Goal: Information Seeking & Learning: Learn about a topic

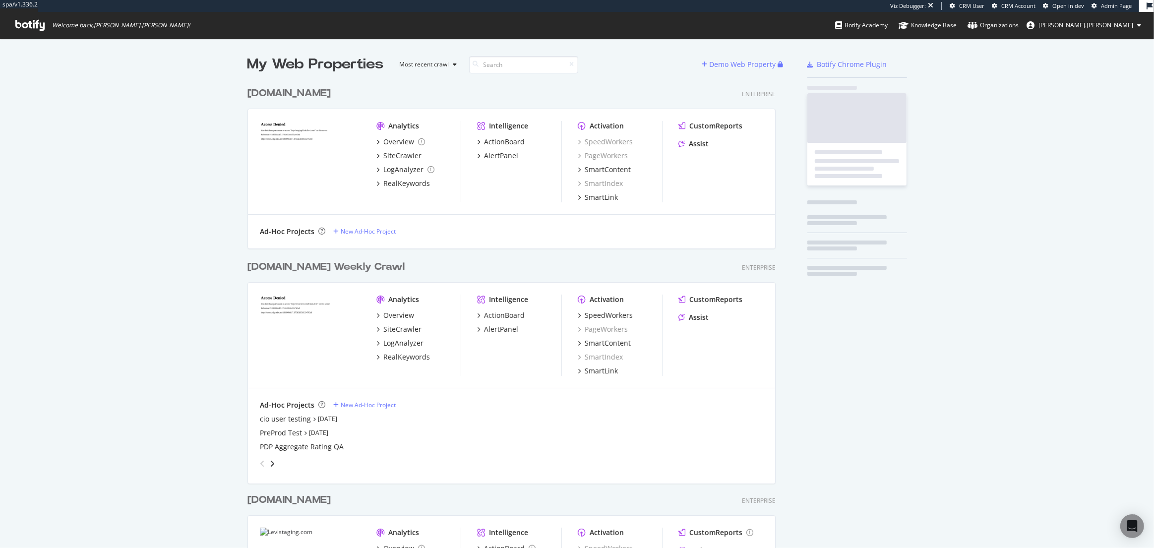
scroll to position [754, 536]
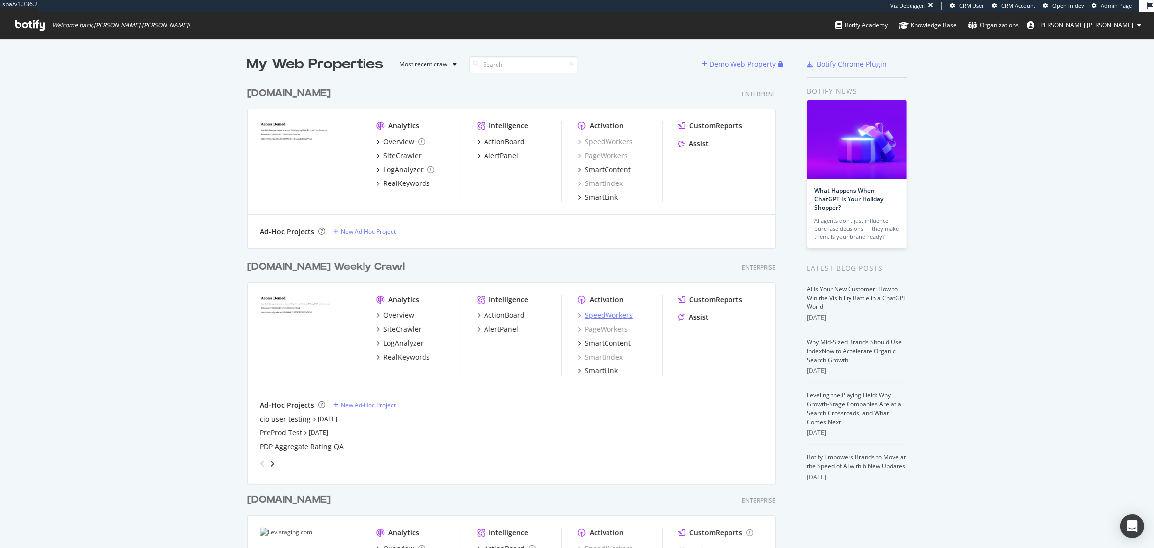
click at [596, 316] on div "SpeedWorkers" at bounding box center [609, 316] width 48 height 10
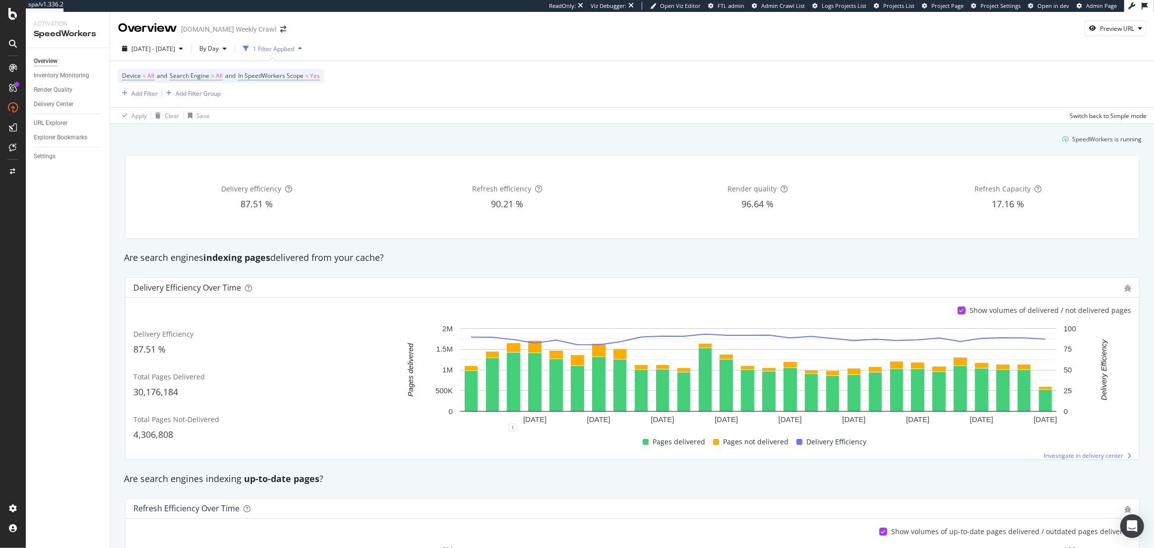
click at [48, 128] on div "URL Explorer" at bounding box center [72, 123] width 76 height 14
click at [49, 124] on div "URL Explorer" at bounding box center [51, 123] width 34 height 10
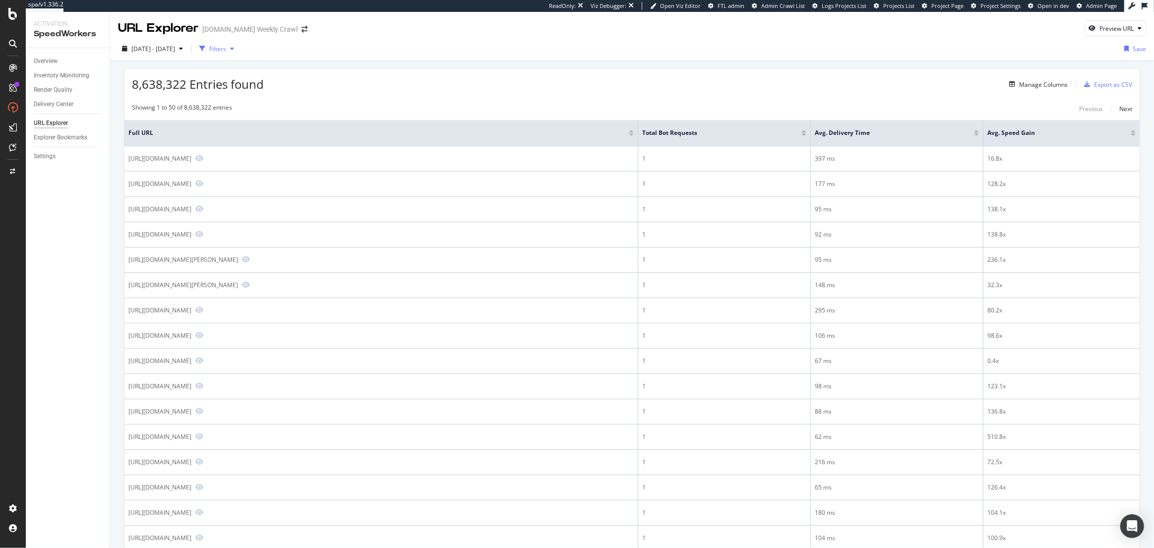
click at [226, 51] on div "Filters" at bounding box center [217, 49] width 17 height 8
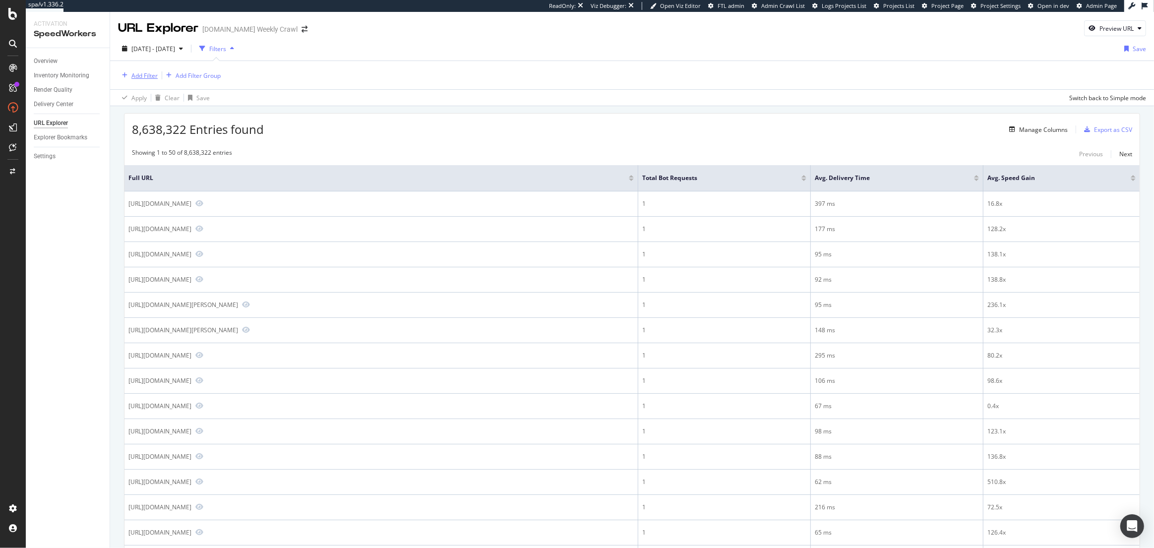
click at [136, 71] on div "Add Filter" at bounding box center [144, 75] width 26 height 8
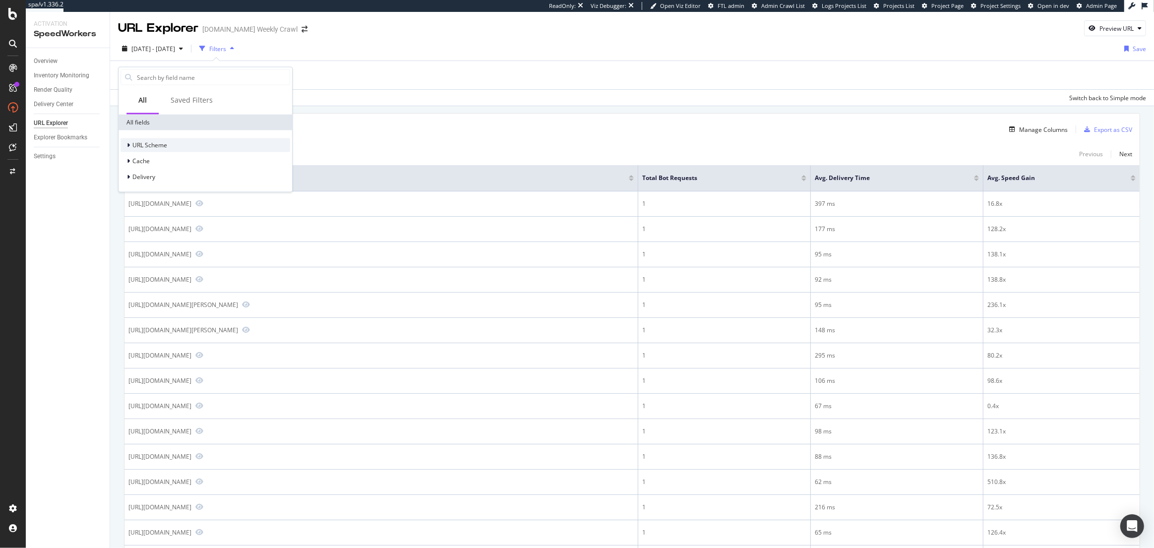
click at [150, 144] on span "URL Scheme" at bounding box center [149, 145] width 35 height 8
click at [158, 159] on span "Full URL" at bounding box center [164, 158] width 22 height 8
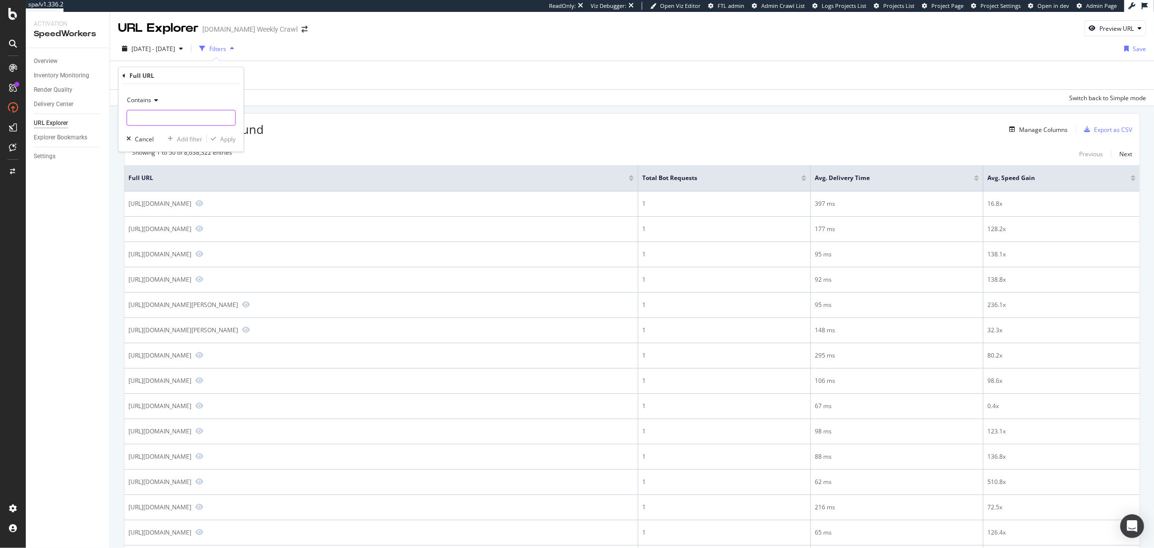
click at [153, 117] on input "text" at bounding box center [181, 118] width 108 height 16
paste input "https://www.levi.com/DE/de_DE/bekleidung/herren/jeans/c/levi_clothing_men_jeans"
type input "https://www.levi.com/DE/de_DE/bekleidung/herren/jeans/c/levi_clothing_men_jeans"
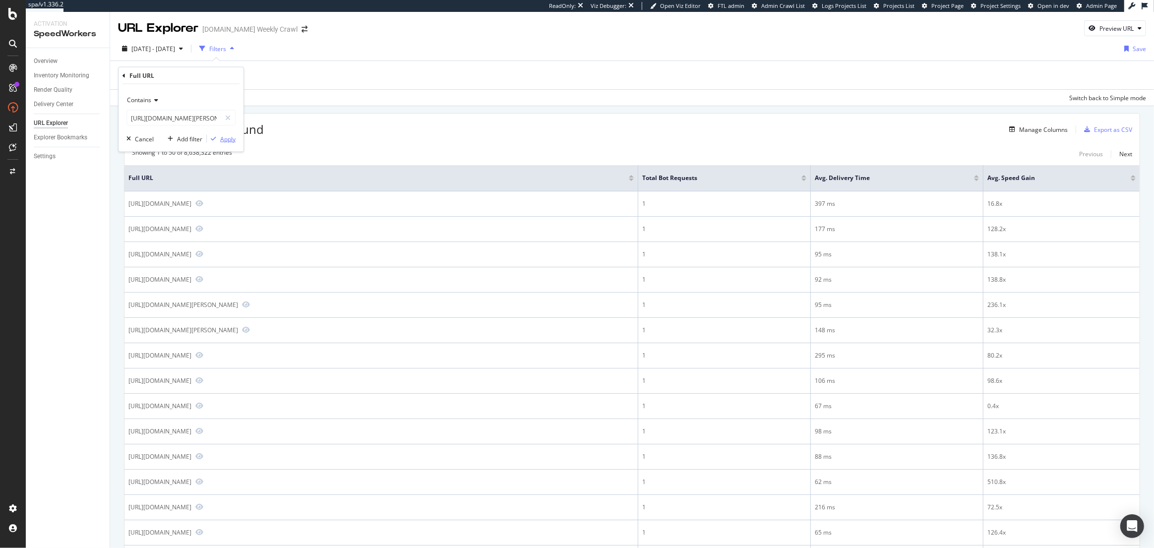
click at [224, 139] on div "Apply" at bounding box center [227, 138] width 15 height 8
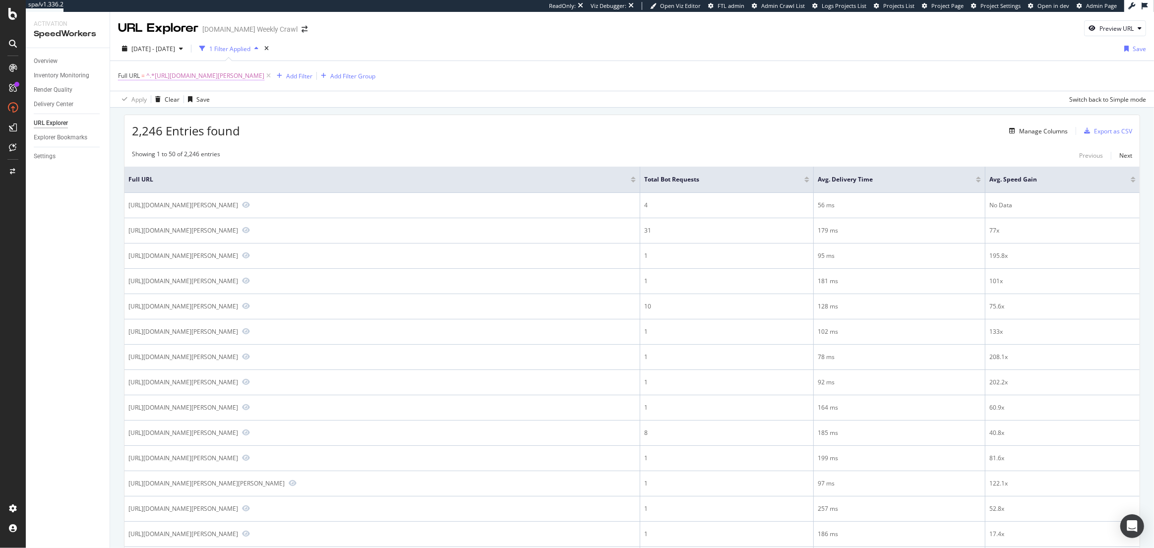
click at [260, 77] on span "^.*https://www.levi.com/DE/de_DE/bekleidung/herren/jeans/c/levi_clothing_men_je…" at bounding box center [205, 76] width 118 height 14
click at [150, 97] on span "Contains" at bounding box center [139, 99] width 24 height 8
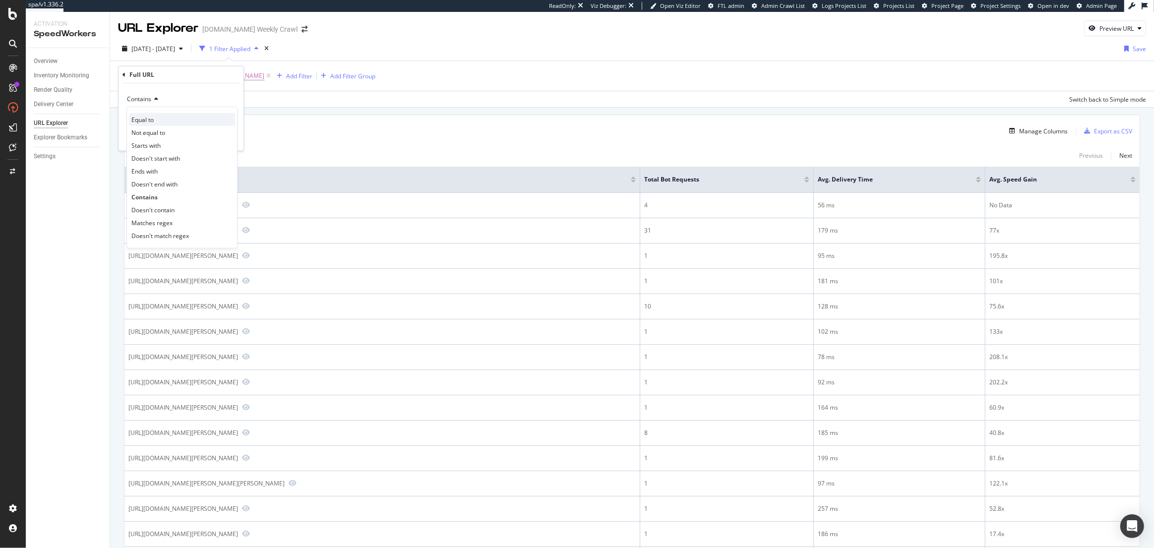
click at [150, 116] on span "Equal to" at bounding box center [142, 119] width 22 height 8
click at [172, 114] on input "text" at bounding box center [181, 117] width 108 height 16
paste input "https://www.levi.com/DE/de_DE/bekleidung/herren/jeans/c/levi_clothing_men_jeans"
type input "https://www.levi.com/DE/de_DE/bekleidung/herren/jeans/c/levi_clothing_men_jeans"
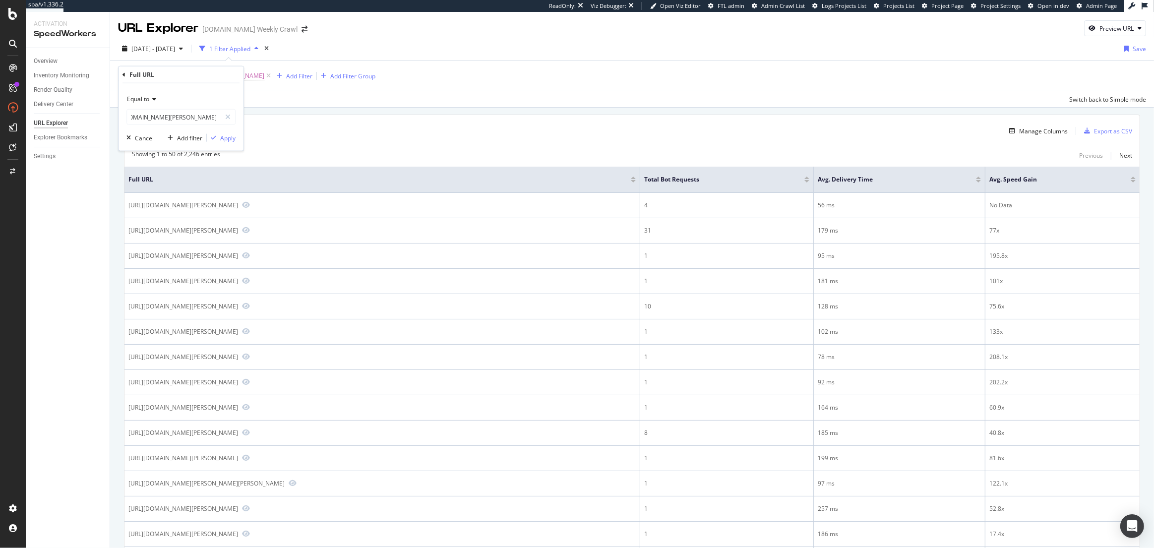
scroll to position [0, 0]
click at [240, 131] on div "Equal to https://www.levi.com/DE/de_DE/bekleidung/herren/jeans/c/levi_clothing_…" at bounding box center [181, 116] width 125 height 67
click at [229, 134] on div "Apply" at bounding box center [227, 137] width 15 height 8
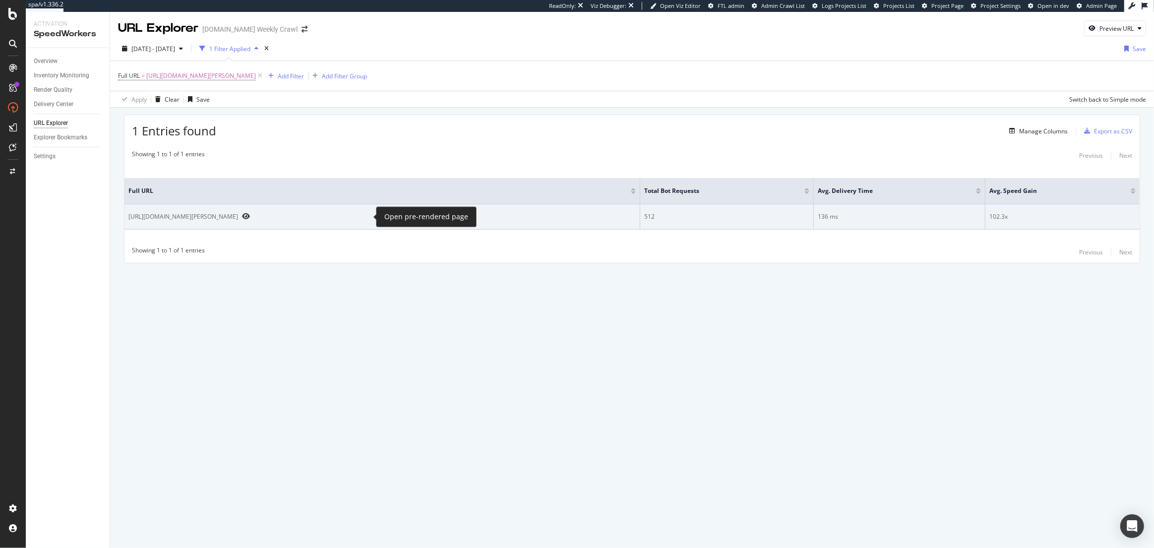
click at [250, 216] on icon "Preview https://www.levi.com/DE/de_DE/bekleidung/herren/jeans/c/levi_clothing_m…" at bounding box center [246, 216] width 8 height 7
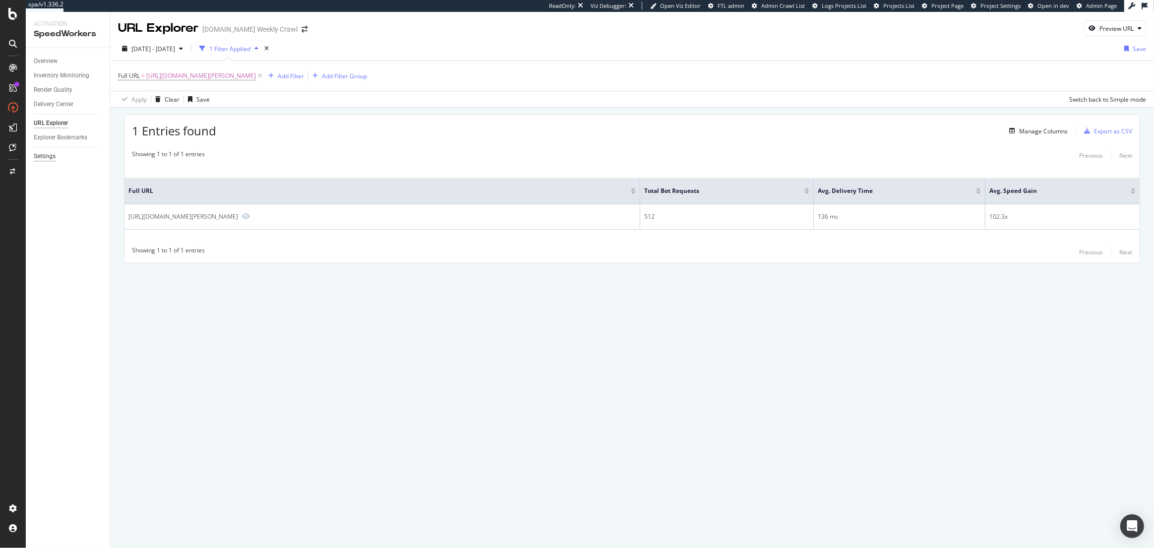
click at [51, 159] on div "Settings" at bounding box center [45, 156] width 22 height 10
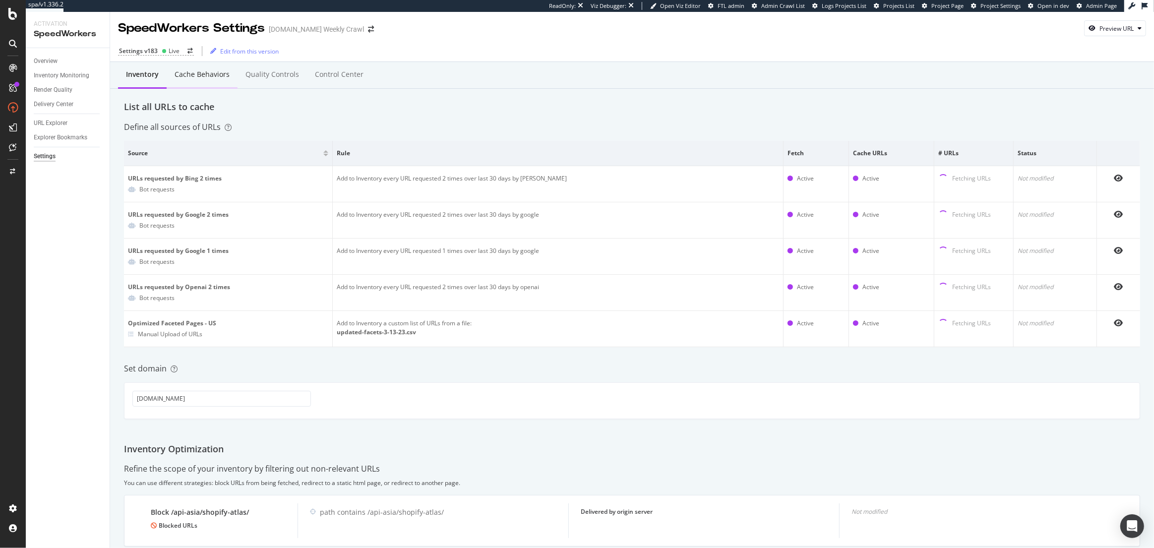
click at [207, 70] on div "Cache behaviors" at bounding box center [202, 74] width 55 height 10
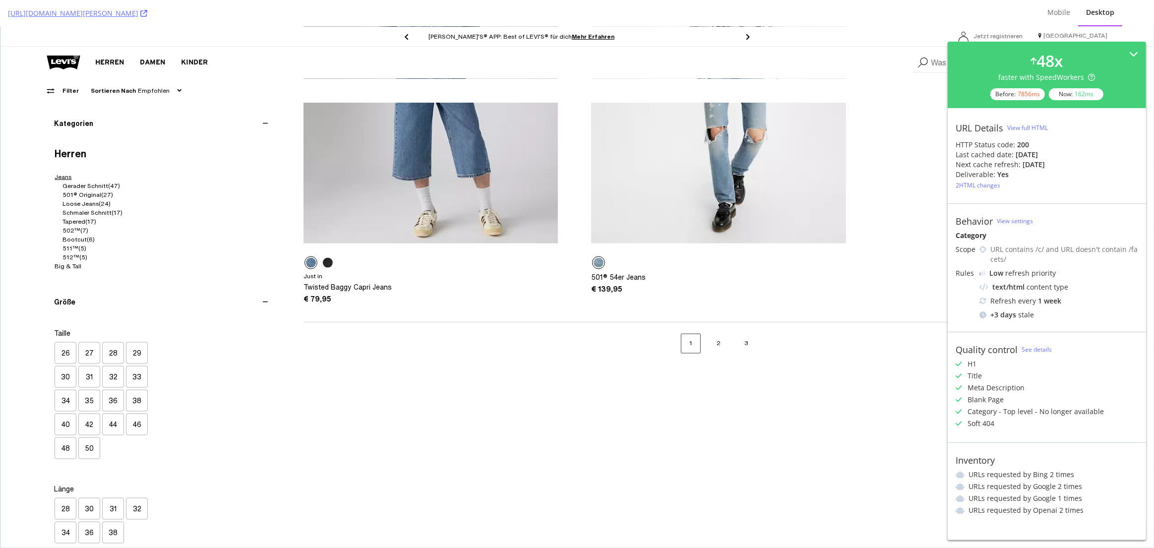
scroll to position [5777, 0]
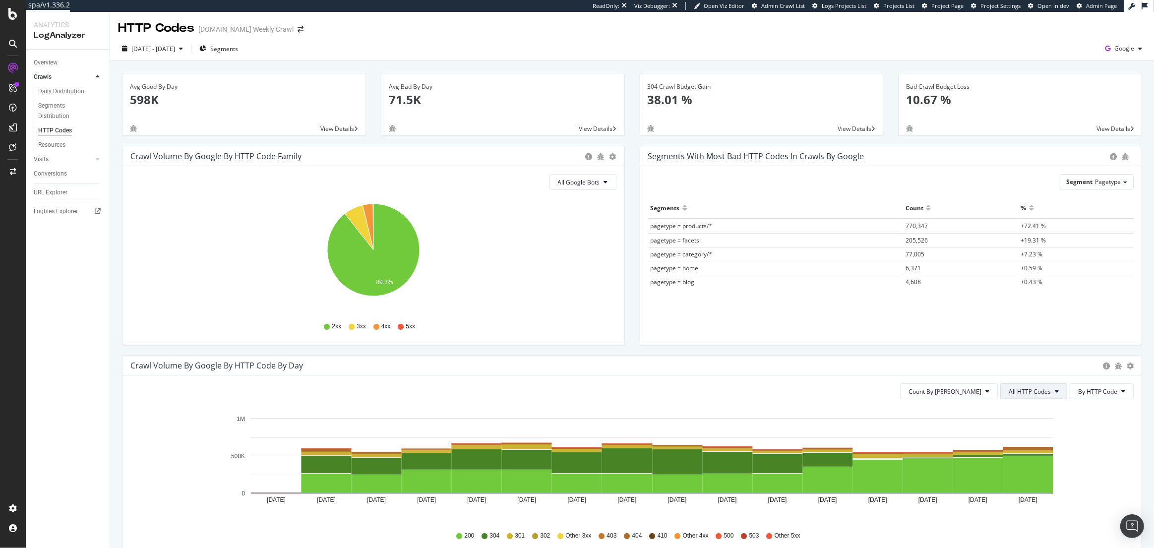
click at [1037, 389] on span "All HTTP Codes" at bounding box center [1030, 391] width 42 height 8
click at [1034, 487] on span "4xx family" at bounding box center [1036, 484] width 50 height 9
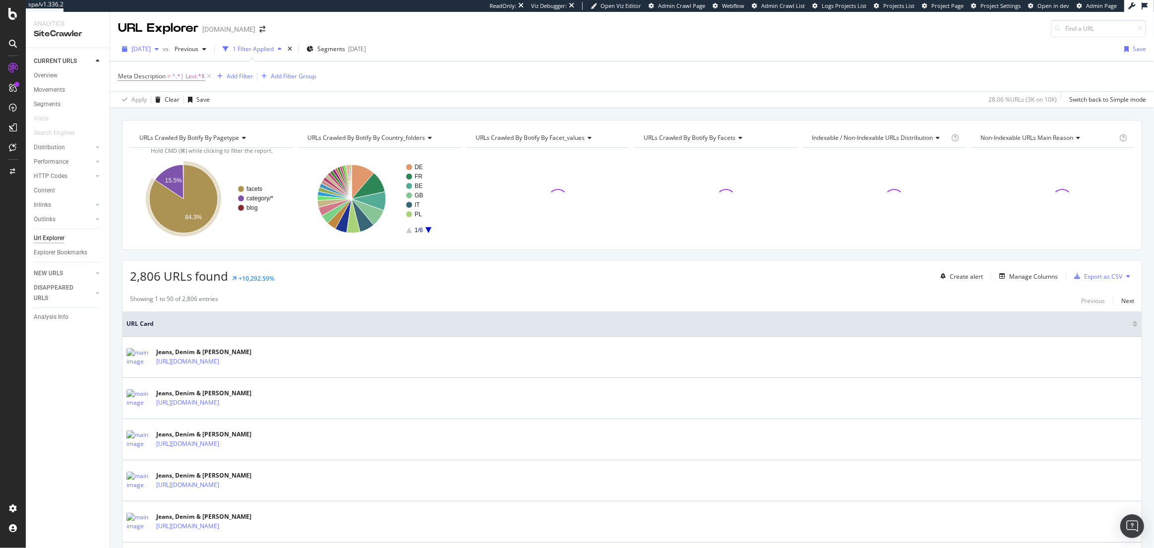
click at [151, 51] on span "2025 Aug. 8th" at bounding box center [140, 49] width 19 height 8
click at [159, 83] on div "2025 Aug. 17th" at bounding box center [158, 84] width 52 height 9
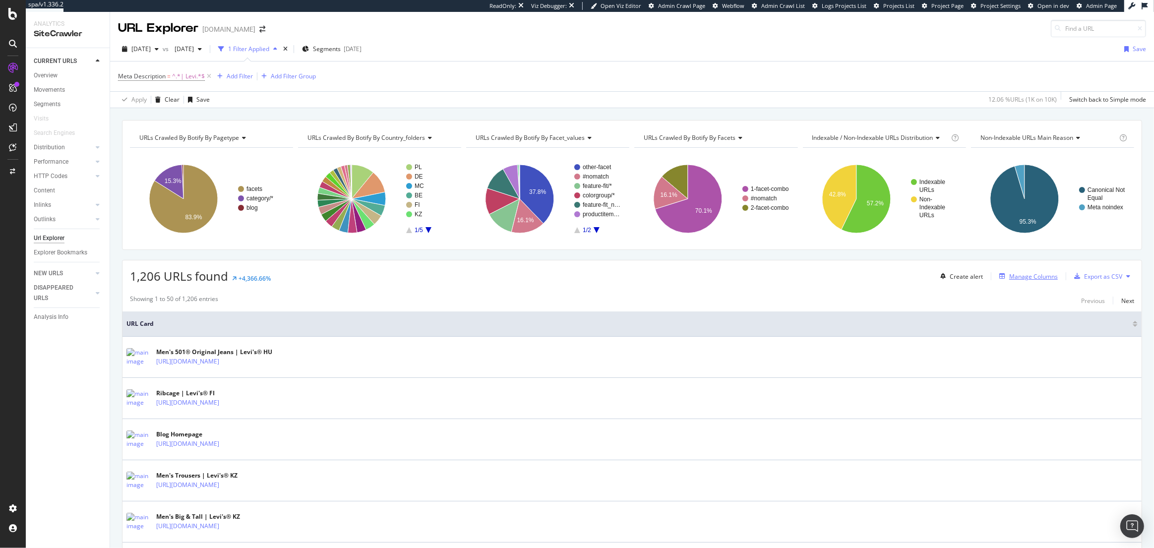
click at [1029, 277] on div "Manage Columns" at bounding box center [1034, 276] width 49 height 8
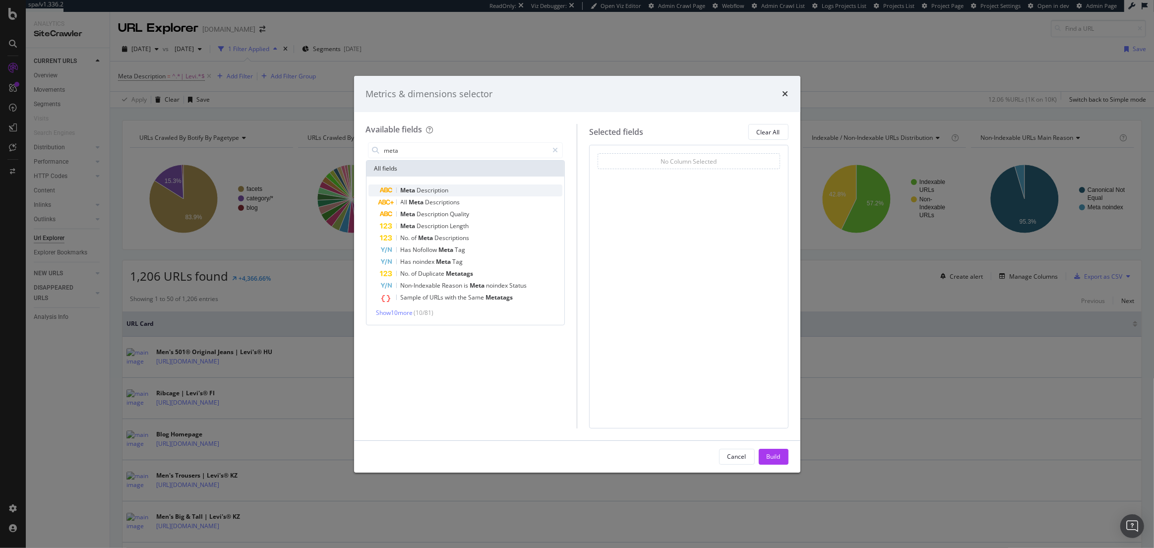
click at [450, 188] on div "Meta Description" at bounding box center [471, 191] width 183 height 12
click at [432, 154] on input "meta" at bounding box center [465, 150] width 165 height 15
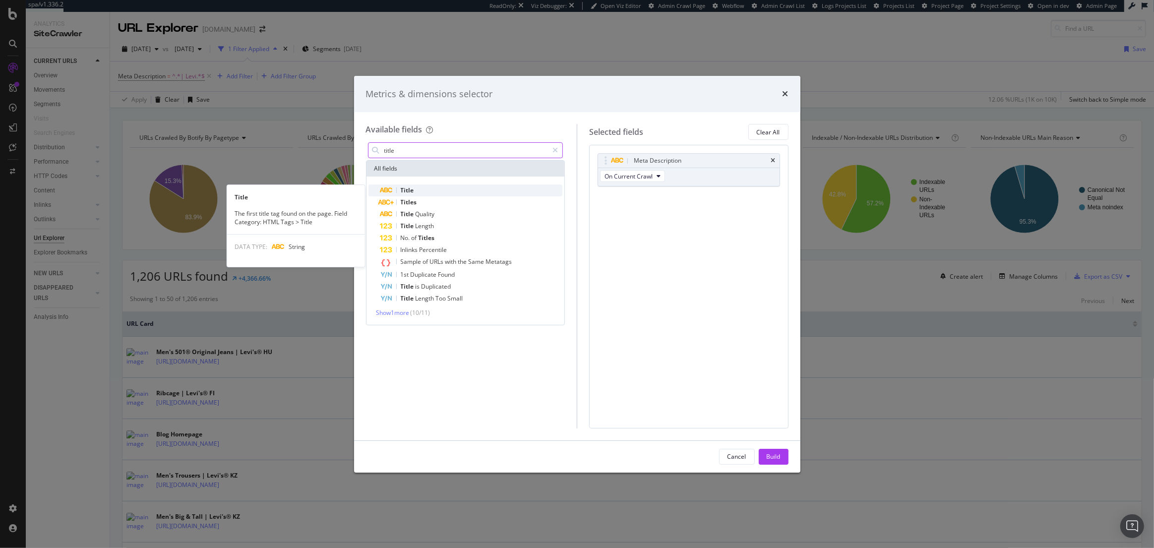
type input "title"
click at [419, 190] on div "Title" at bounding box center [471, 191] width 183 height 12
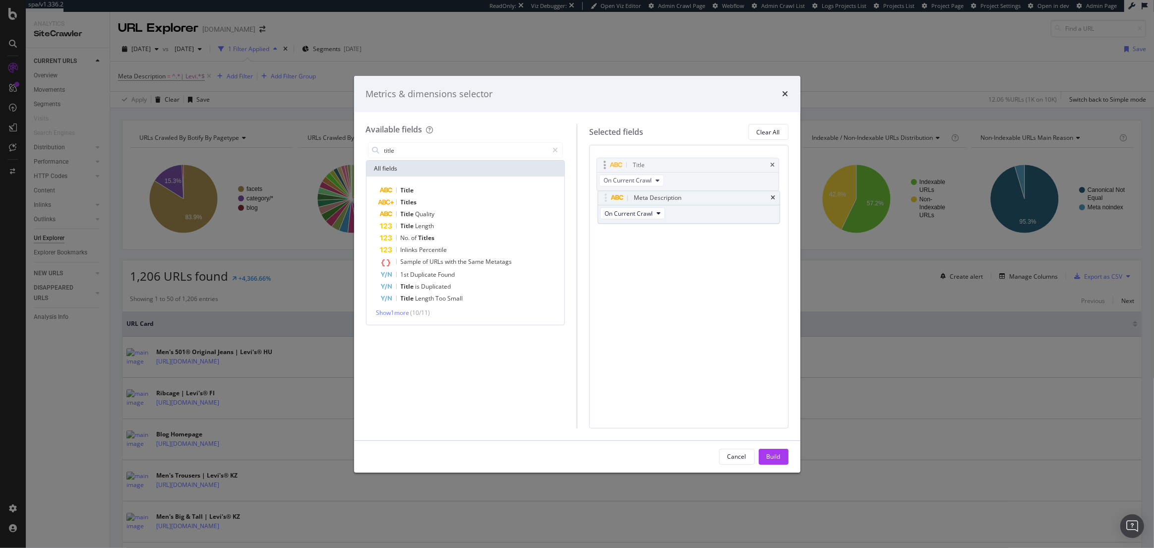
drag, startPoint x: 606, startPoint y: 195, endPoint x: 605, endPoint y: 154, distance: 41.2
click at [605, 154] on body "spa/v1.336.2 ReadOnly: Viz Debugger: Open Viz Editor Admin Crawl Page Webflow A…" at bounding box center [577, 274] width 1154 height 548
click at [771, 457] on div "Build" at bounding box center [774, 456] width 14 height 8
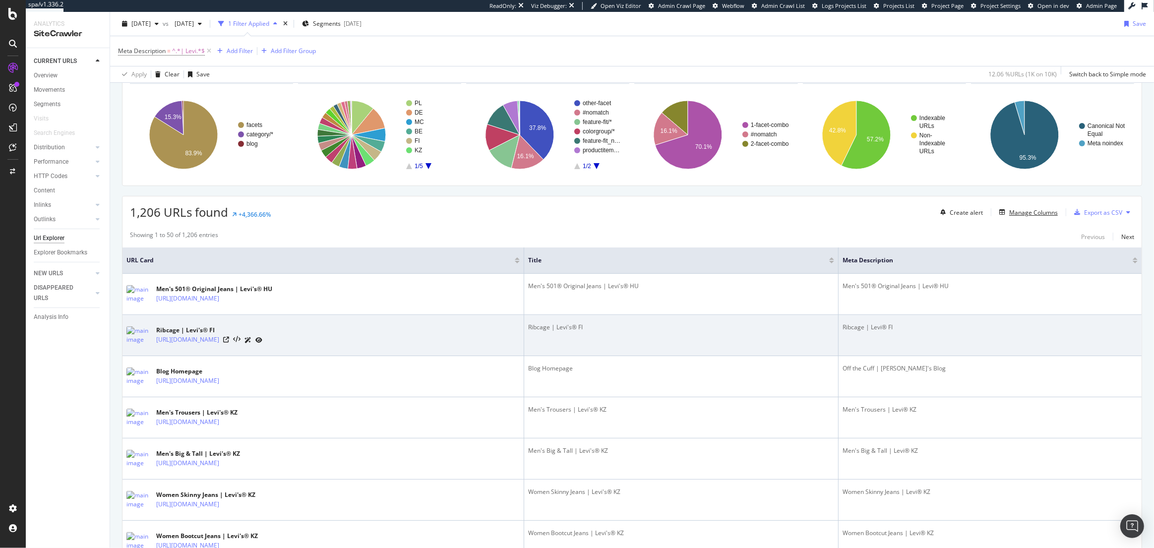
scroll to position [64, 0]
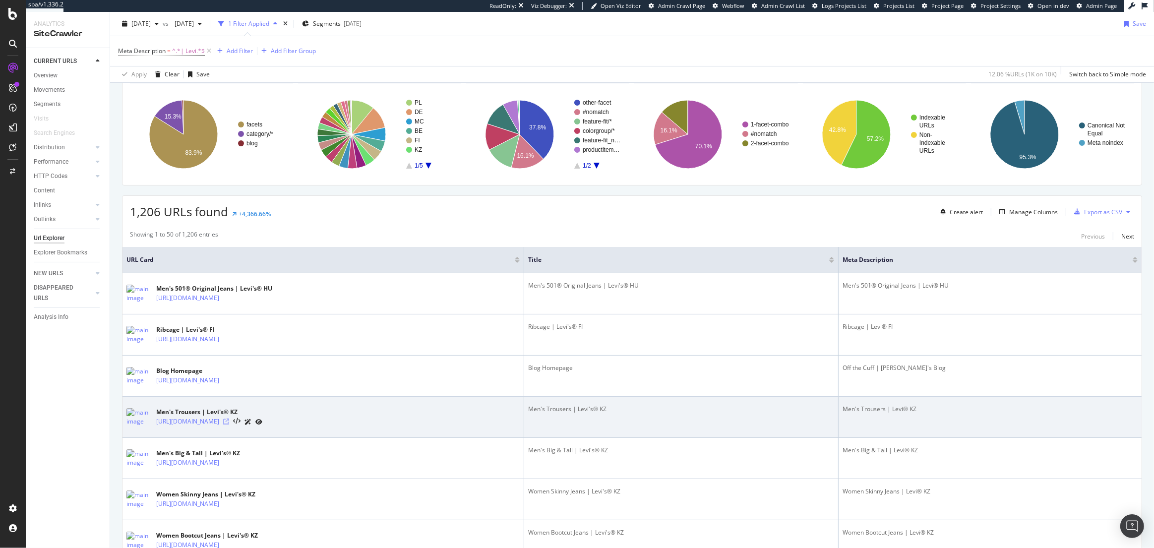
click at [229, 422] on icon at bounding box center [226, 422] width 6 height 6
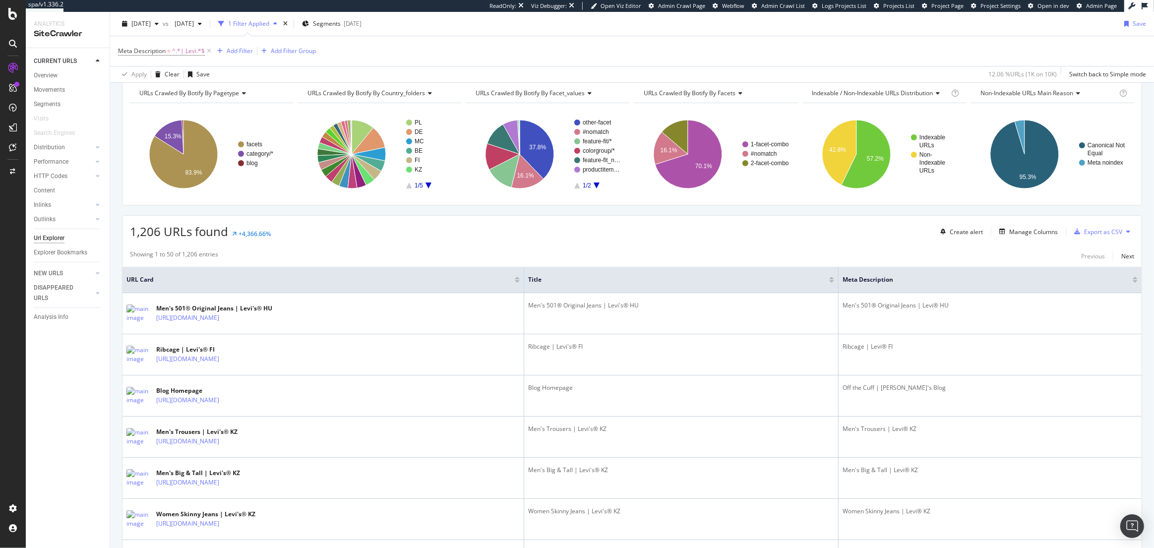
scroll to position [0, 0]
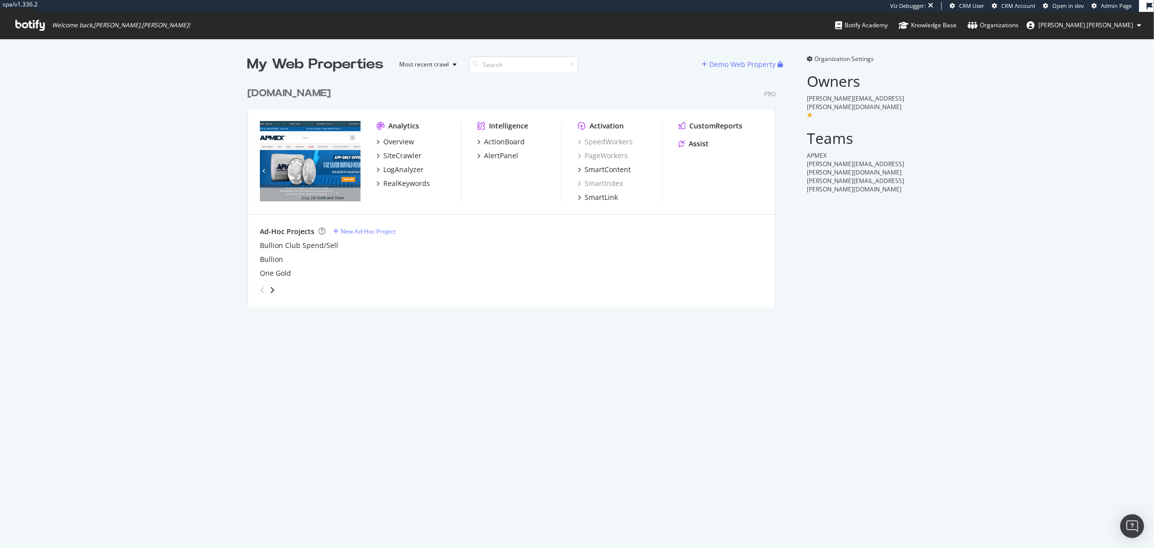
scroll to position [233, 536]
click at [401, 158] on div "SiteCrawler" at bounding box center [402, 156] width 38 height 10
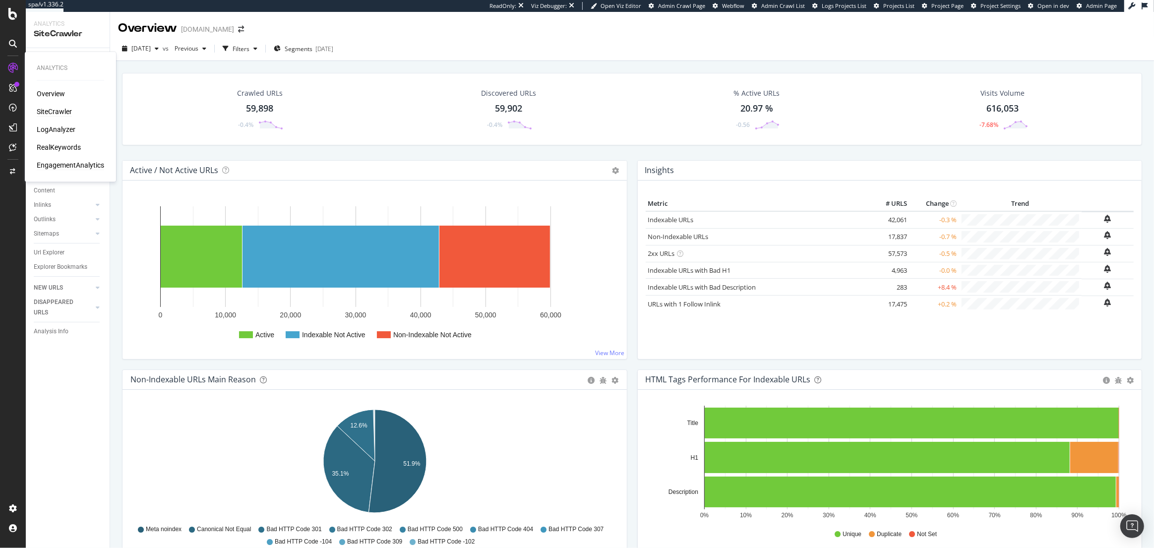
click at [62, 161] on div "EngagementAnalytics" at bounding box center [70, 165] width 67 height 10
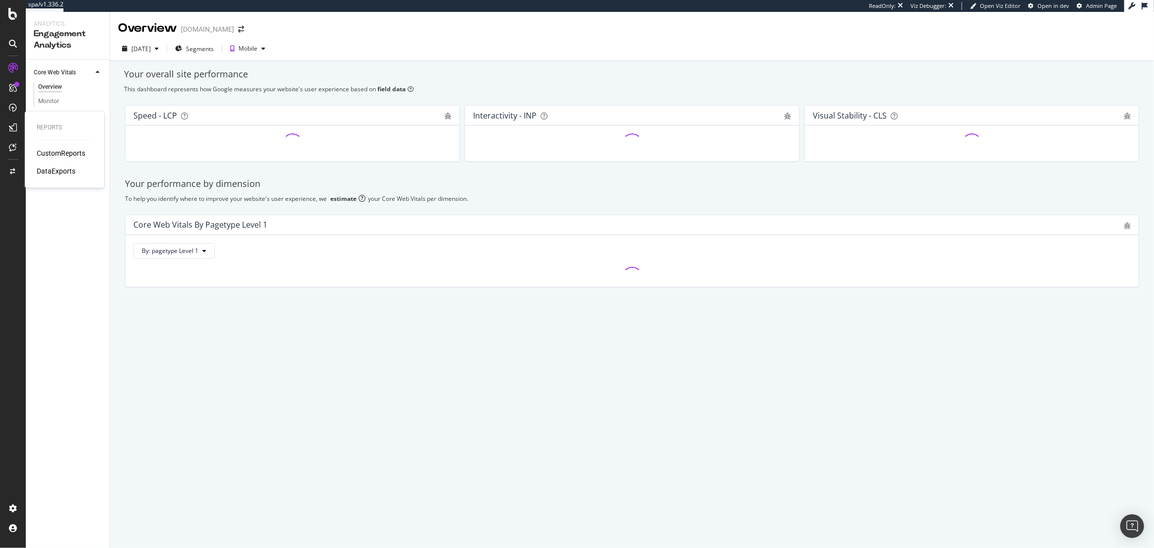
click at [56, 151] on div "CustomReports" at bounding box center [61, 153] width 49 height 10
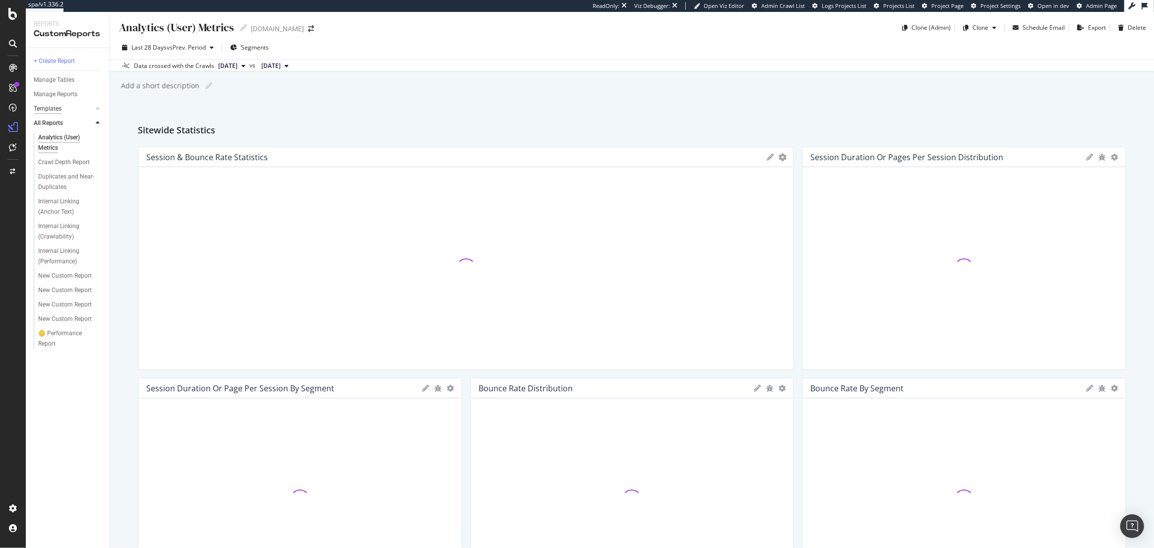
click at [53, 110] on div "Templates" at bounding box center [48, 109] width 28 height 10
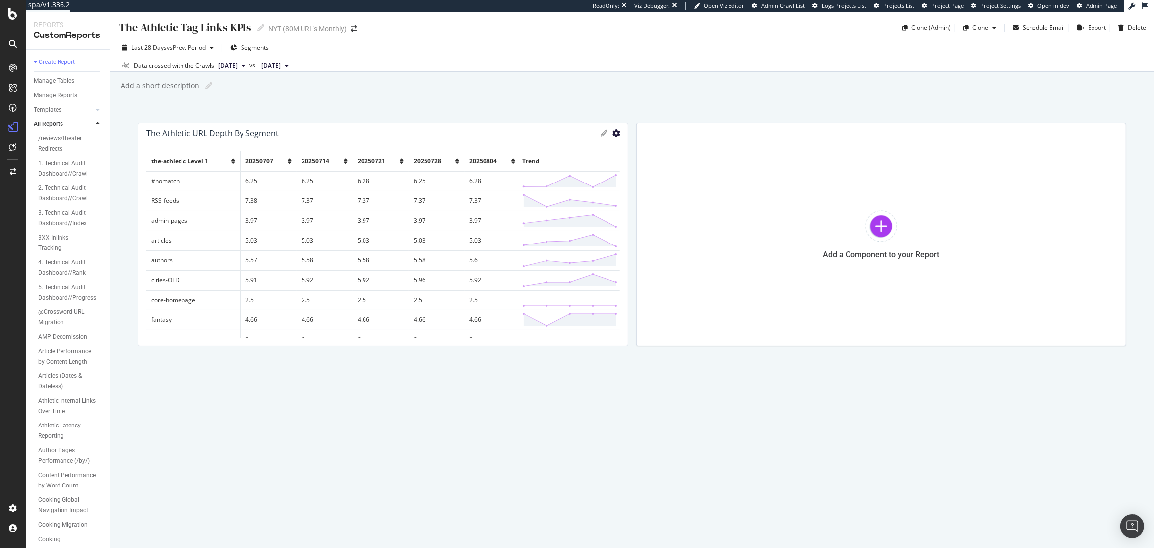
click at [615, 132] on icon "gear" at bounding box center [617, 133] width 8 height 8
click at [410, 100] on div "The Athletic Tag Links KPIs The Athletic Tag Links KPIs NYT (80M URL's Monthly)…" at bounding box center [632, 280] width 1044 height 536
click at [619, 135] on div at bounding box center [624, 234] width 10 height 223
click at [615, 133] on icon "gear" at bounding box center [617, 133] width 8 height 8
click at [456, 437] on div "The Athletic Tag Links KPIs The Athletic Tag Links KPIs NYT (80M URL's Monthly)…" at bounding box center [632, 280] width 1044 height 536
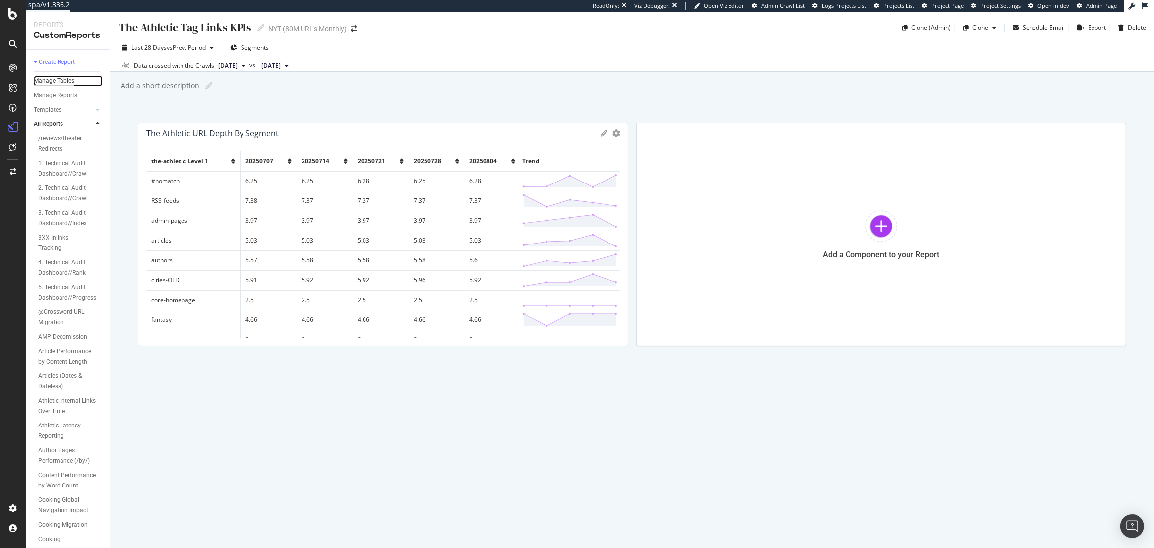
click at [51, 85] on div "Manage Tables" at bounding box center [54, 81] width 41 height 10
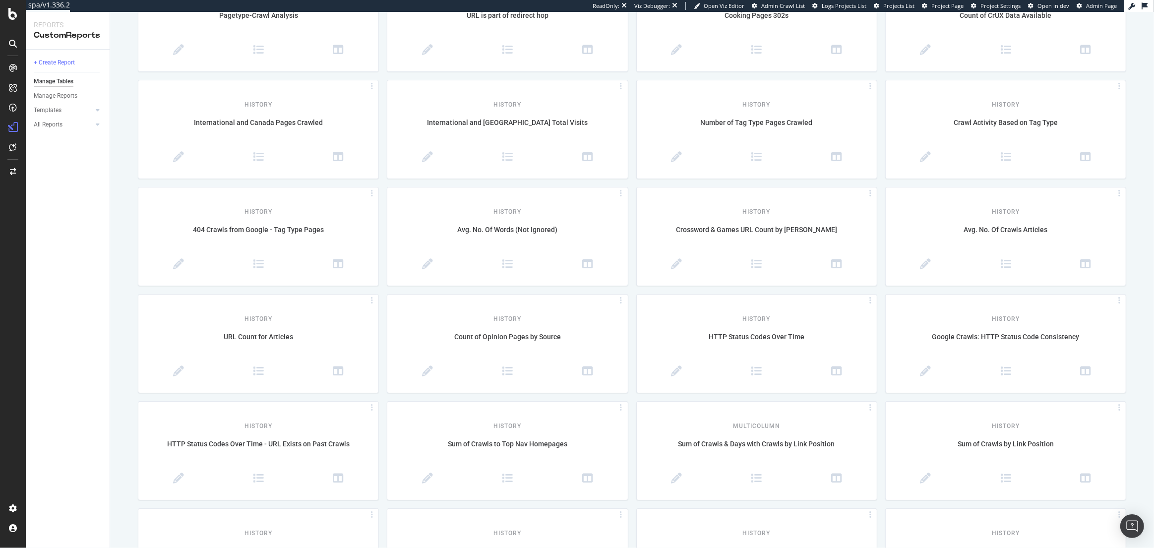
scroll to position [1504, 0]
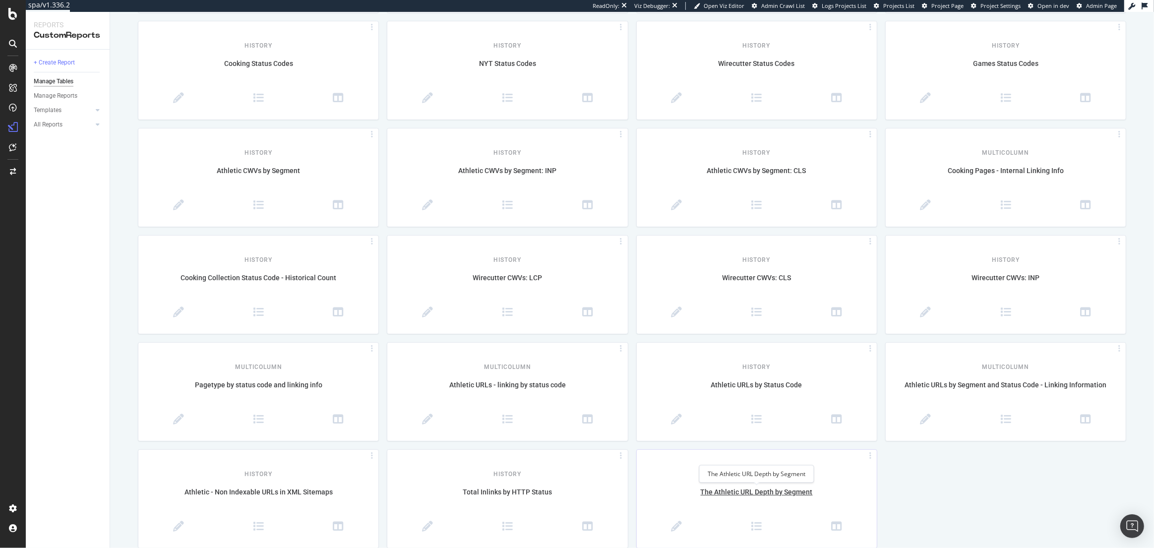
click at [772, 492] on div "The Athletic URL Depth by Segment" at bounding box center [757, 497] width 240 height 21
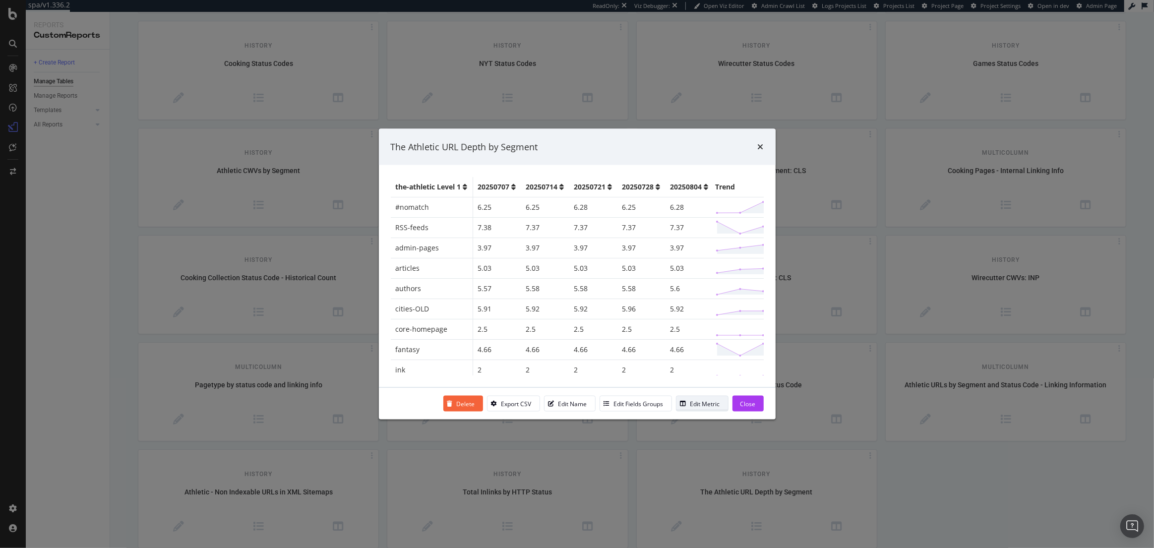
click at [708, 397] on div "Edit Metric" at bounding box center [699, 404] width 44 height 14
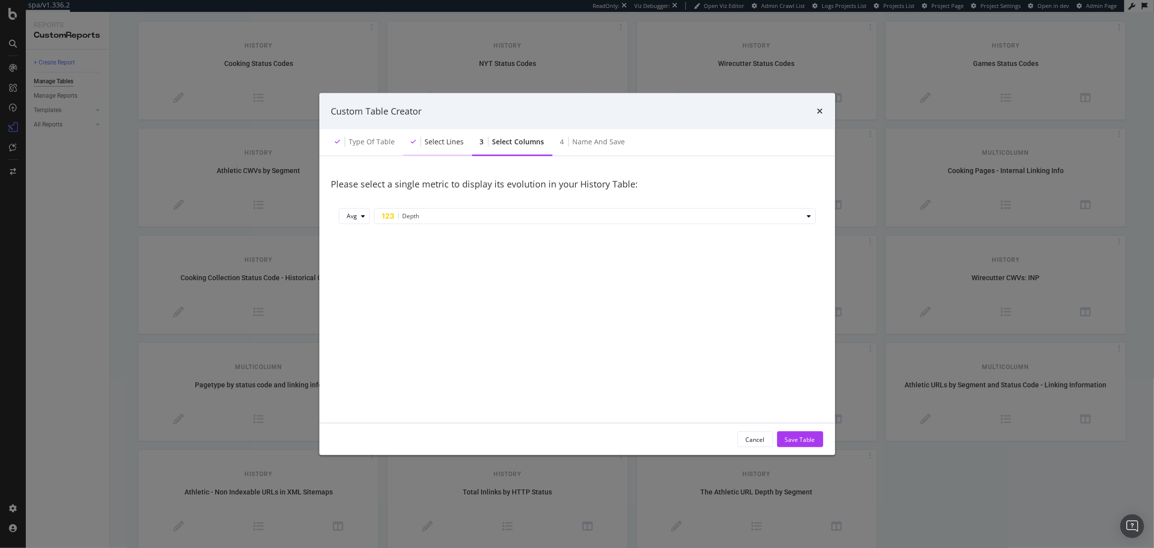
click at [439, 147] on div "Select lines" at bounding box center [437, 142] width 69 height 27
click at [820, 109] on icon "times" at bounding box center [821, 111] width 6 height 8
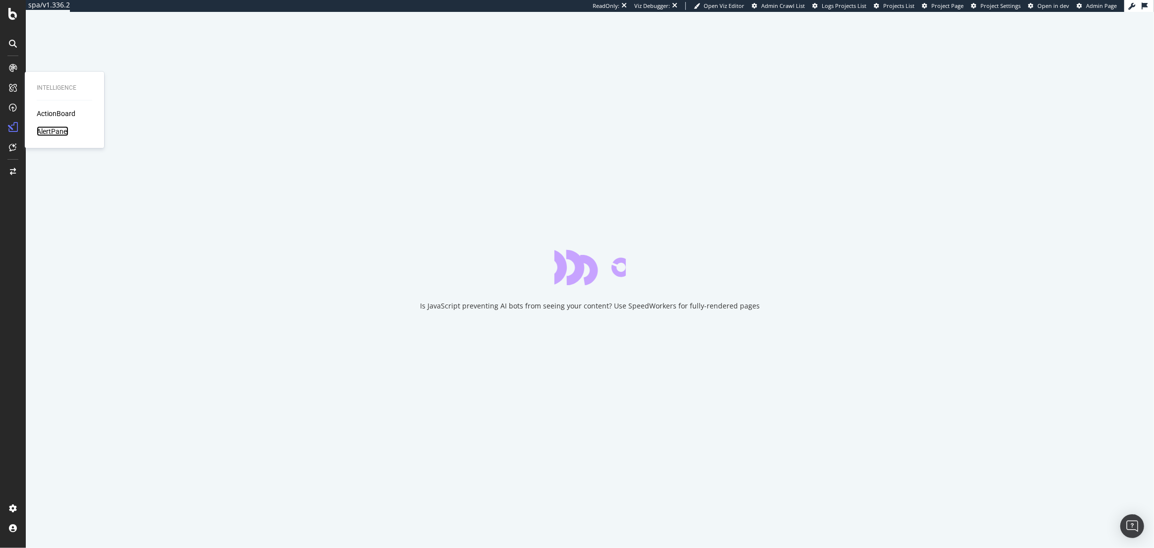
click at [60, 131] on div "AlertPanel" at bounding box center [53, 131] width 32 height 10
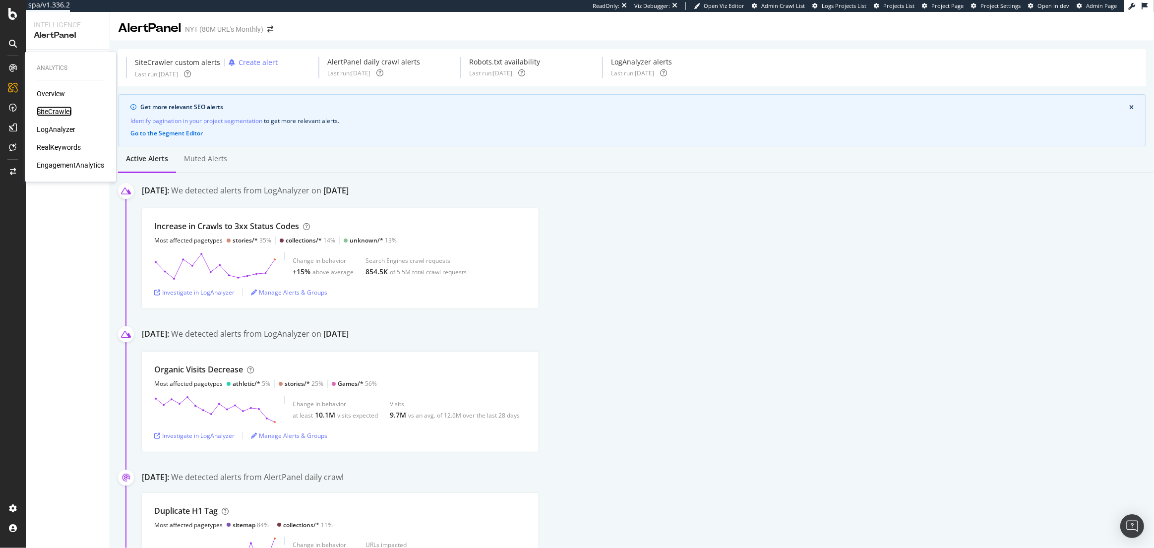
click at [44, 114] on div "SiteCrawler" at bounding box center [54, 112] width 35 height 10
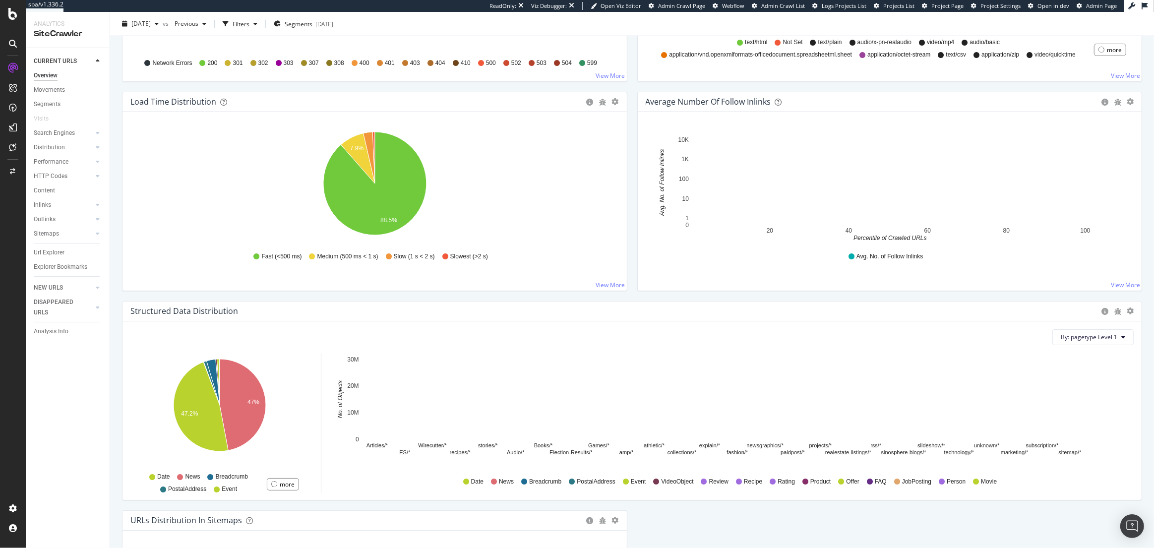
scroll to position [294, 0]
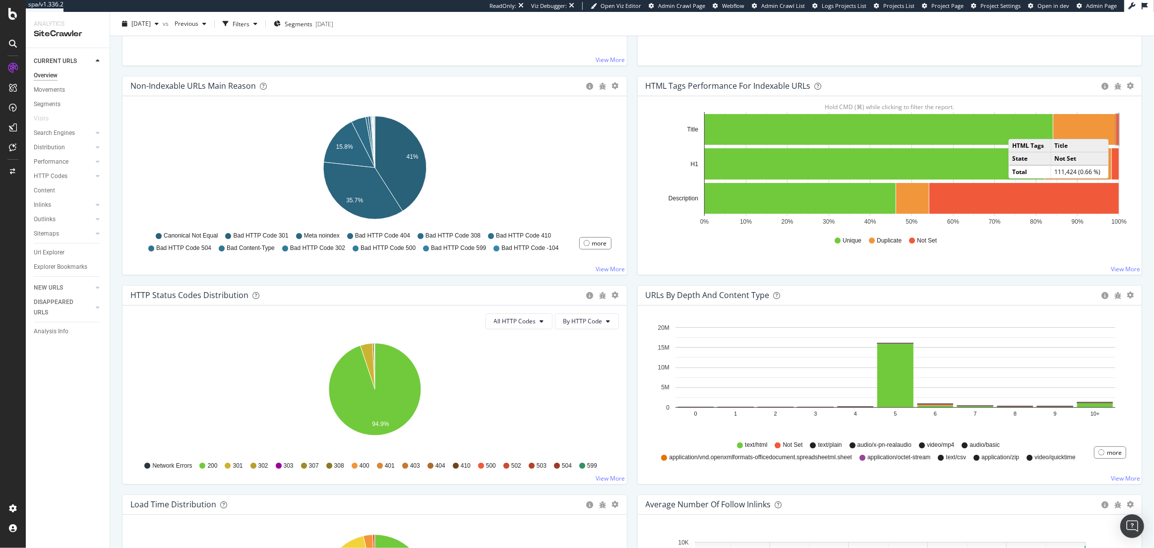
click at [1119, 128] on rect "A chart." at bounding box center [1117, 129] width 3 height 31
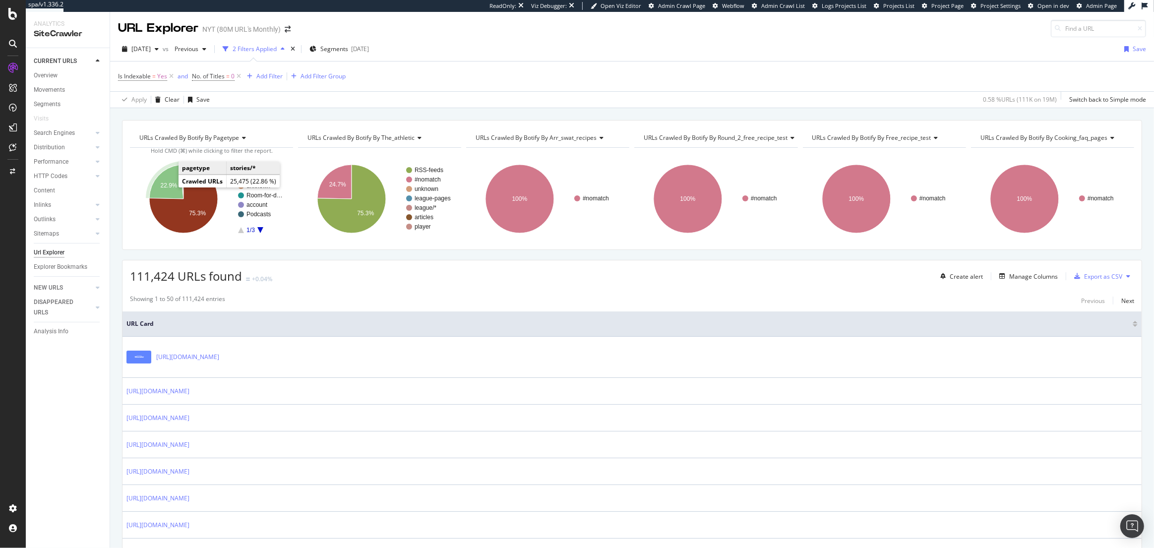
click at [162, 184] on text "22.9%" at bounding box center [168, 185] width 17 height 7
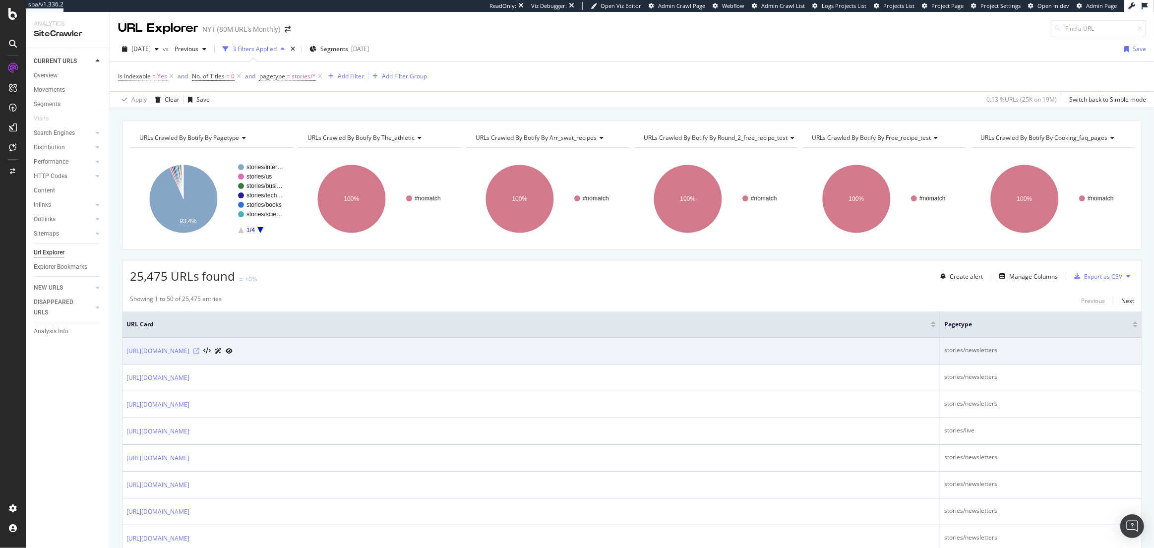
click at [199, 352] on icon at bounding box center [196, 351] width 6 height 6
drag, startPoint x: 260, startPoint y: 351, endPoint x: 198, endPoint y: 353, distance: 62.0
click at [198, 353] on div "https://www.nytimes.com/newsletters/signup/LI" at bounding box center [179, 351] width 106 height 10
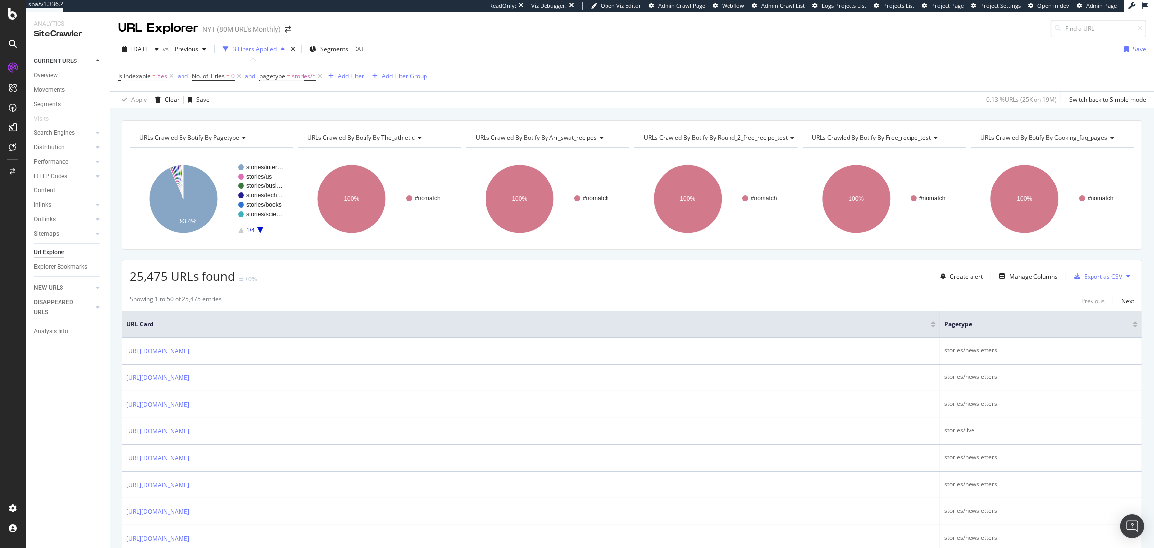
copy link "/newsletters/signup/LI"
click at [347, 72] on div "Add Filter" at bounding box center [351, 76] width 26 height 8
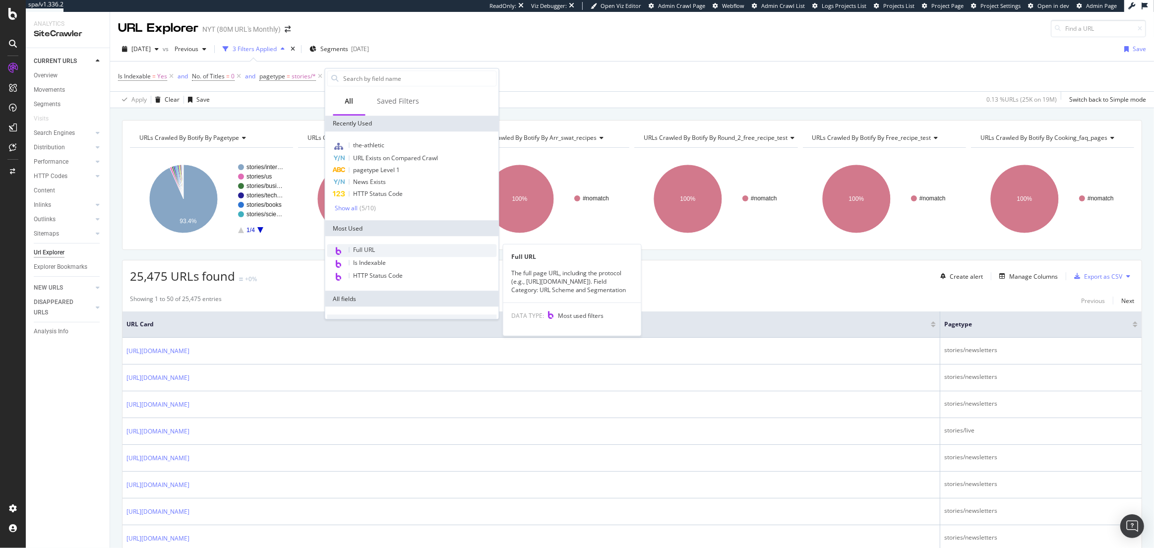
click at [385, 252] on div "Full URL" at bounding box center [412, 250] width 170 height 13
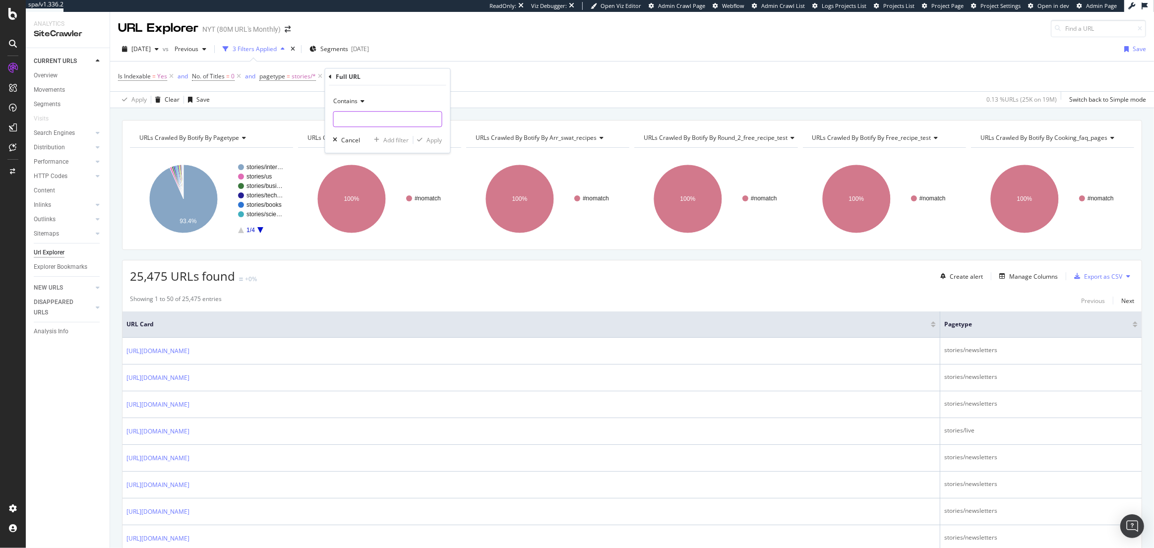
click at [360, 116] on input "text" at bounding box center [388, 119] width 108 height 16
paste input "/newsletters/signup/LI"
drag, startPoint x: 410, startPoint y: 120, endPoint x: 373, endPoint y: 121, distance: 37.2
click at [373, 121] on input "/newsletters/signup/LI" at bounding box center [381, 119] width 94 height 16
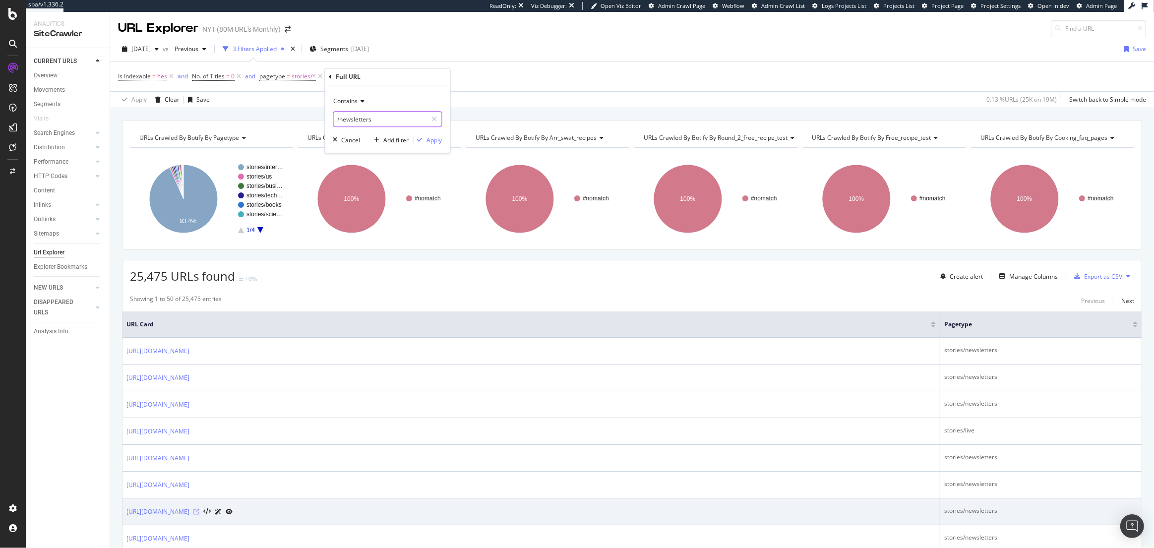
type input "/newsletters"
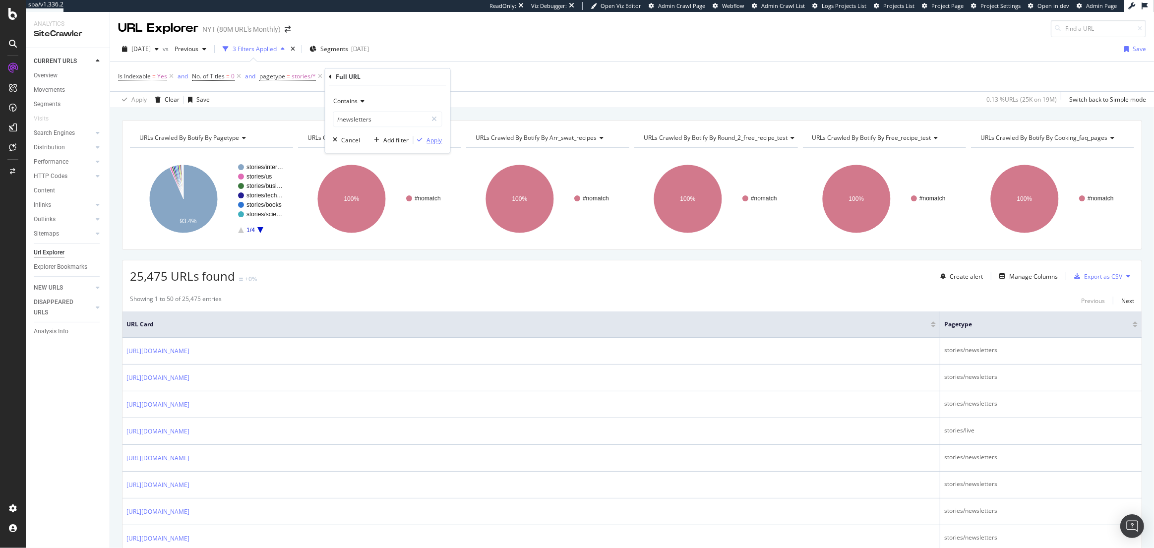
click at [439, 139] on div "Apply" at bounding box center [434, 140] width 15 height 8
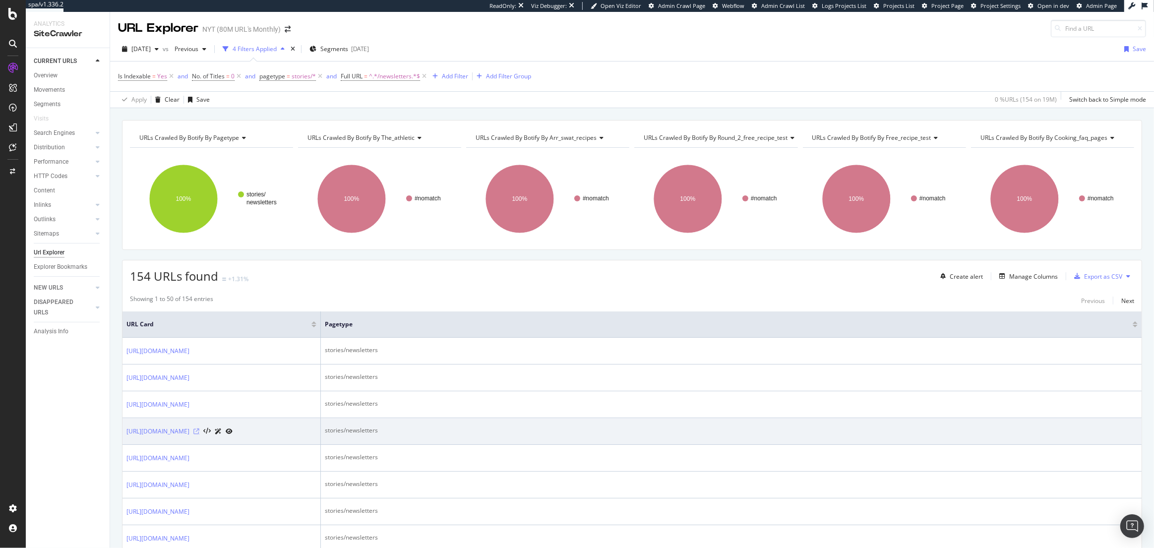
click at [199, 435] on icon at bounding box center [196, 432] width 6 height 6
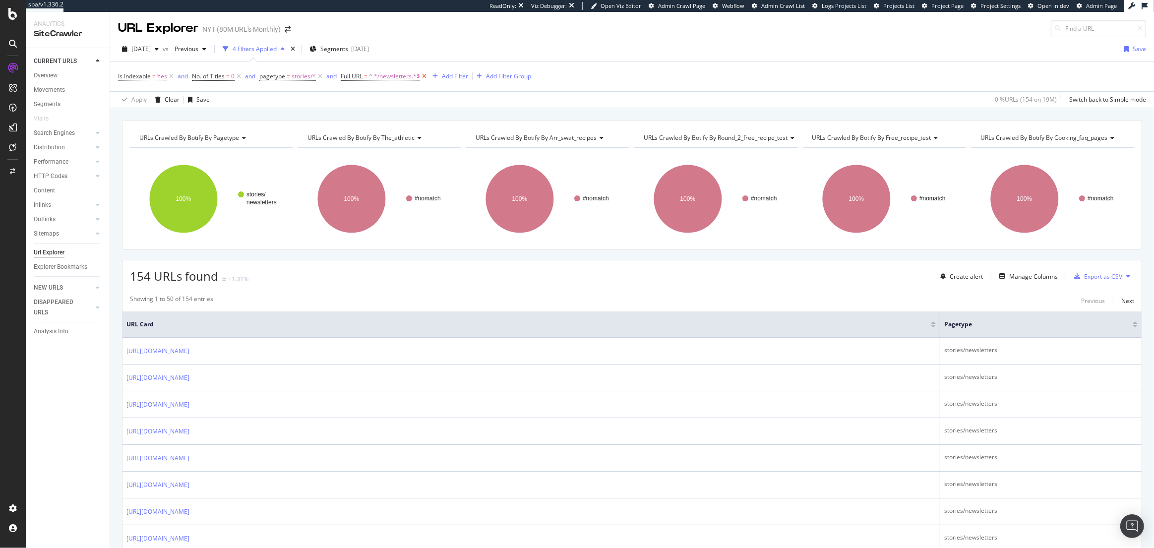
click at [426, 77] on icon at bounding box center [424, 76] width 8 height 10
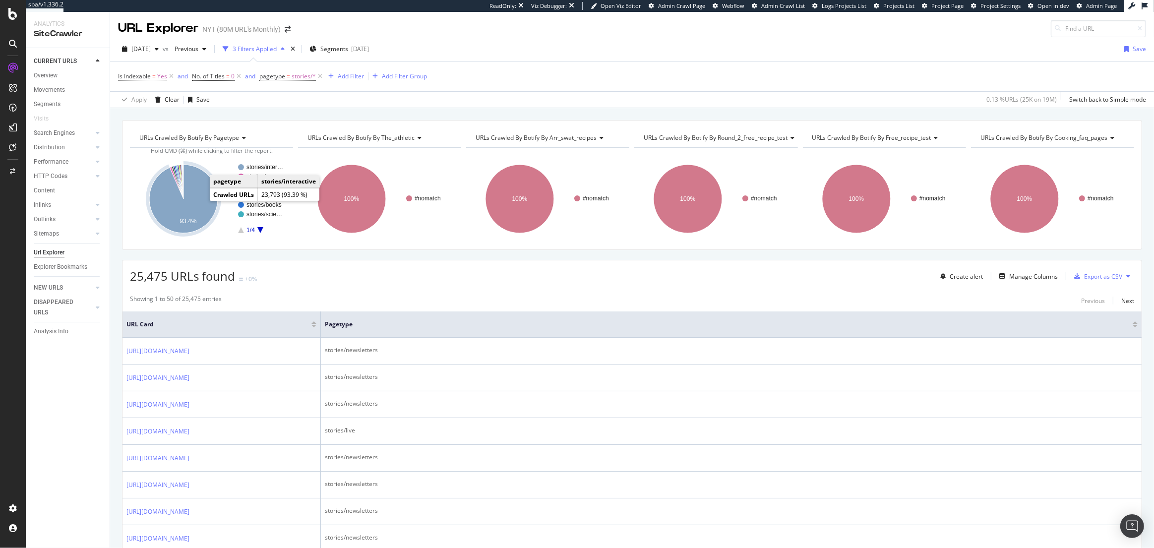
click at [193, 211] on icon "A chart." at bounding box center [183, 199] width 68 height 68
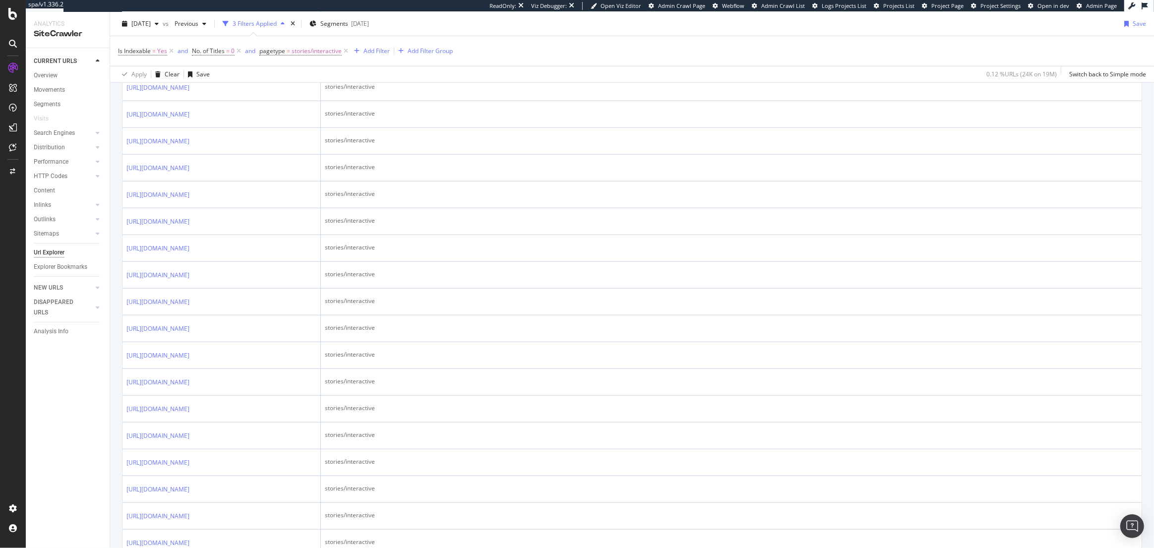
scroll to position [1265, 0]
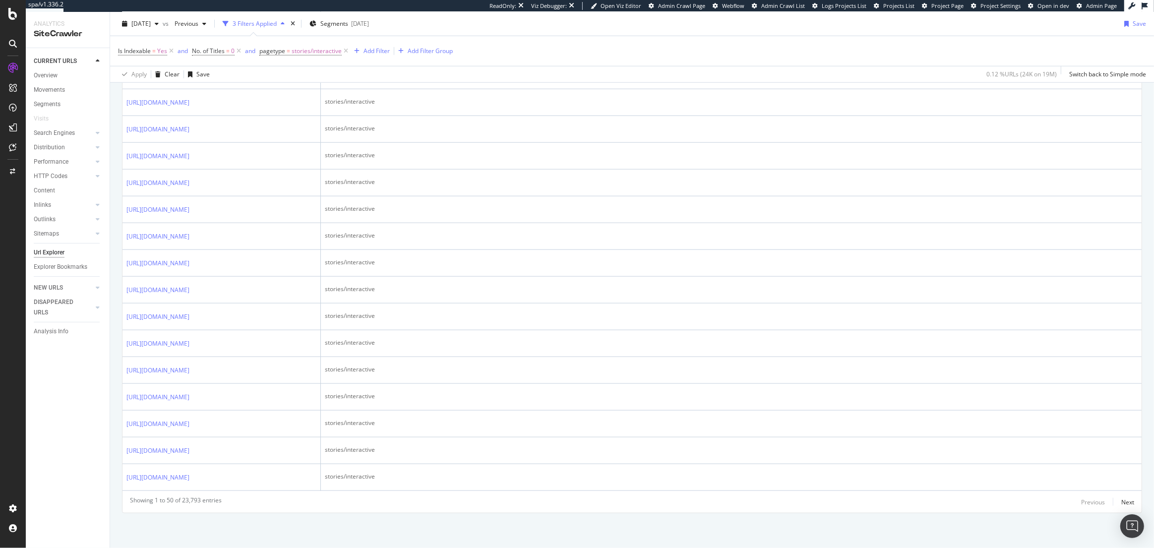
click at [199, 52] on icon at bounding box center [196, 49] width 6 height 6
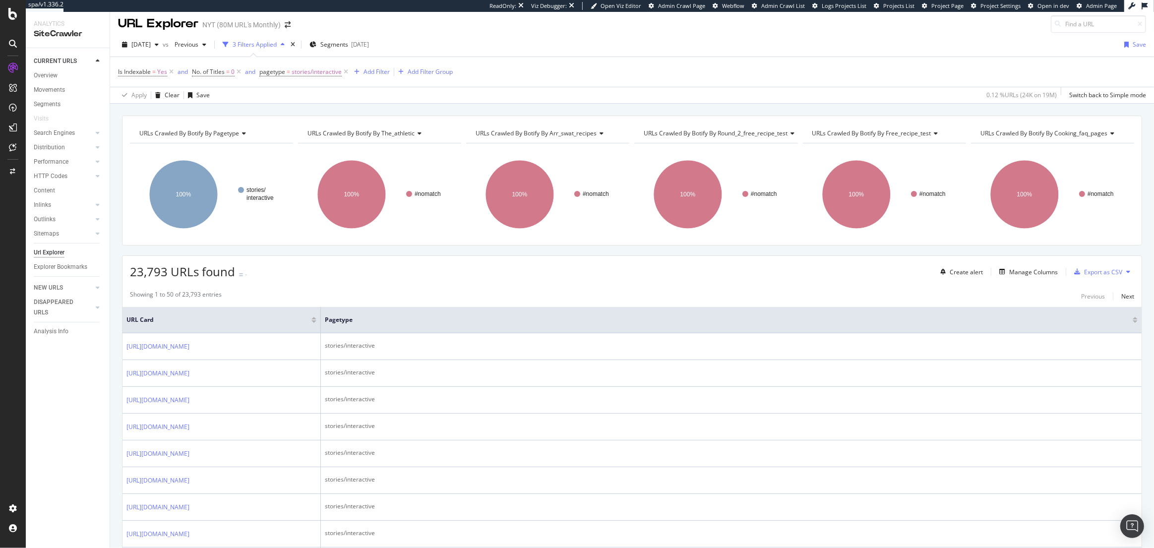
scroll to position [4, 0]
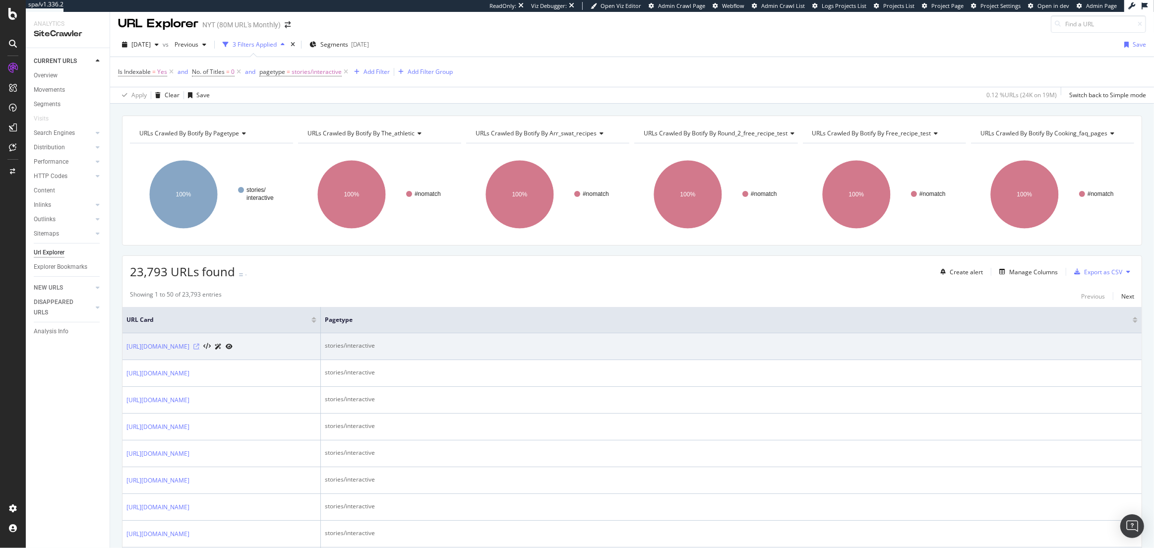
click at [199, 350] on icon at bounding box center [196, 347] width 6 height 6
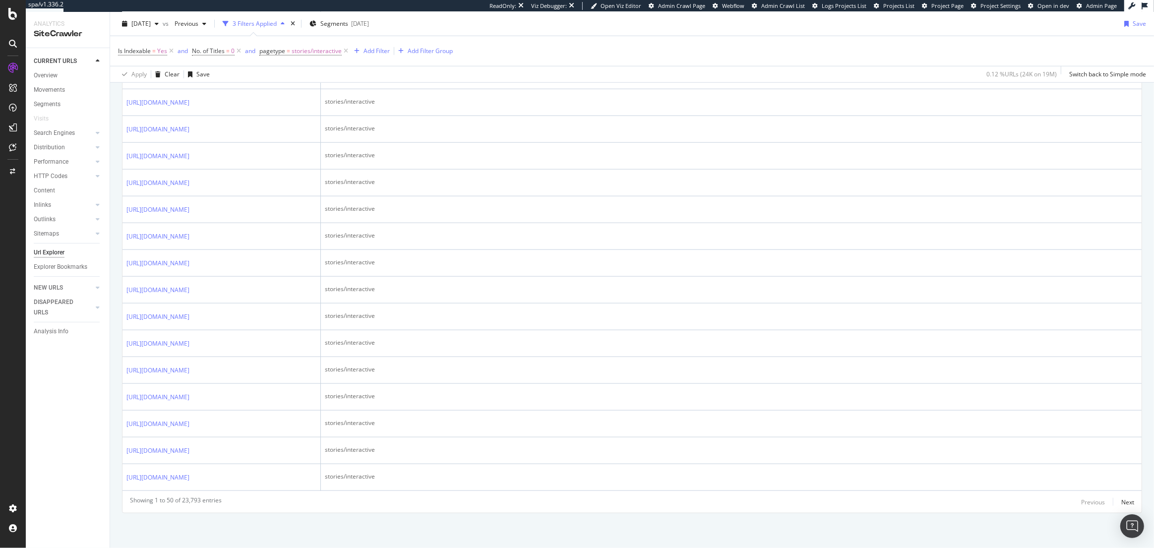
scroll to position [1655, 0]
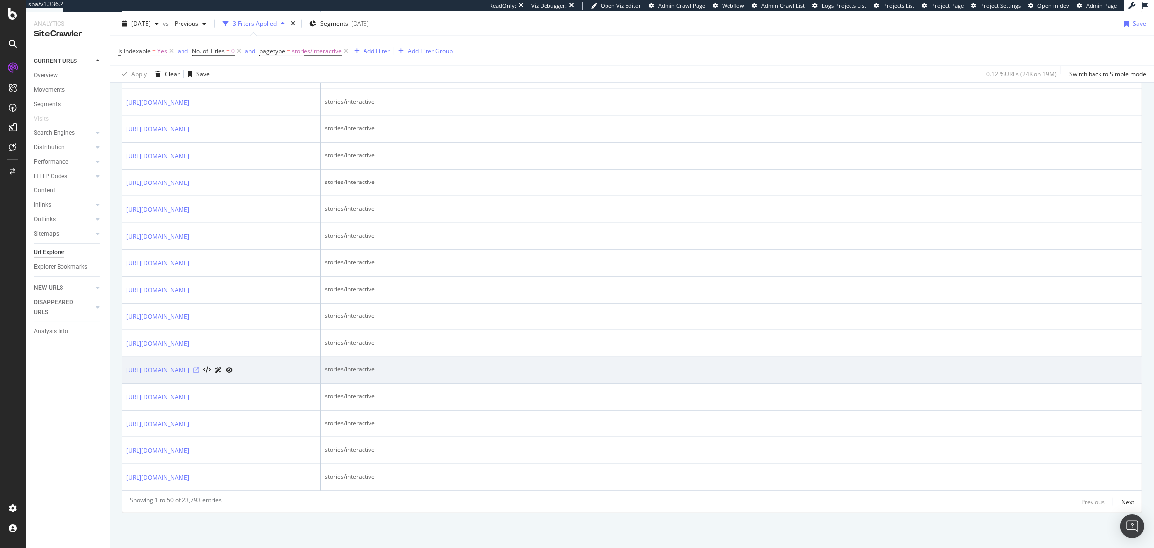
click at [199, 368] on icon at bounding box center [196, 371] width 6 height 6
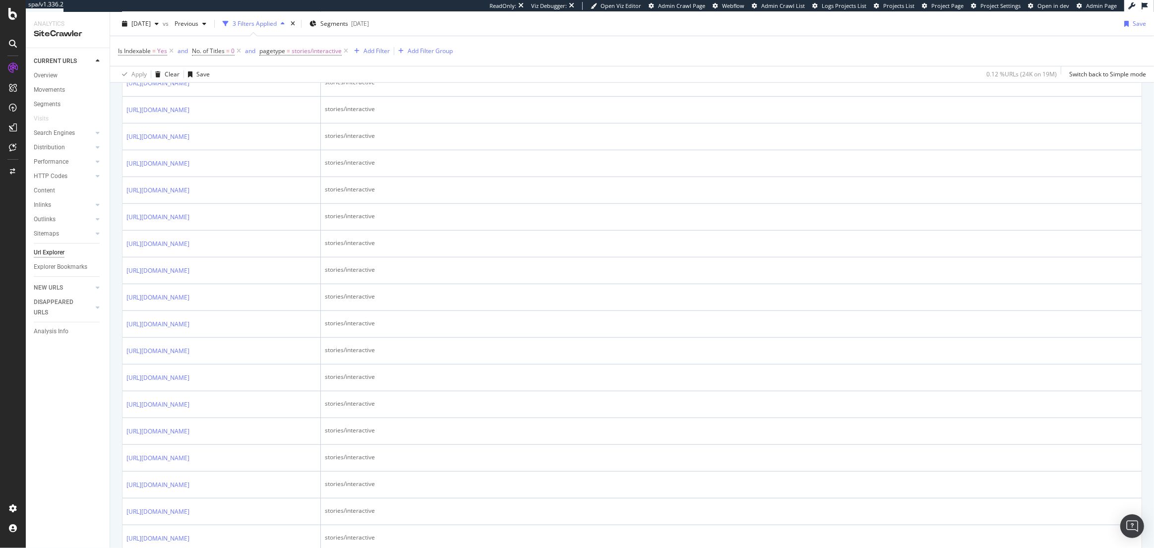
scroll to position [0, 0]
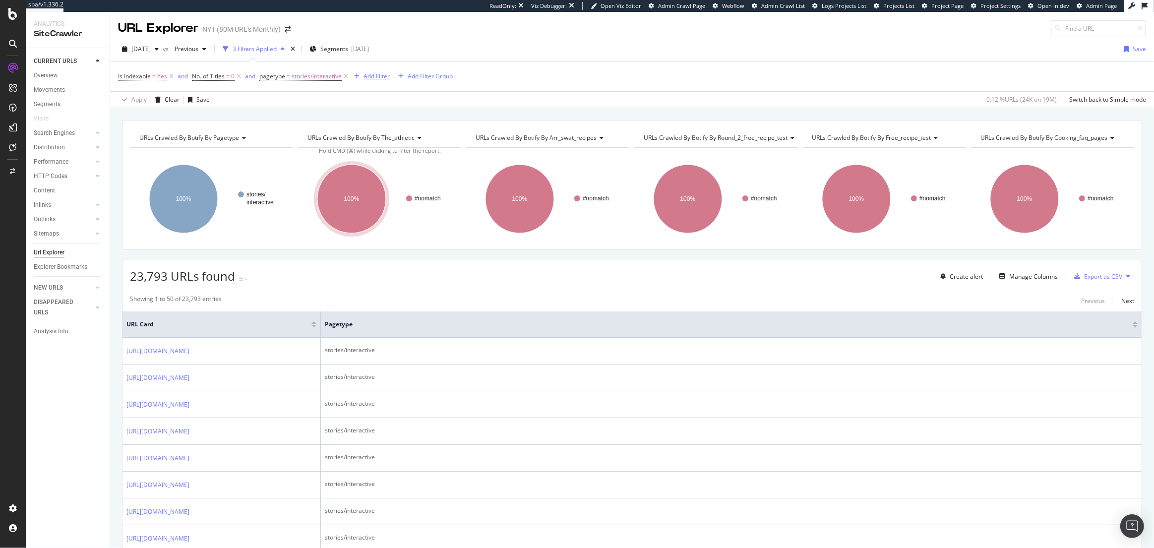
click at [379, 81] on div "Add Filter" at bounding box center [370, 76] width 40 height 11
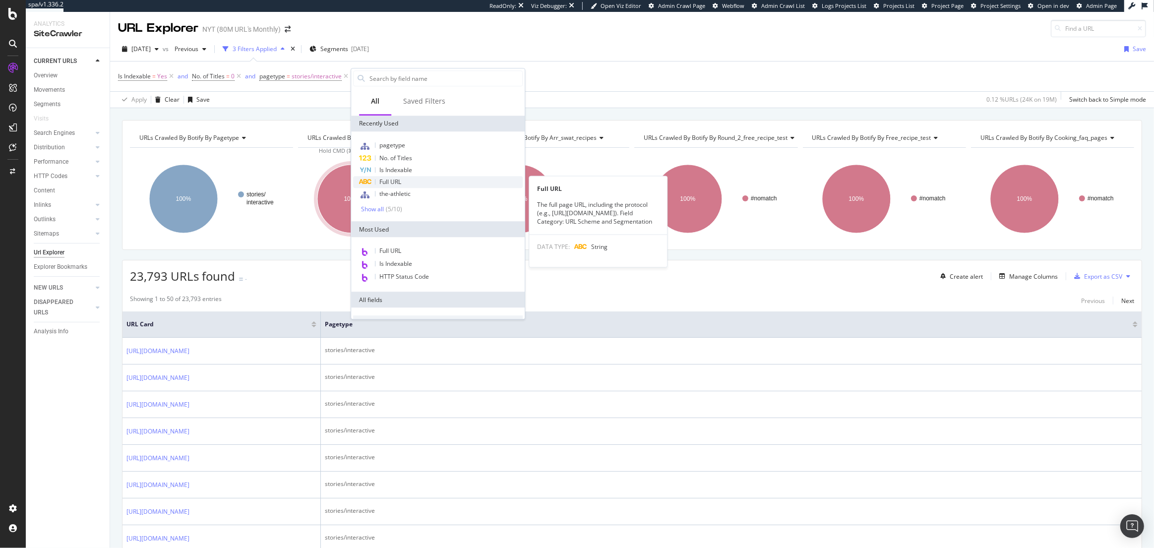
click at [401, 179] on span "Full URL" at bounding box center [390, 182] width 22 height 8
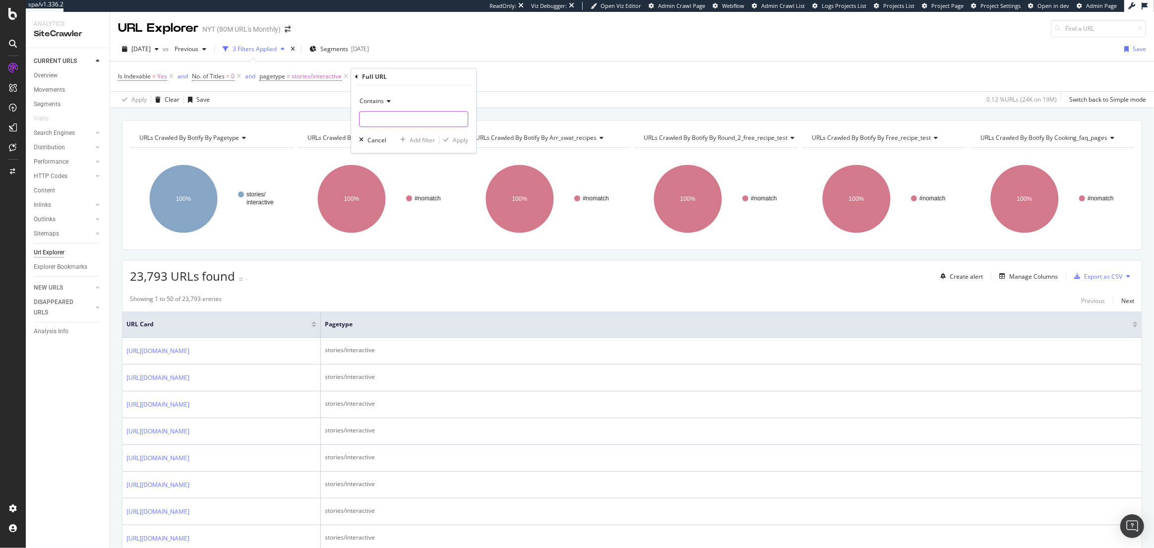
click at [385, 120] on input "text" at bounding box center [414, 119] width 108 height 16
type input "/index"
click at [459, 143] on div "Apply" at bounding box center [460, 140] width 15 height 8
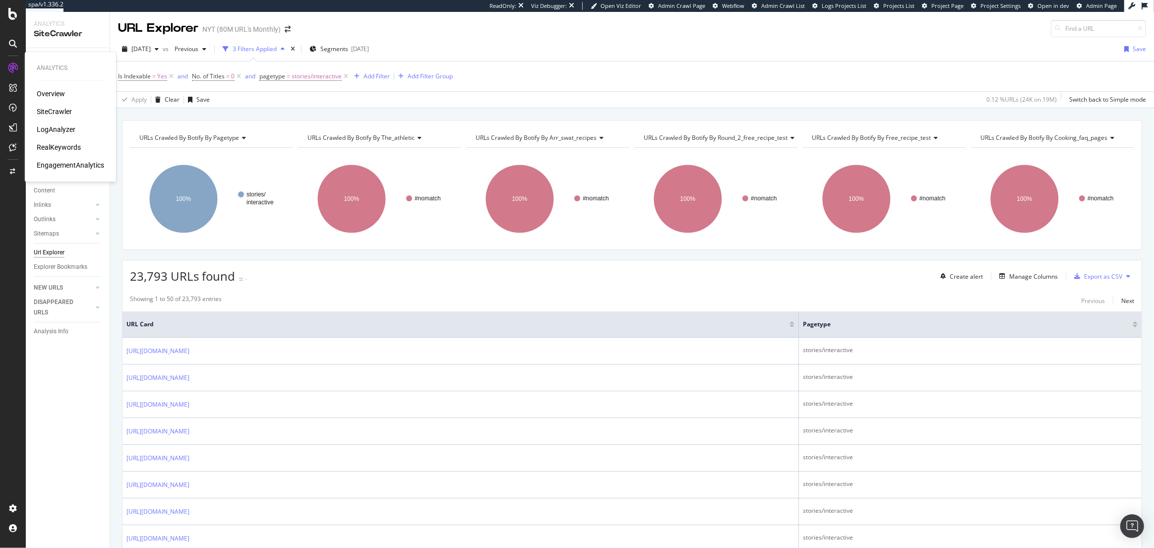
click at [59, 125] on div "LogAnalyzer" at bounding box center [56, 130] width 39 height 10
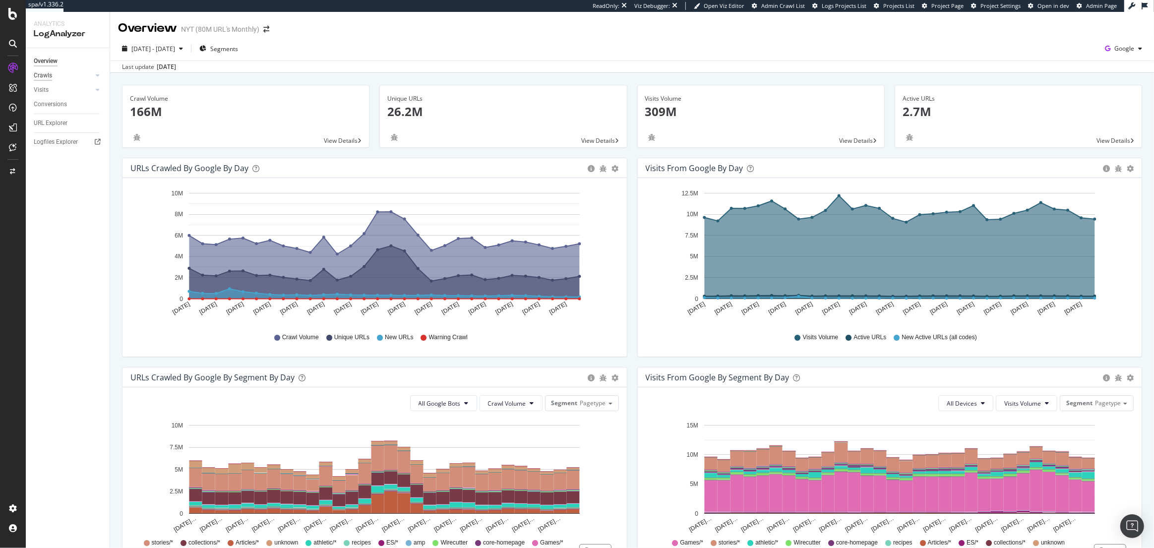
click at [44, 73] on div "Crawls" at bounding box center [43, 75] width 18 height 10
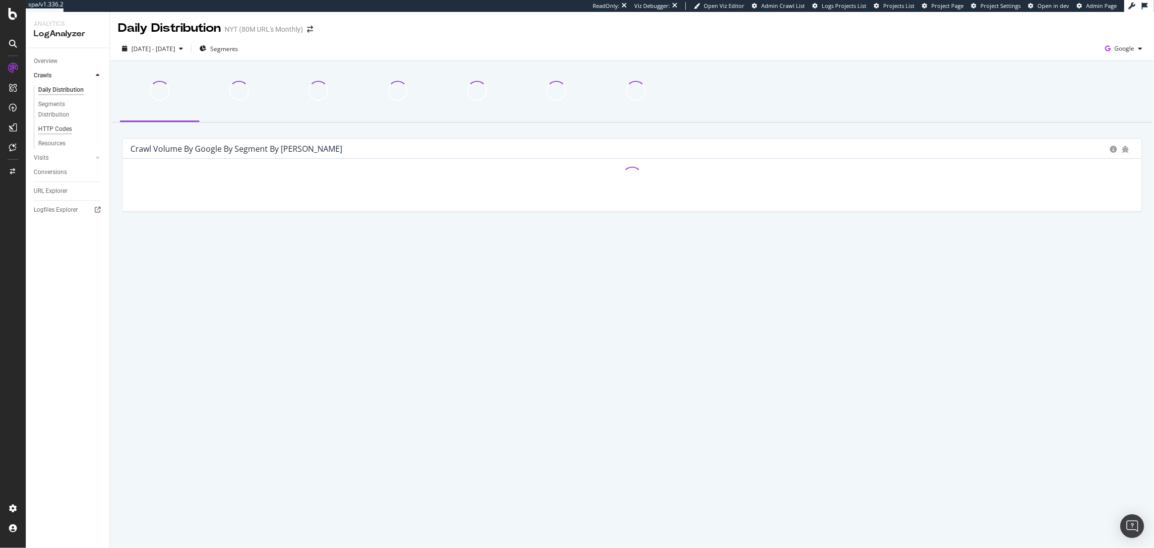
click at [56, 126] on div "HTTP Codes" at bounding box center [55, 129] width 34 height 10
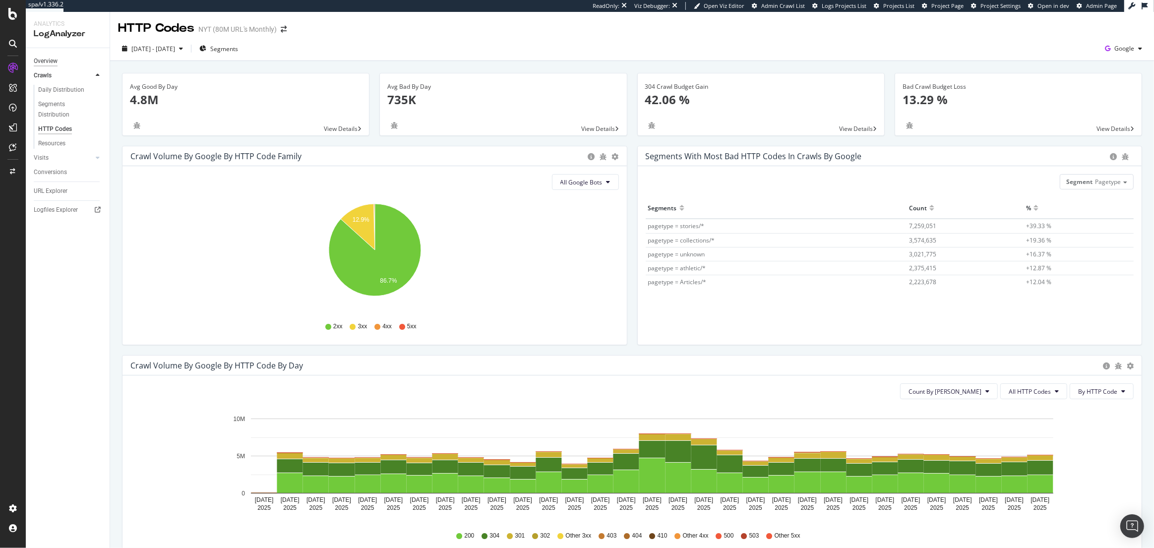
click at [44, 61] on div "Overview" at bounding box center [46, 61] width 24 height 10
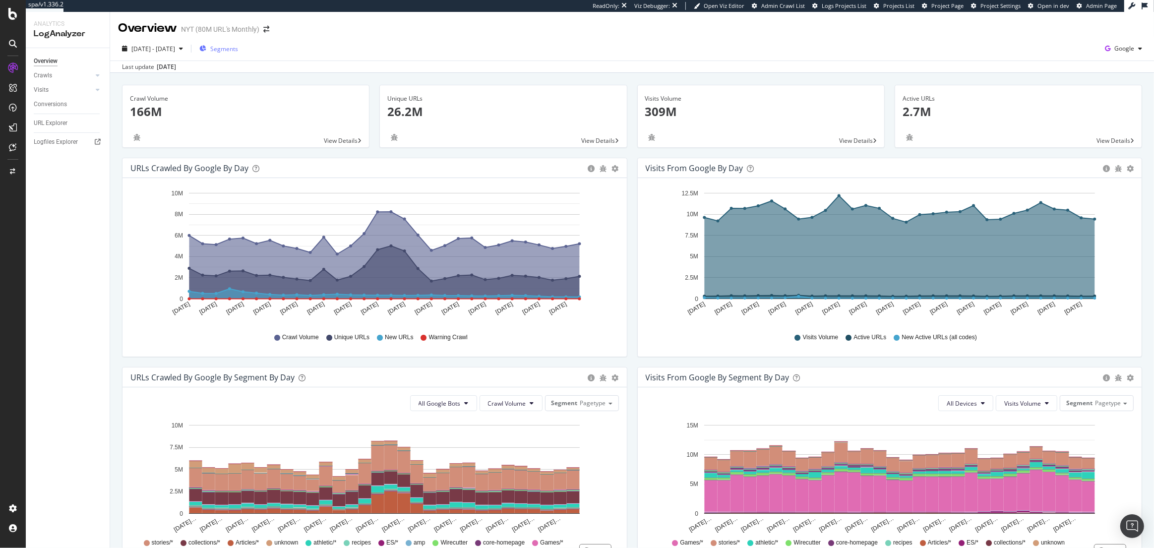
click at [238, 47] on span "Segments" at bounding box center [224, 49] width 28 height 8
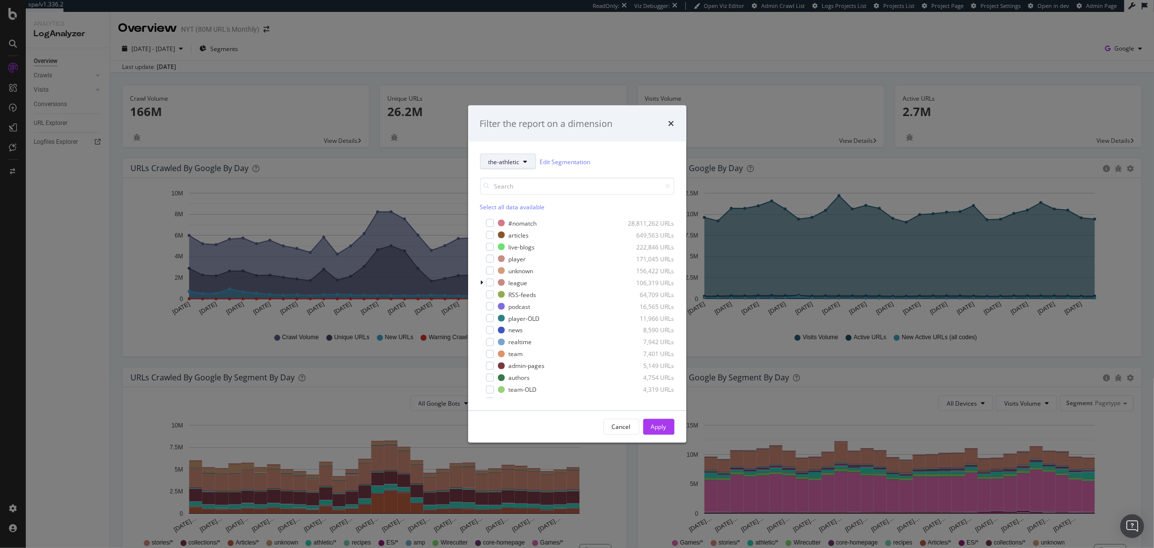
click at [521, 158] on button "the-athletic" at bounding box center [508, 162] width 56 height 16
click at [507, 192] on span "pagetype" at bounding box center [533, 196] width 90 height 9
click at [483, 246] on icon "modal" at bounding box center [482, 247] width 3 height 6
click at [495, 347] on div "modal" at bounding box center [496, 349] width 8 height 8
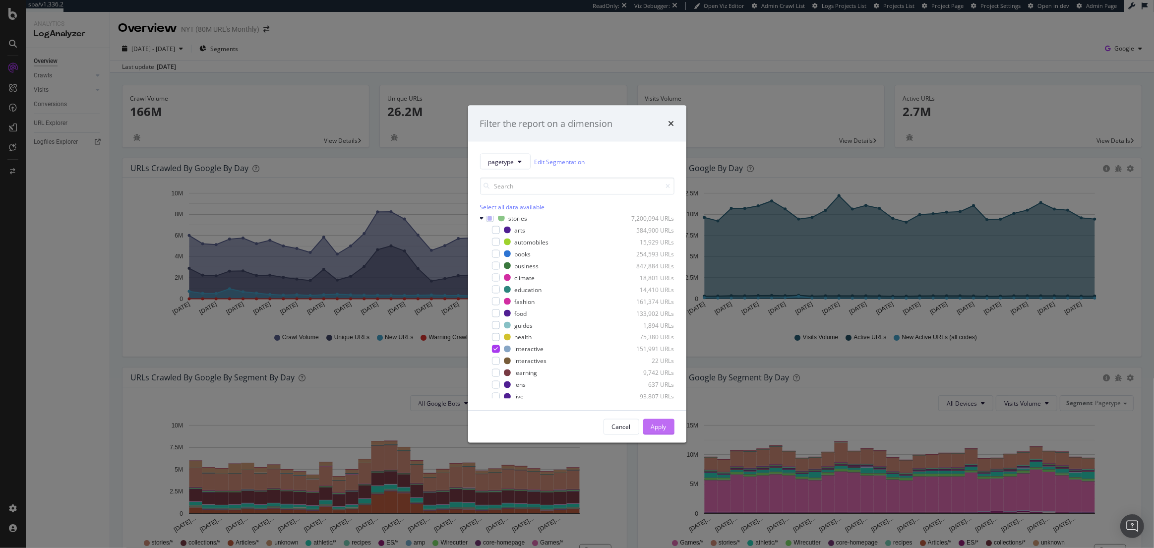
click at [661, 427] on div "Apply" at bounding box center [658, 427] width 15 height 8
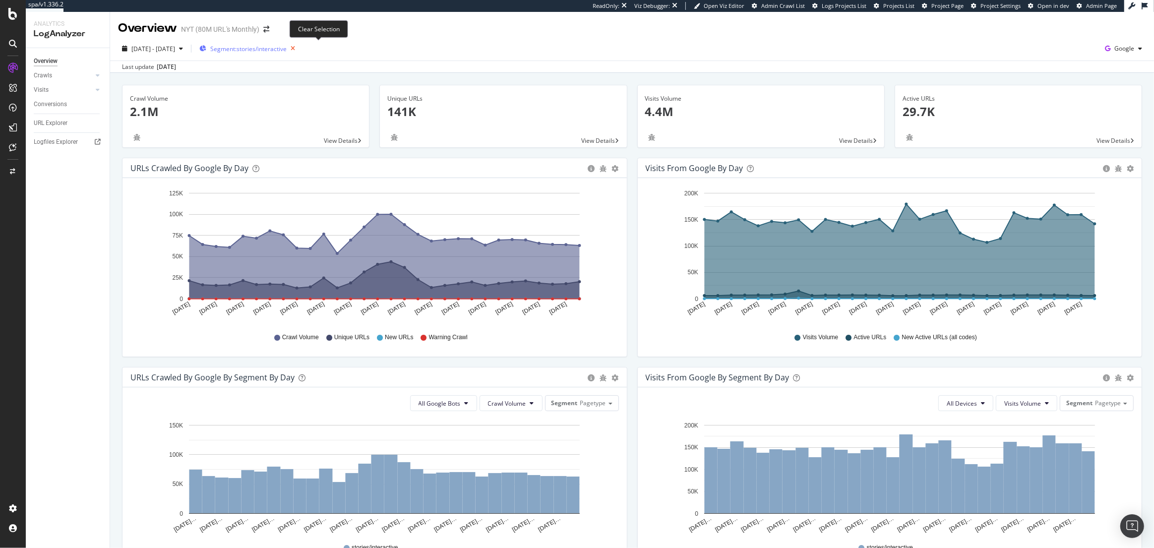
click at [299, 48] on icon "button" at bounding box center [293, 49] width 12 height 14
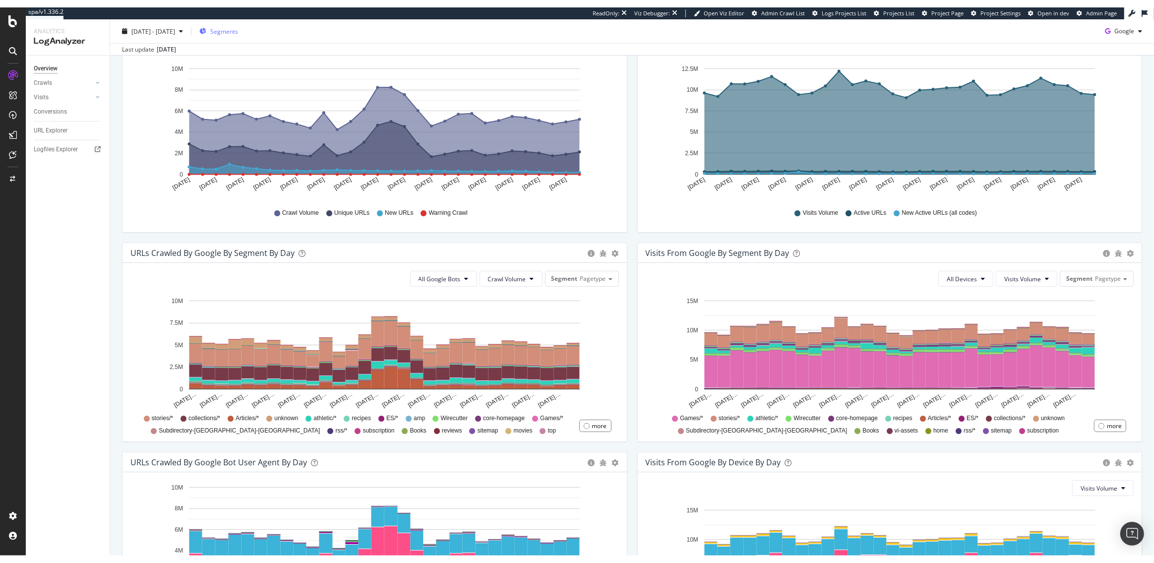
scroll to position [272, 0]
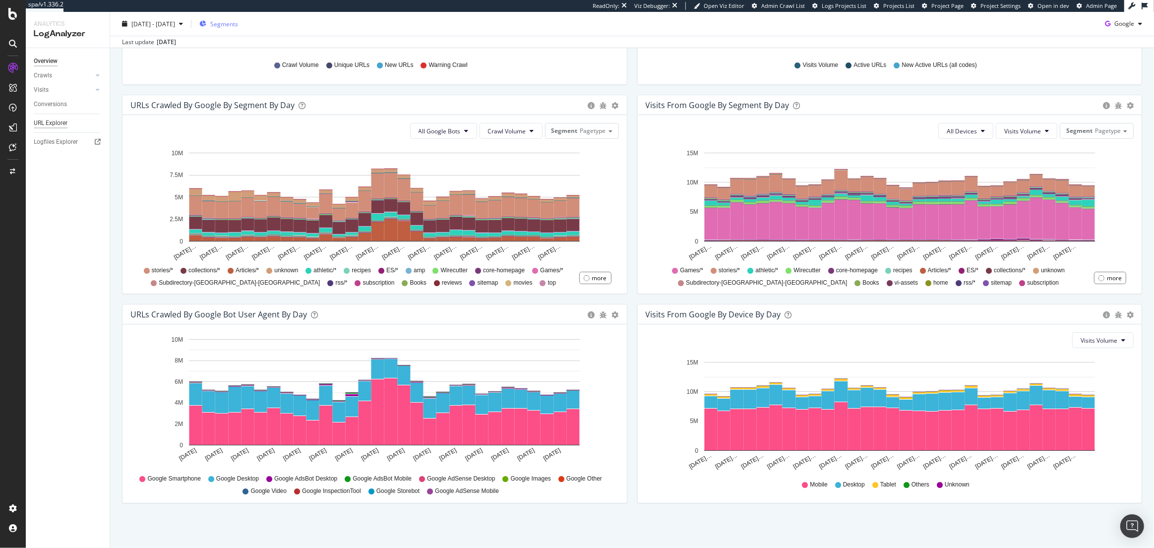
click at [50, 120] on div "URL Explorer" at bounding box center [51, 123] width 34 height 10
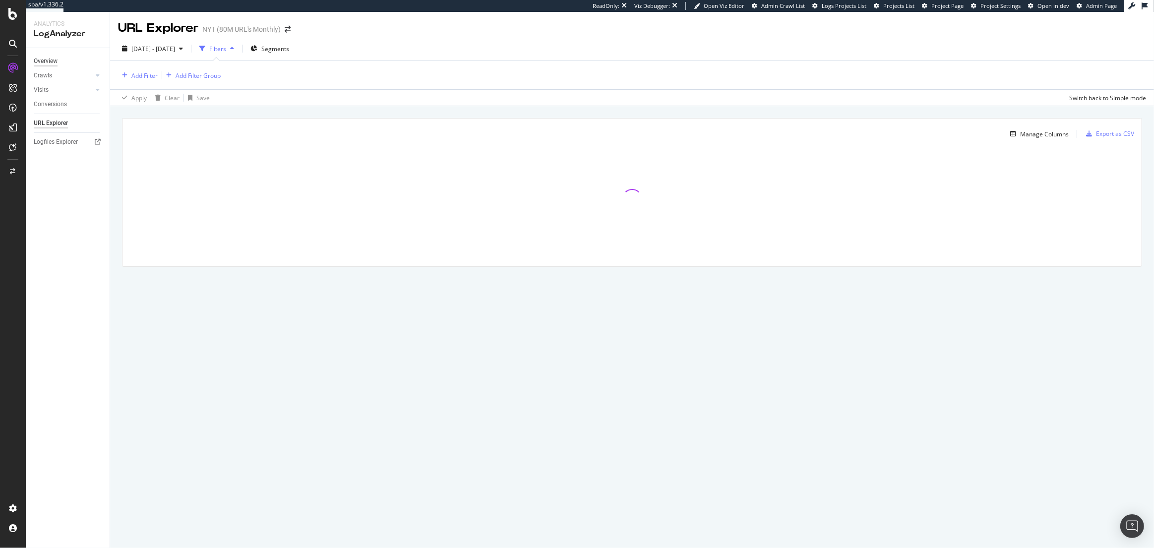
click at [49, 62] on div "Overview" at bounding box center [46, 61] width 24 height 10
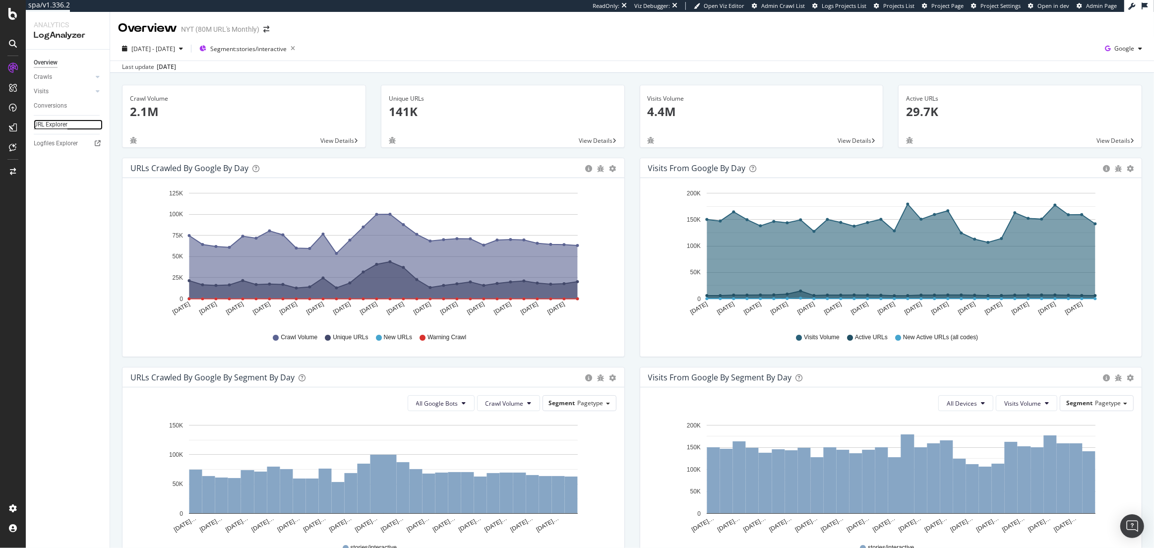
click at [50, 128] on div "URL Explorer" at bounding box center [51, 125] width 34 height 10
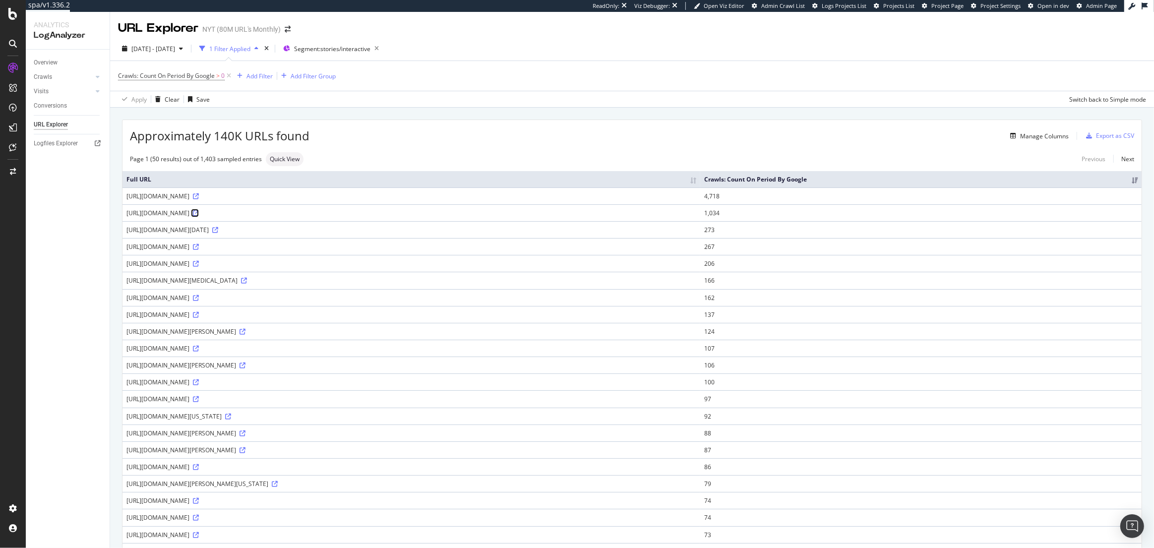
click at [199, 214] on icon at bounding box center [196, 213] width 6 height 6
click at [231, 414] on icon at bounding box center [228, 417] width 6 height 6
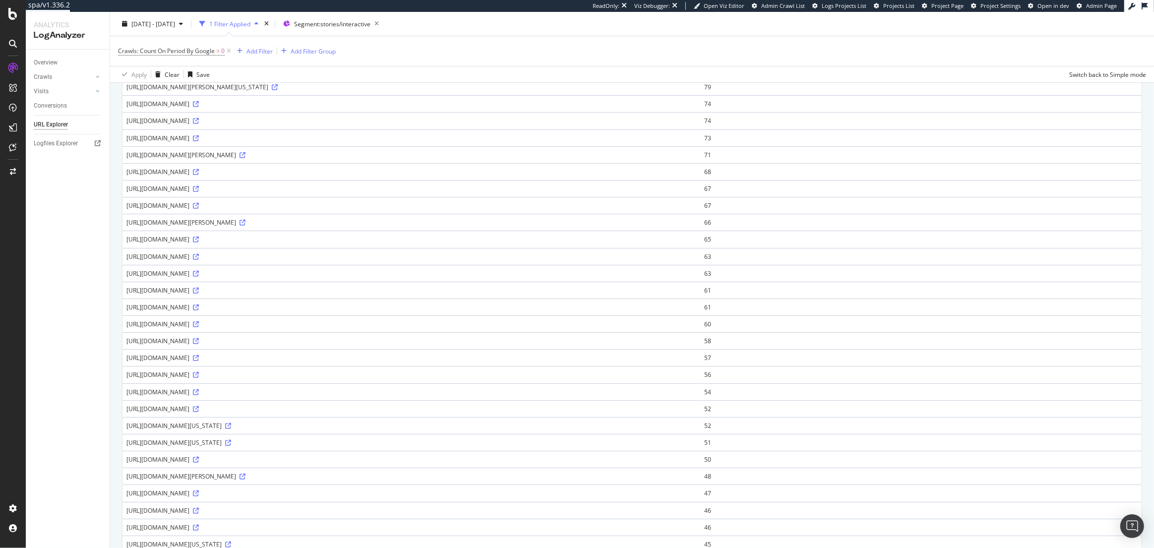
scroll to position [531, 0]
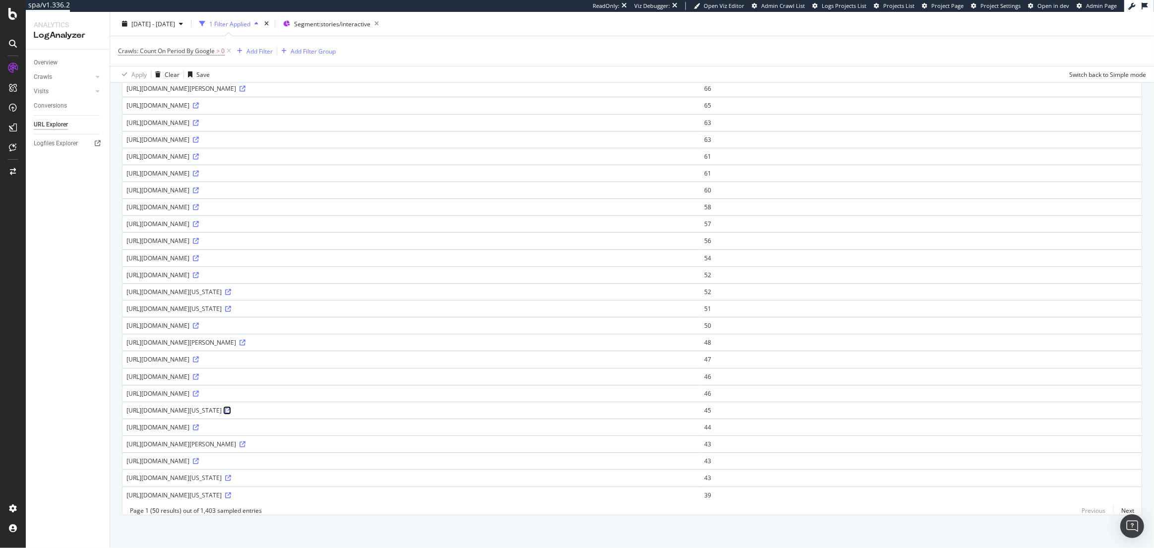
click at [231, 408] on icon at bounding box center [228, 411] width 6 height 6
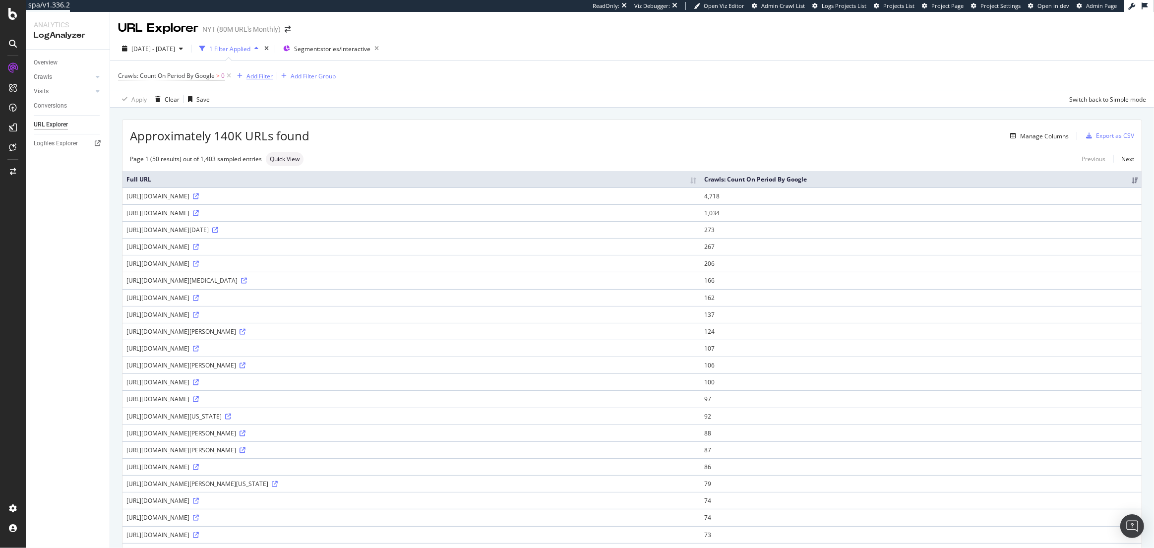
click at [253, 79] on div "Add Filter" at bounding box center [260, 76] width 26 height 8
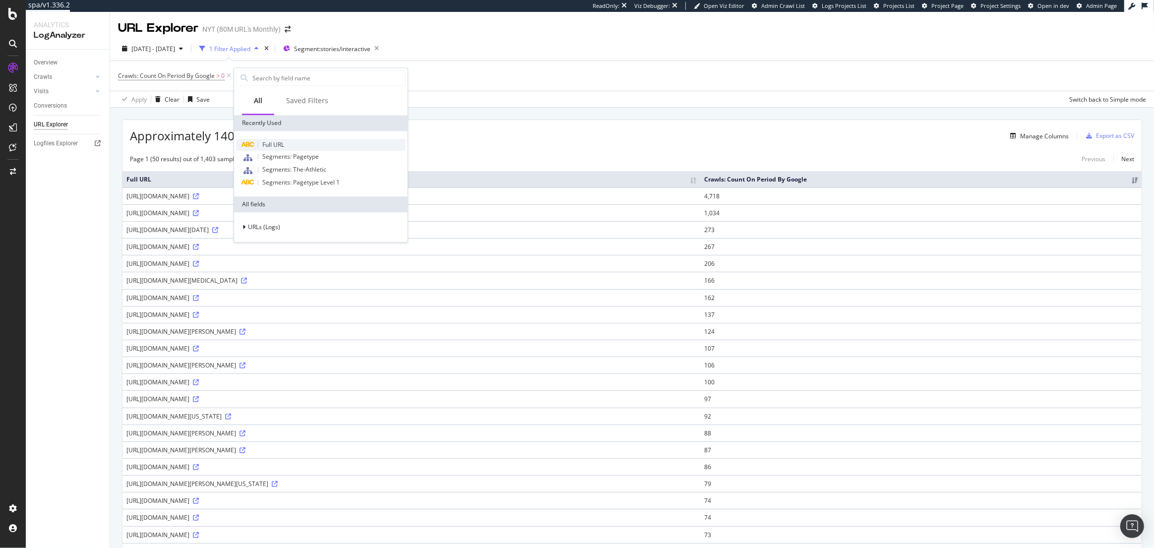
click at [278, 146] on span "Full URL" at bounding box center [273, 144] width 22 height 8
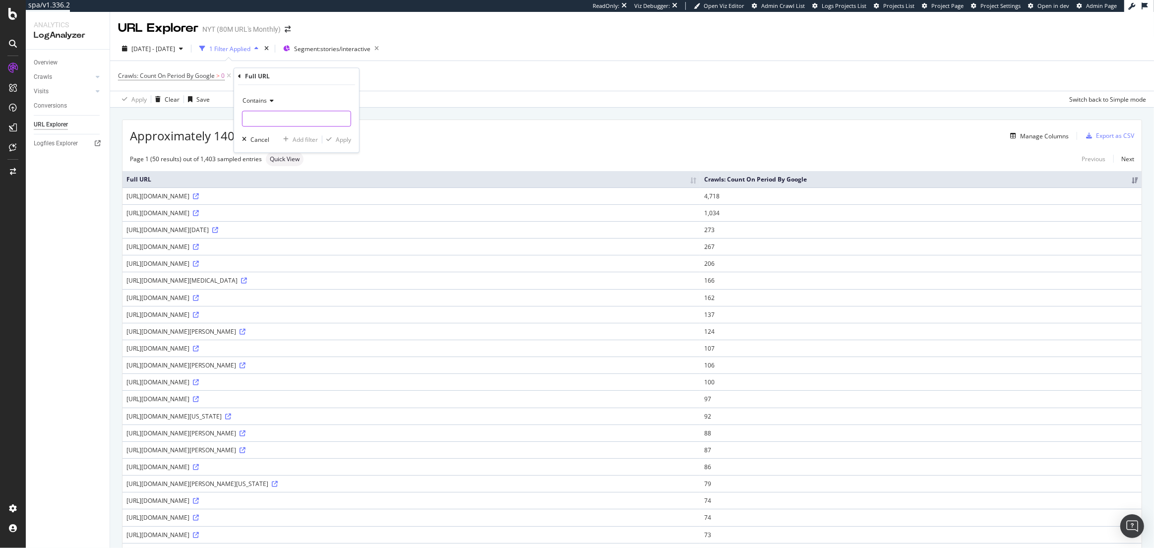
click at [265, 118] on input "text" at bounding box center [297, 119] width 108 height 16
type input "/index"
click at [342, 142] on div "Apply" at bounding box center [343, 139] width 15 height 8
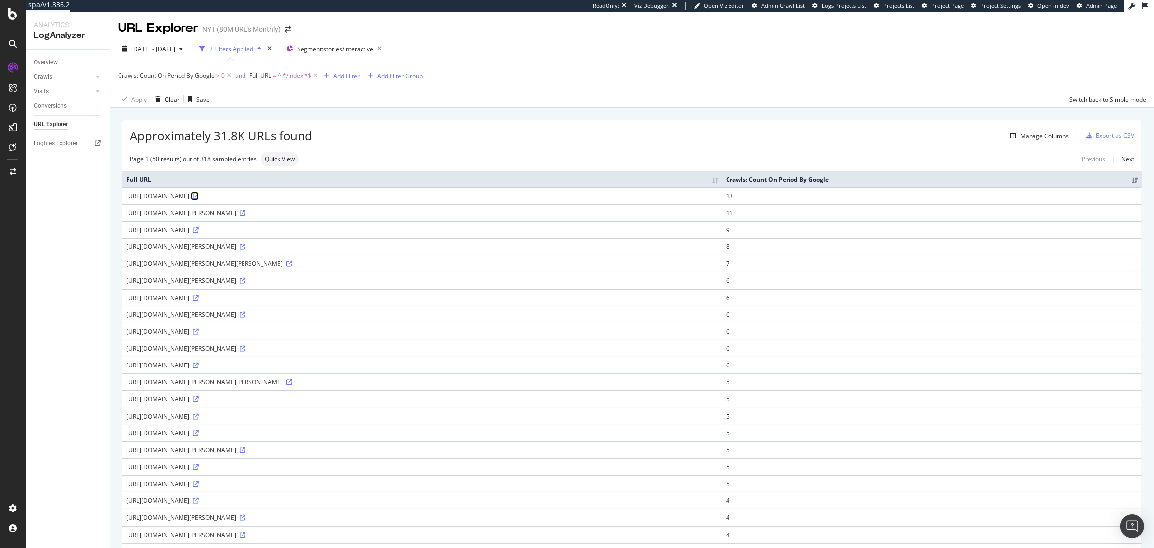
click at [199, 194] on icon at bounding box center [196, 196] width 6 height 6
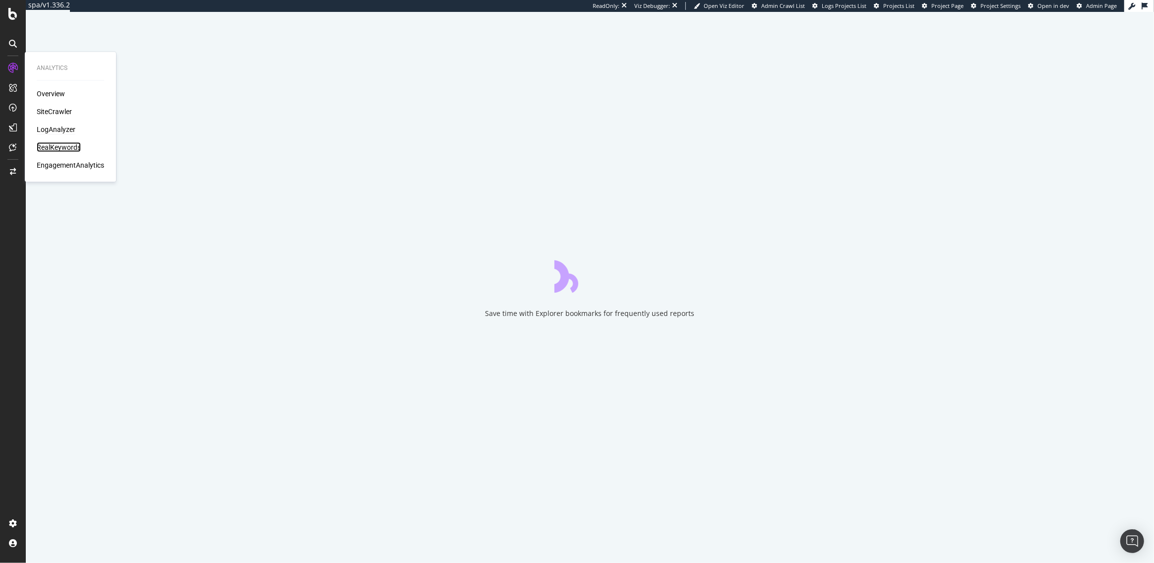
click at [62, 145] on div "RealKeywords" at bounding box center [59, 147] width 44 height 10
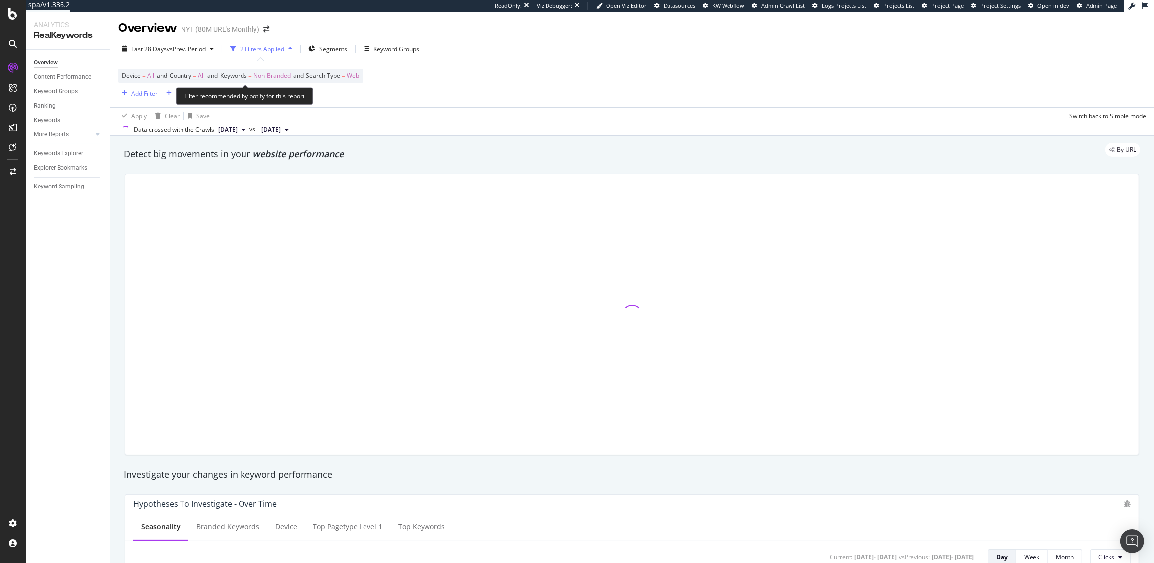
click at [262, 77] on span "Non-Branded" at bounding box center [271, 76] width 37 height 14
click at [256, 99] on span "Non-Branded" at bounding box center [255, 99] width 41 height 8
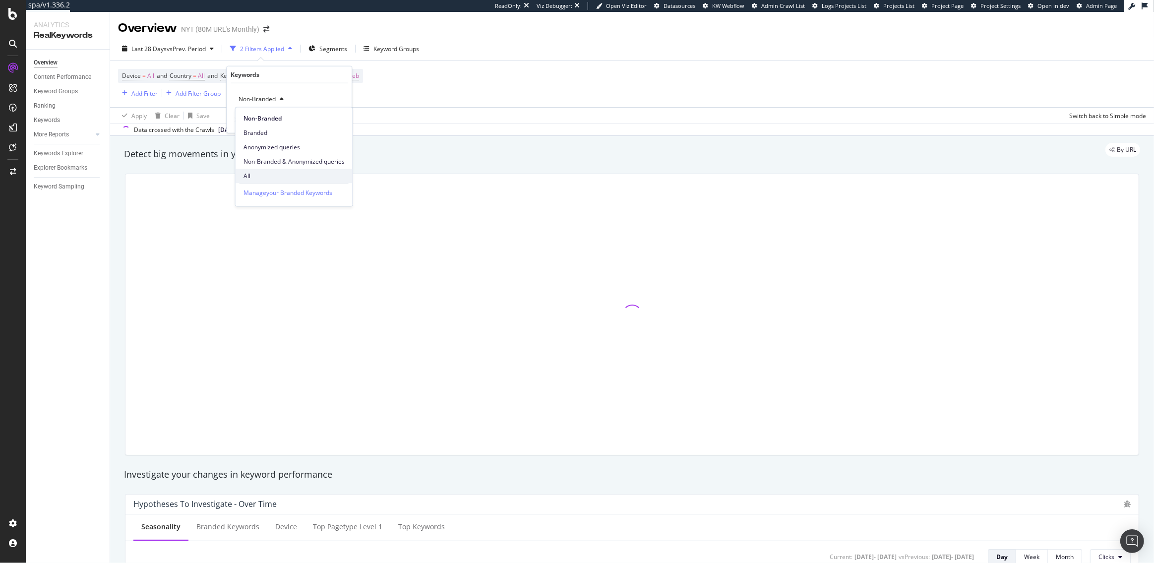
click at [255, 181] on div "All" at bounding box center [294, 176] width 117 height 14
click at [338, 122] on div "Apply" at bounding box center [335, 120] width 15 height 8
click at [406, 45] on div "Keyword Groups" at bounding box center [394, 49] width 46 height 8
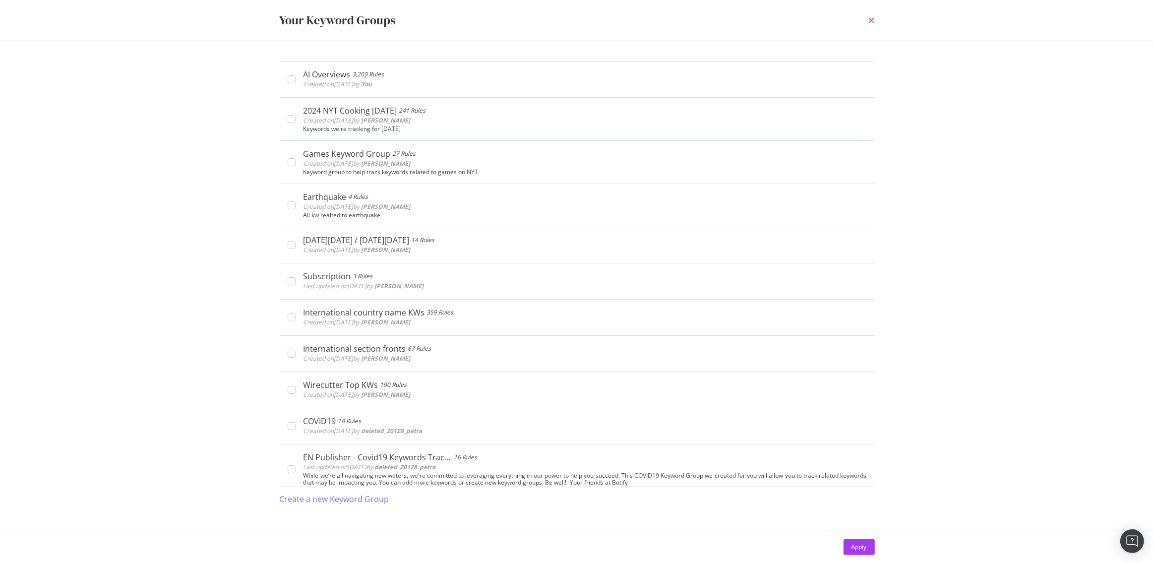
click at [871, 22] on icon "times" at bounding box center [872, 20] width 6 height 8
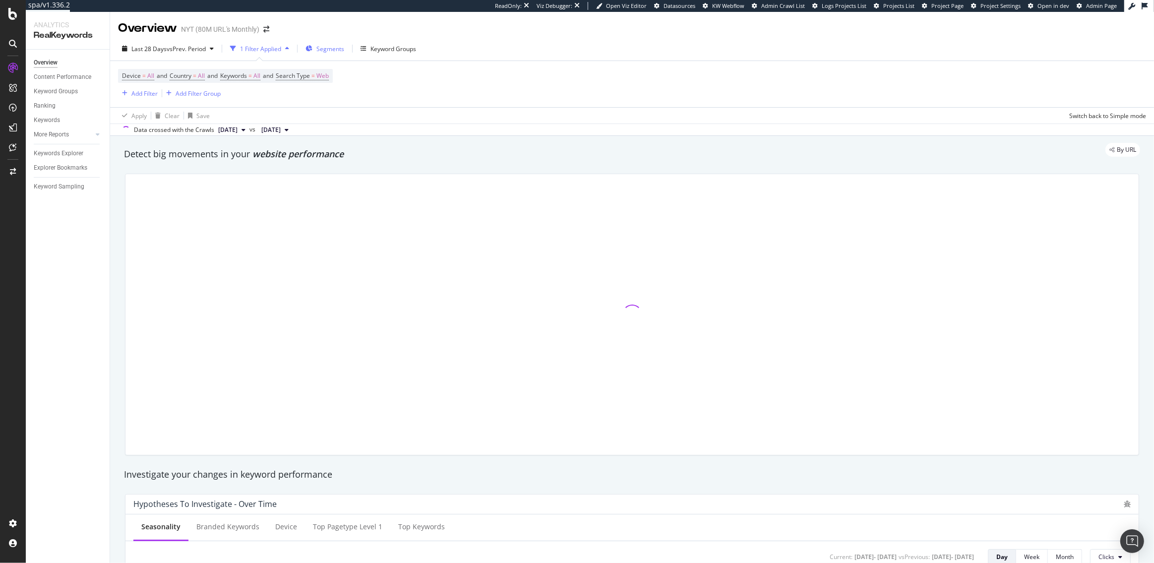
click at [331, 51] on span "Segments" at bounding box center [330, 49] width 28 height 8
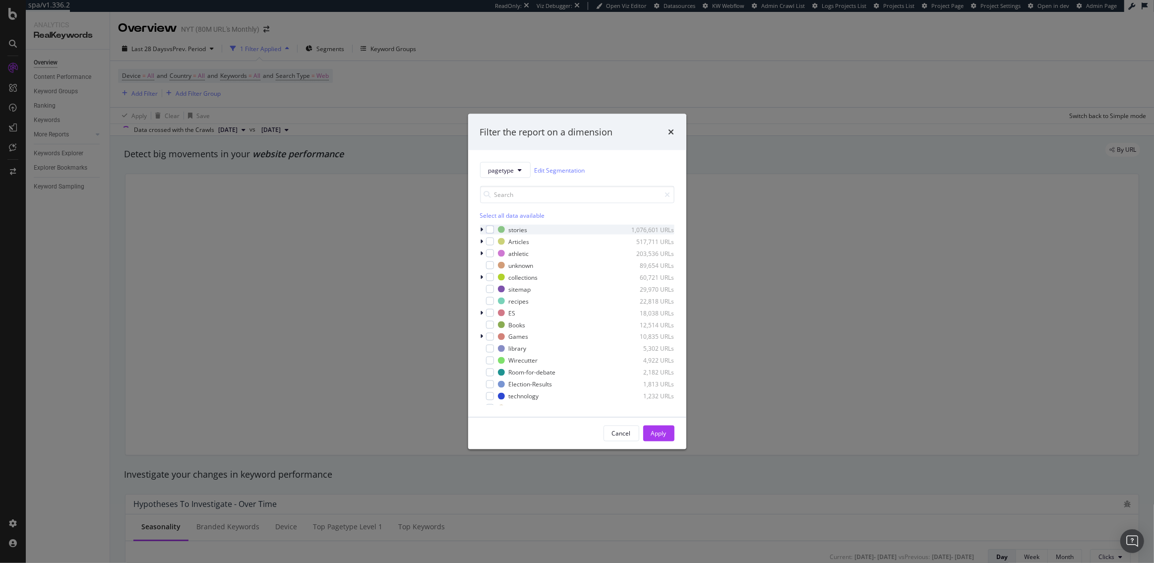
click at [482, 229] on icon "modal" at bounding box center [482, 230] width 3 height 6
click at [496, 331] on div "modal" at bounding box center [496, 331] width 8 height 8
click at [659, 432] on div "Apply" at bounding box center [658, 433] width 15 height 8
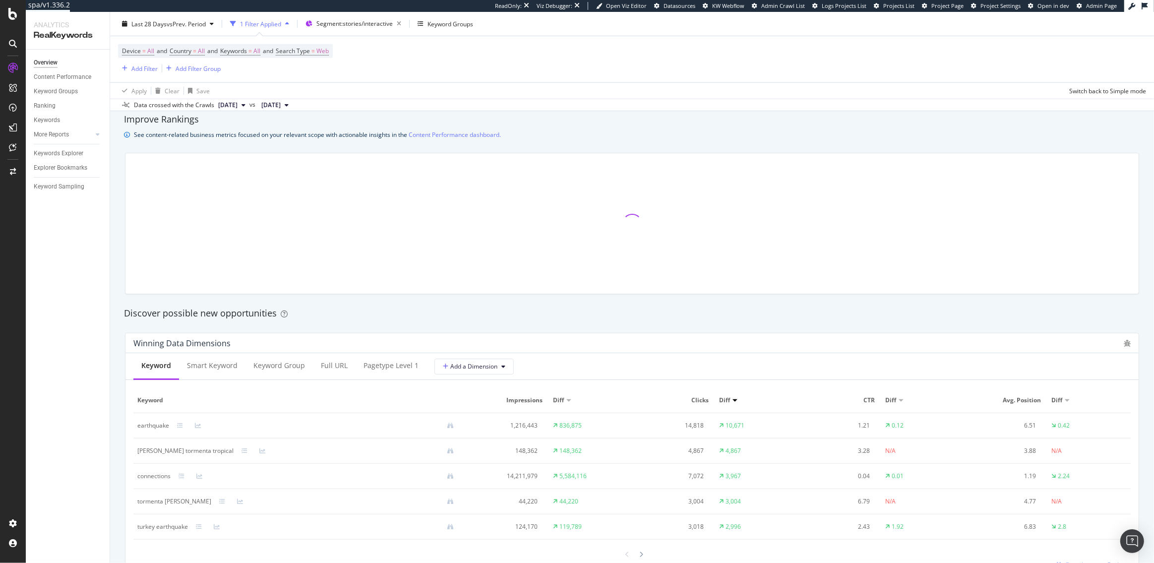
scroll to position [705, 0]
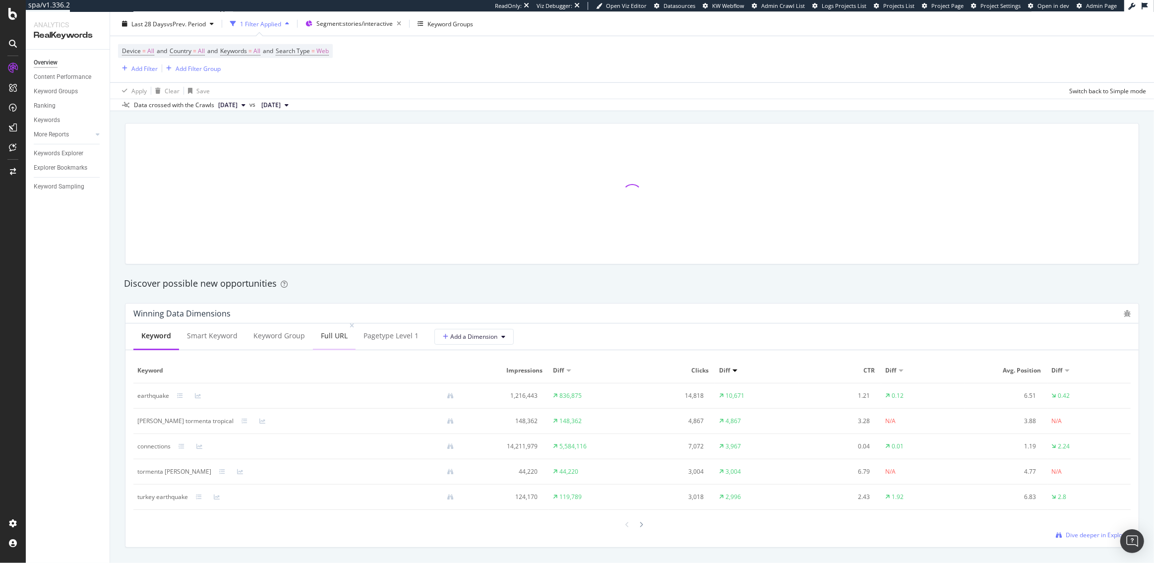
click at [332, 340] on div "Full URL" at bounding box center [334, 336] width 27 height 10
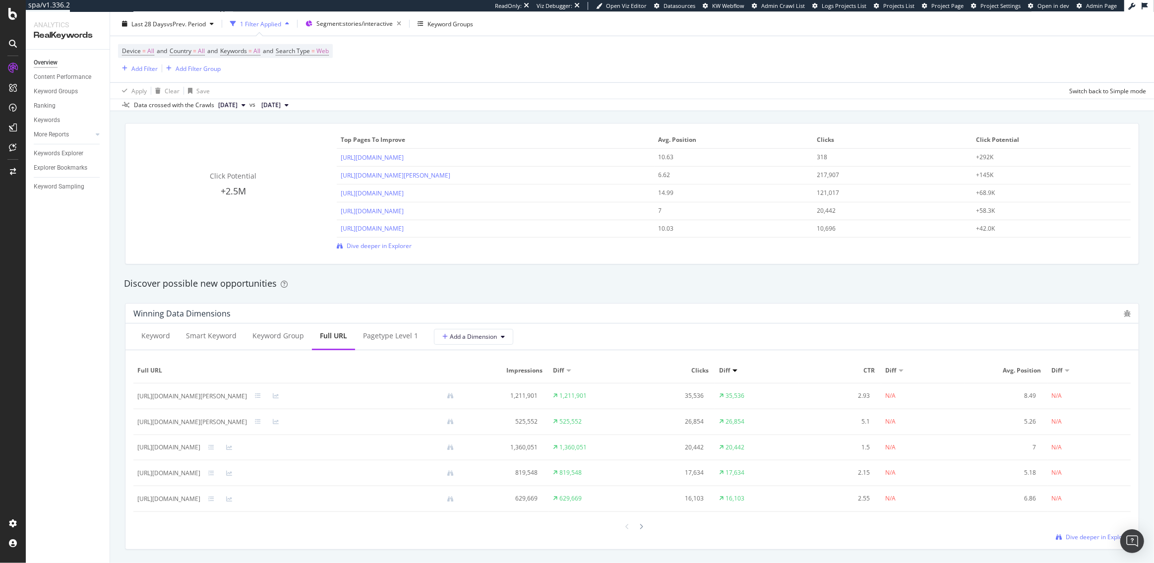
scroll to position [722, 0]
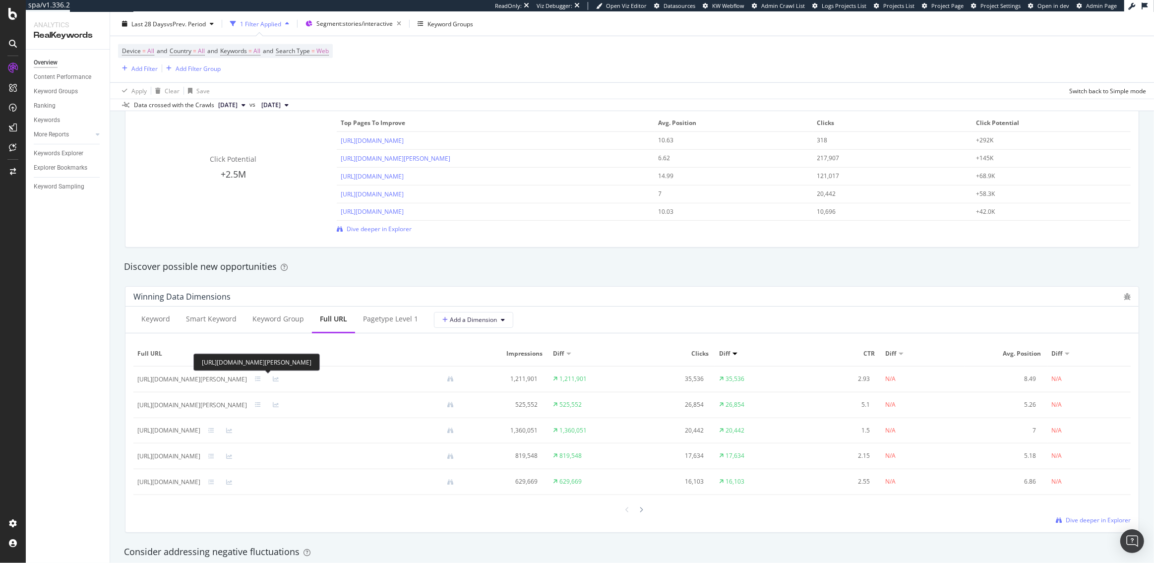
click at [247, 380] on div "[URL][DOMAIN_NAME][PERSON_NAME]" at bounding box center [192, 379] width 110 height 9
copy div "[URL][DOMAIN_NAME][PERSON_NAME]"
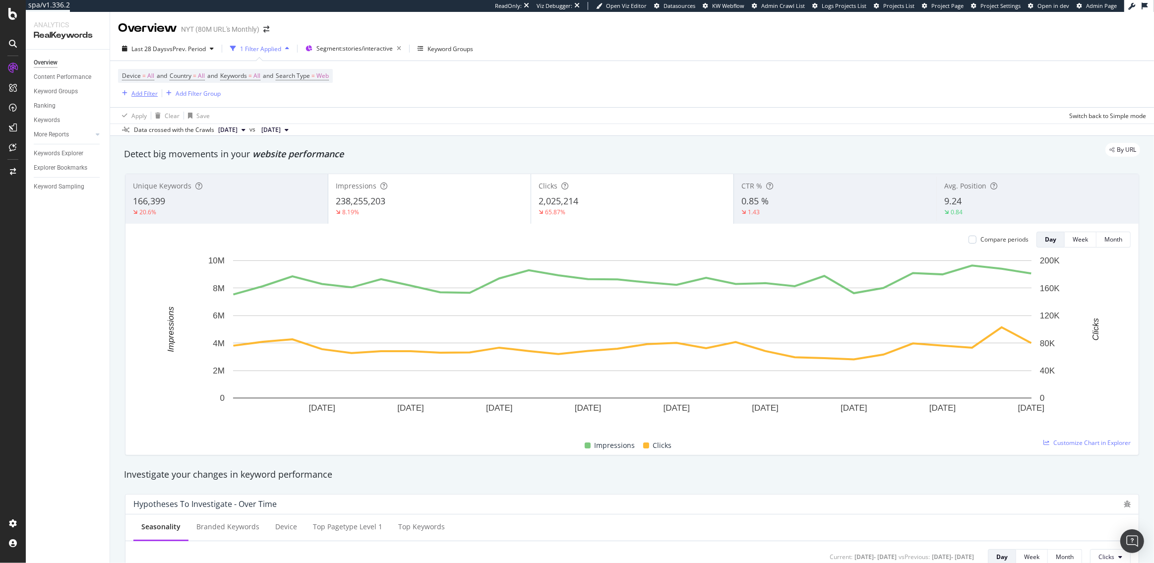
click at [137, 94] on div "Add Filter" at bounding box center [144, 93] width 26 height 8
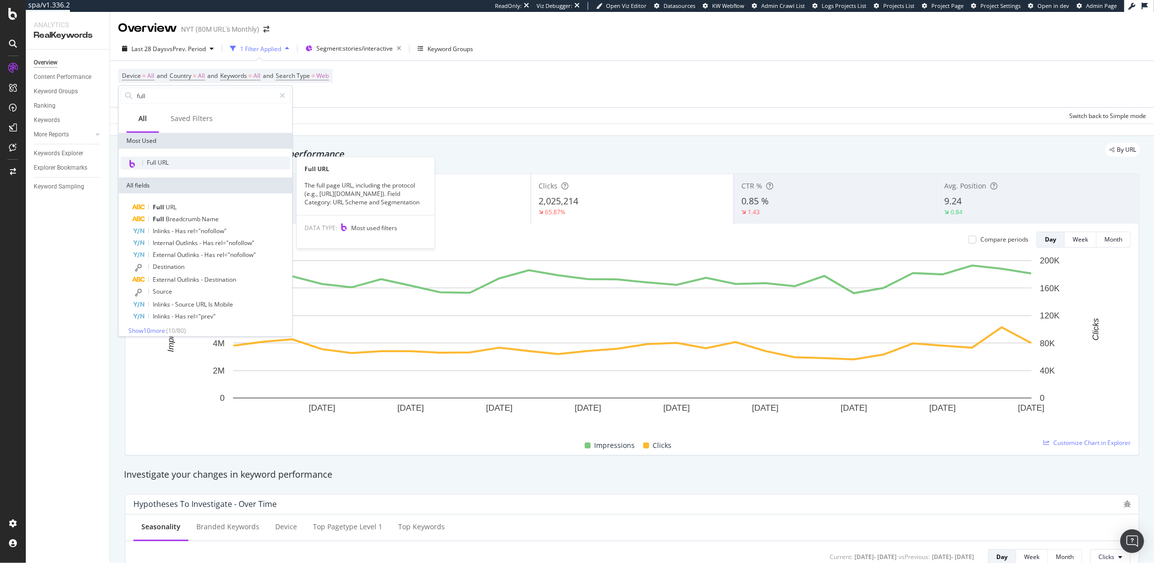
type input "full"
click at [179, 162] on div "Full URL" at bounding box center [206, 163] width 170 height 13
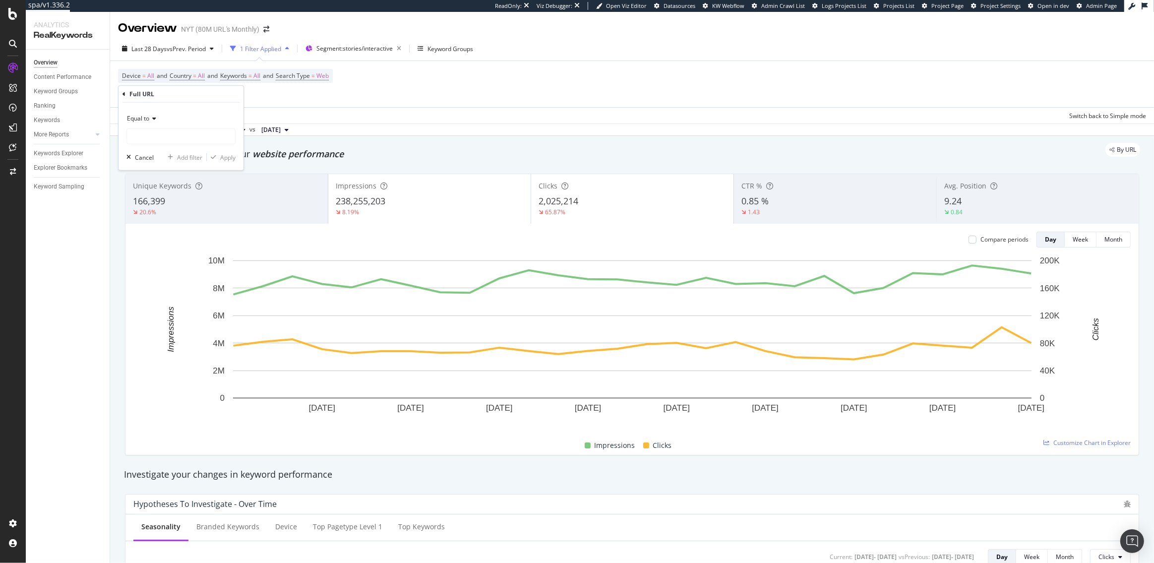
click at [153, 120] on icon at bounding box center [152, 119] width 7 height 6
click at [157, 218] on div "Contains" at bounding box center [182, 216] width 106 height 13
click at [151, 134] on input "text" at bounding box center [181, 136] width 108 height 16
type input "/index"
click at [225, 161] on div "Apply" at bounding box center [227, 157] width 15 height 8
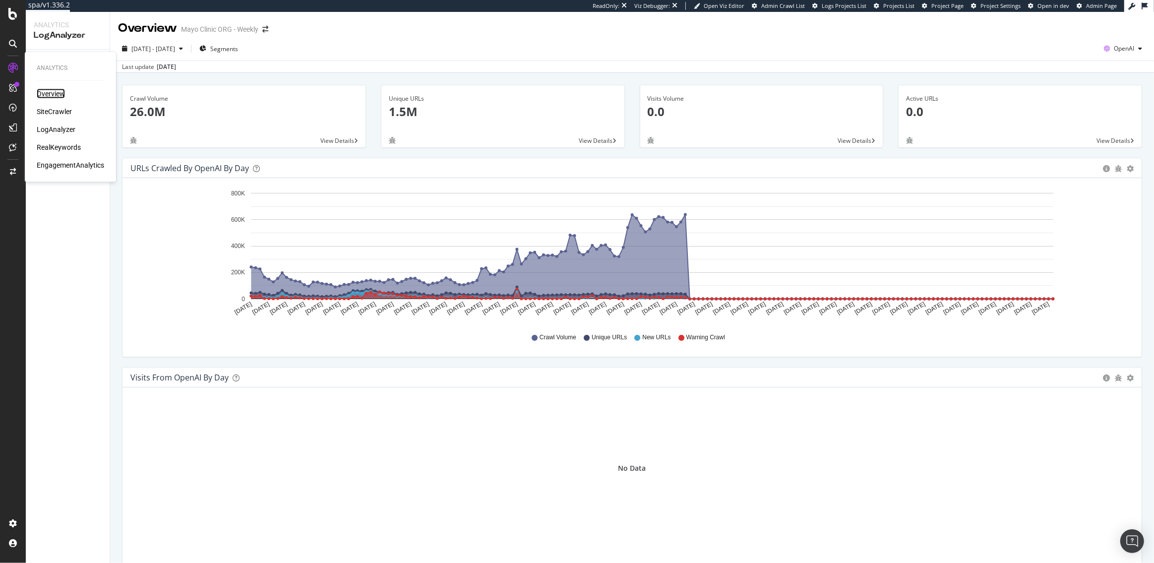
click at [50, 92] on div "Overview" at bounding box center [51, 94] width 28 height 10
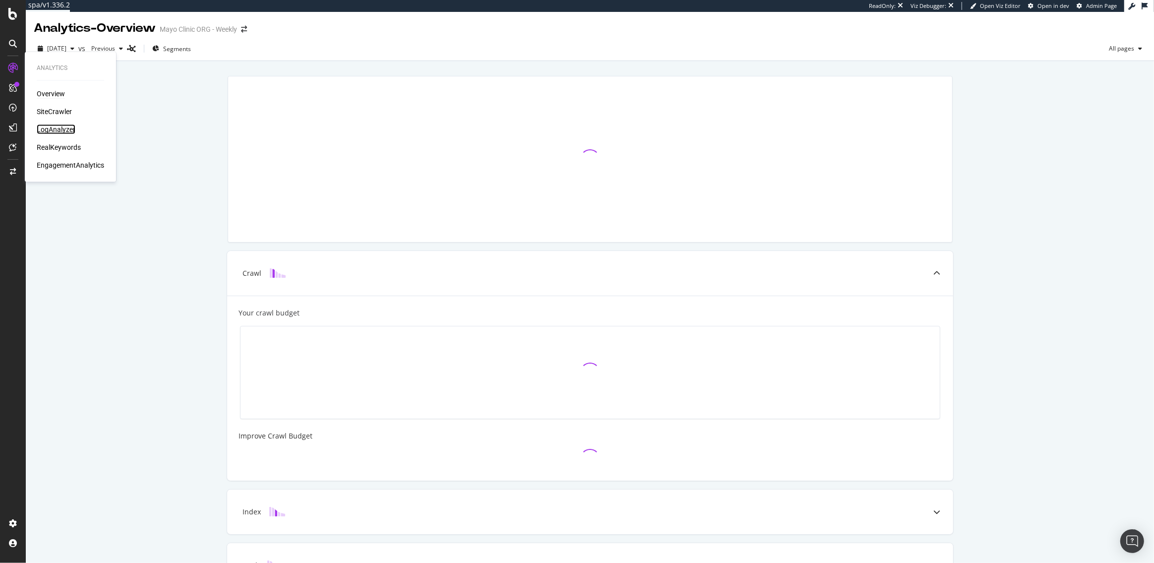
click at [60, 129] on div "LogAnalyzer" at bounding box center [56, 130] width 39 height 10
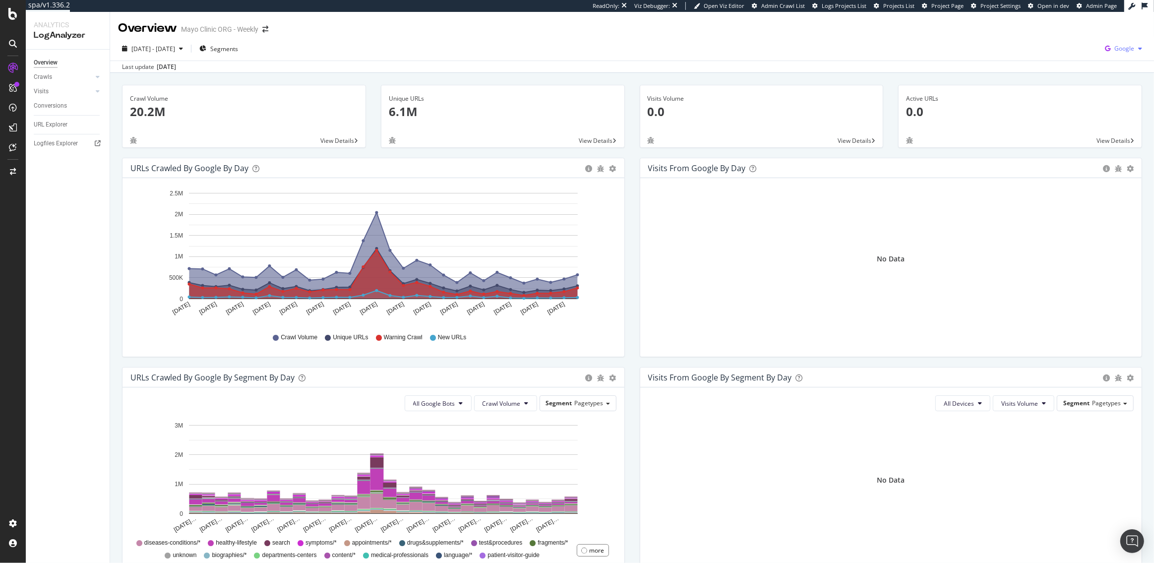
click at [1127, 50] on span "Google" at bounding box center [1125, 48] width 20 height 8
click at [1072, 58] on span "OpenAI" at bounding box center [1075, 58] width 37 height 9
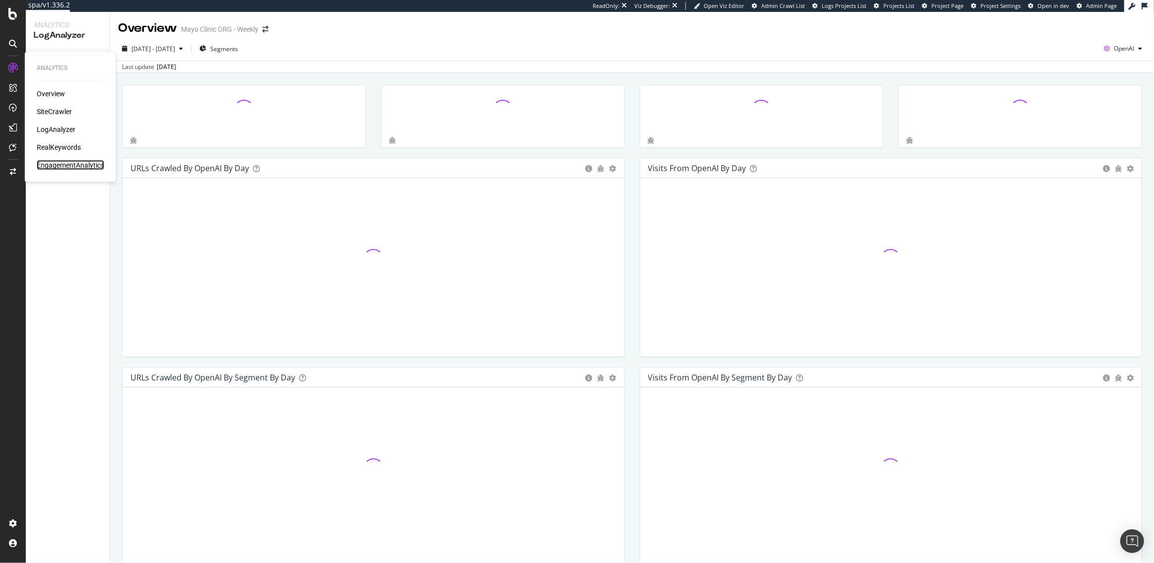
click at [76, 167] on div "EngagementAnalytics" at bounding box center [70, 165] width 67 height 10
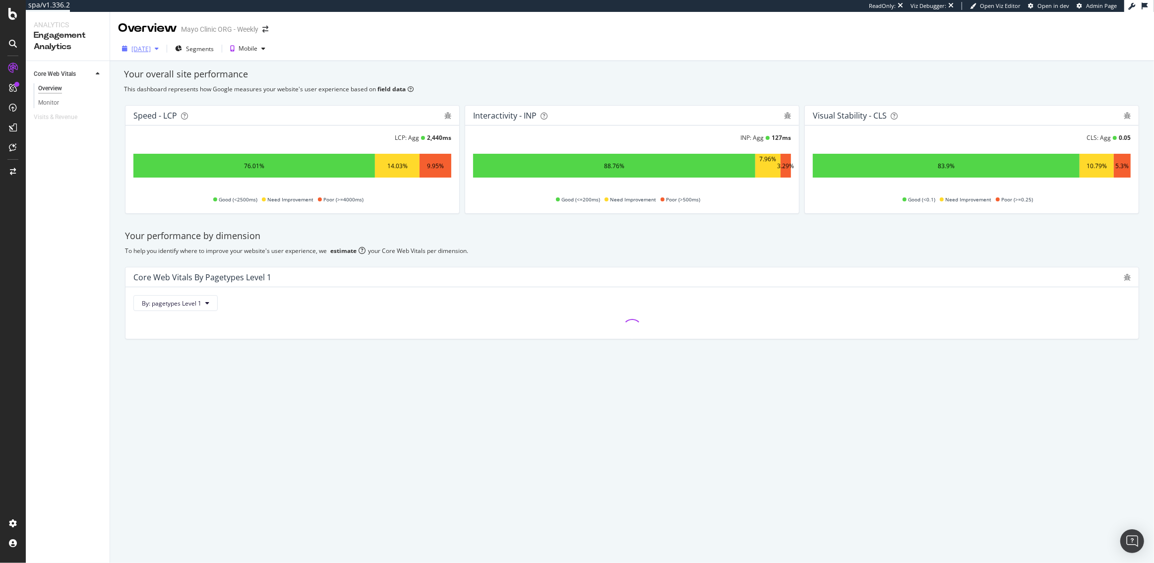
click at [151, 51] on div "[DATE]" at bounding box center [140, 49] width 19 height 8
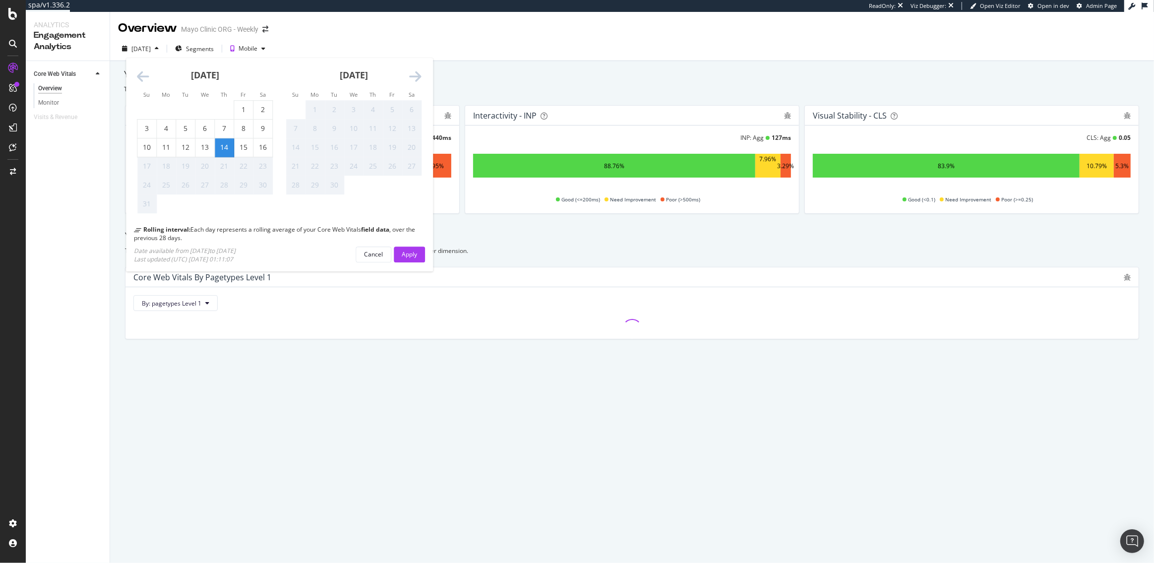
click at [141, 78] on icon "Move backward to switch to the previous month." at bounding box center [143, 77] width 12 height 14
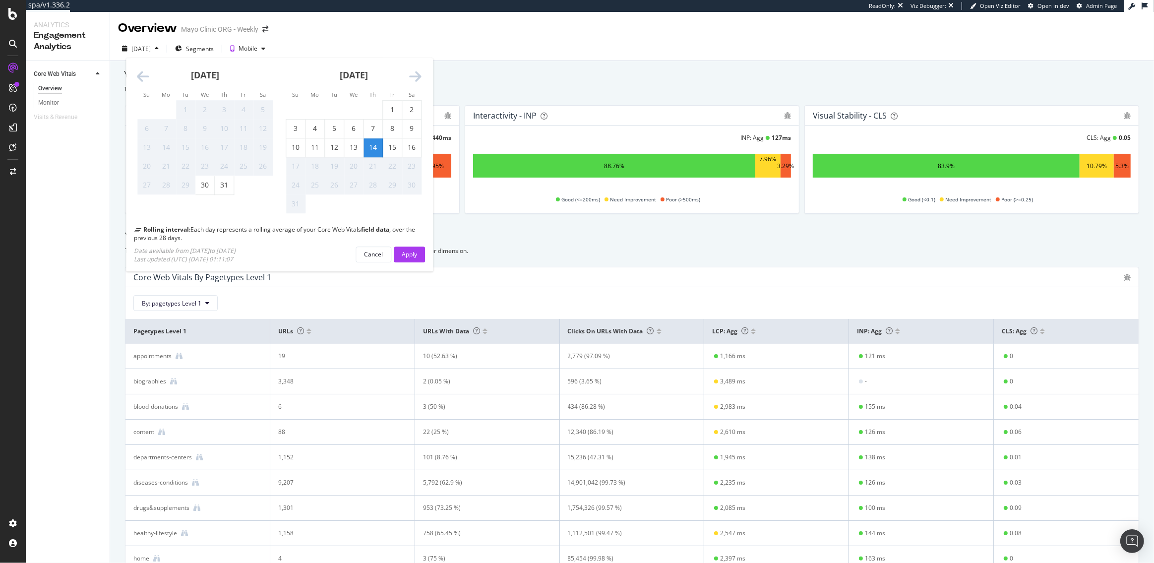
click at [144, 74] on icon "Move backward to switch to the previous month." at bounding box center [143, 77] width 12 height 14
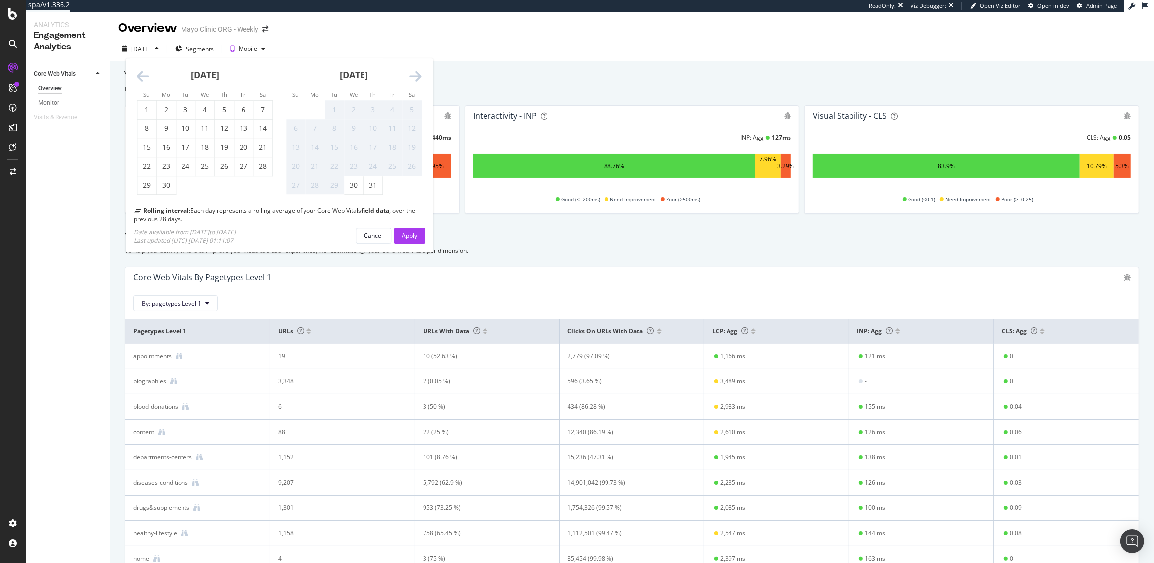
click at [395, 40] on div "2025 Aug. 13th Su Mo Tu We Th Fr Sa Su Mo Tu We Th Fr Sa May 2025 1 2 3 4 5 6 7…" at bounding box center [632, 49] width 1044 height 24
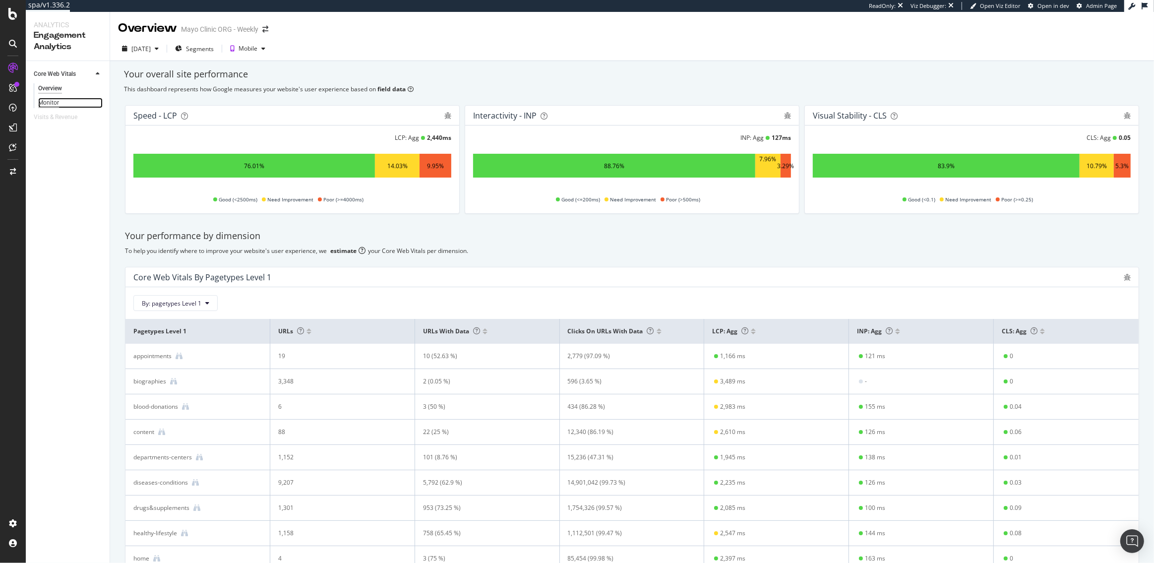
click at [47, 106] on div "Monitor" at bounding box center [48, 103] width 21 height 10
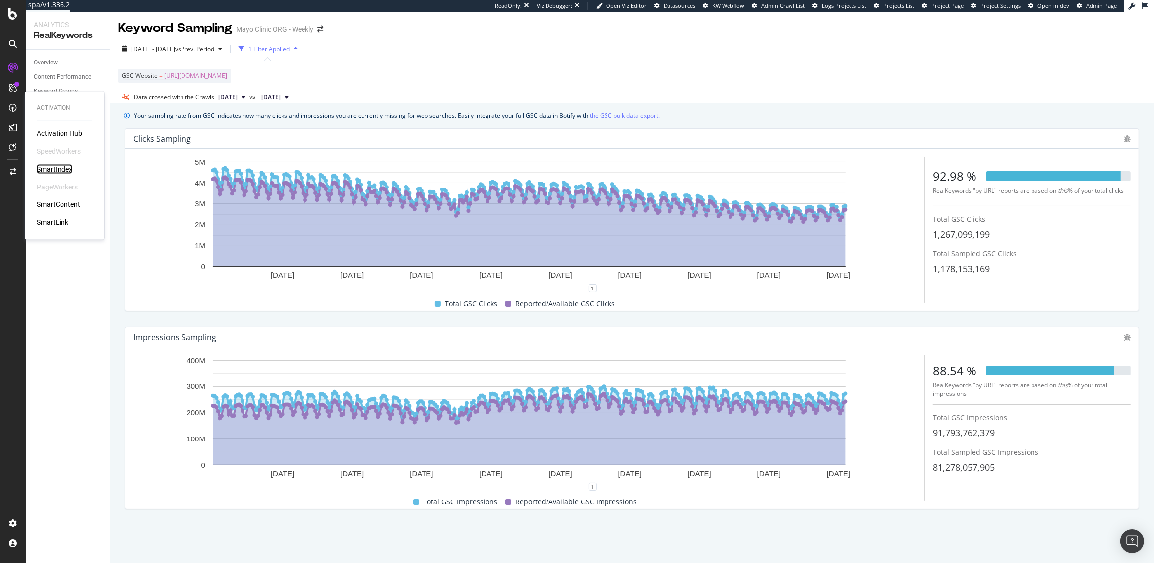
click at [62, 170] on div "SmartIndex" at bounding box center [55, 169] width 36 height 10
click at [58, 126] on div "AlertPanel" at bounding box center [53, 131] width 32 height 10
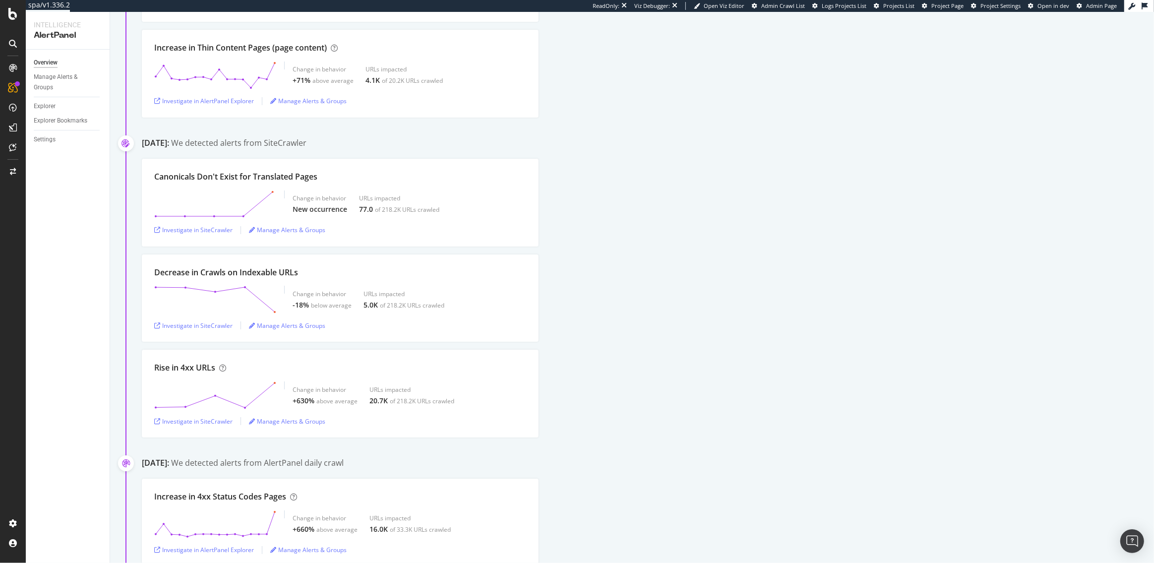
scroll to position [406, 0]
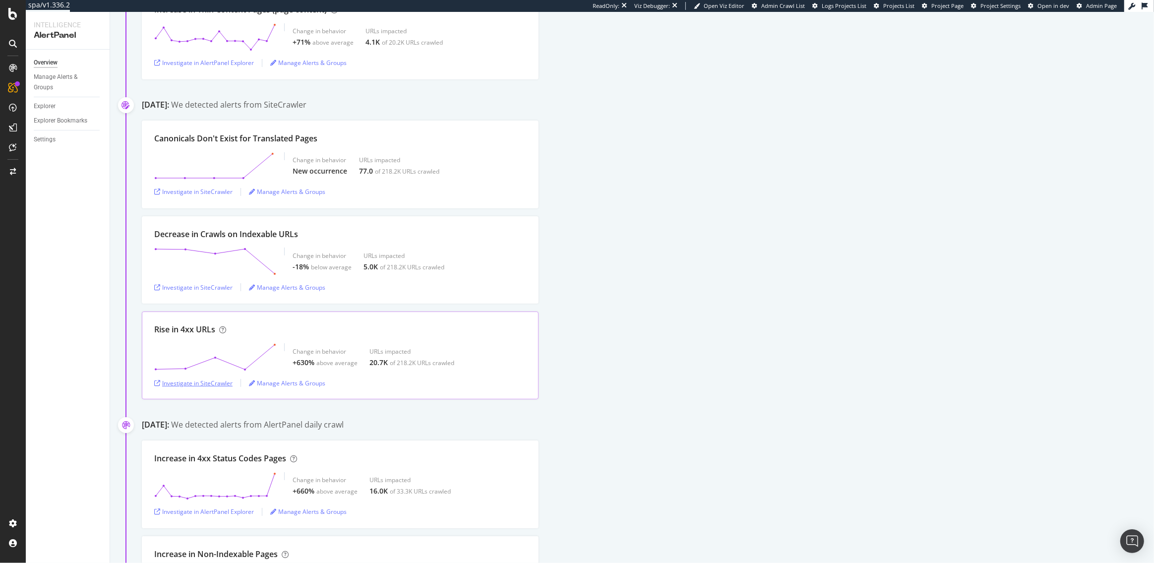
click at [196, 379] on div "Investigate in SiteCrawler" at bounding box center [193, 383] width 78 height 8
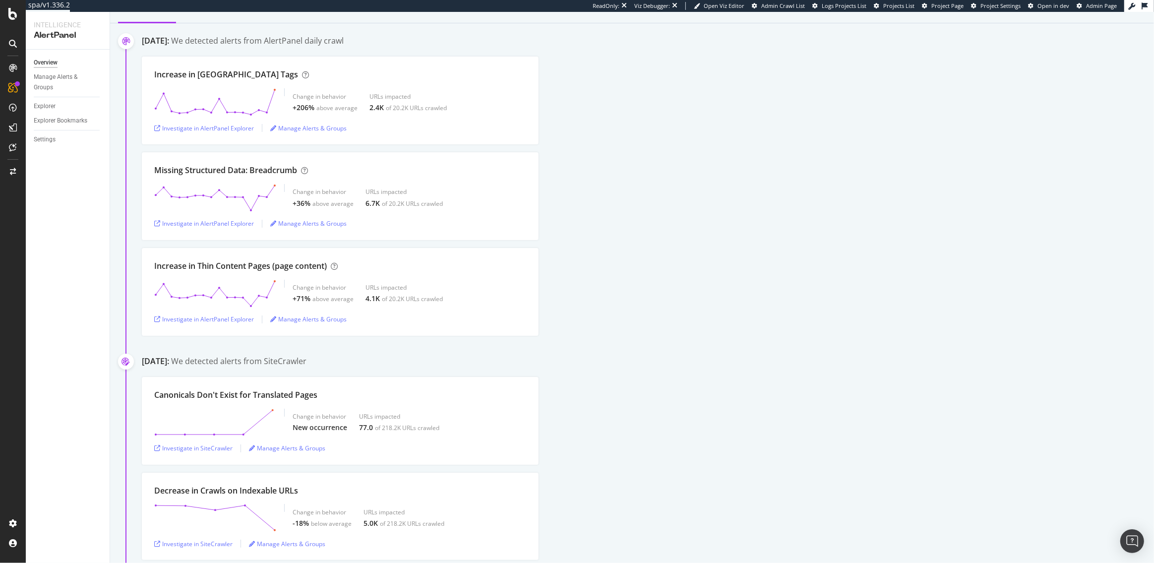
scroll to position [0, 0]
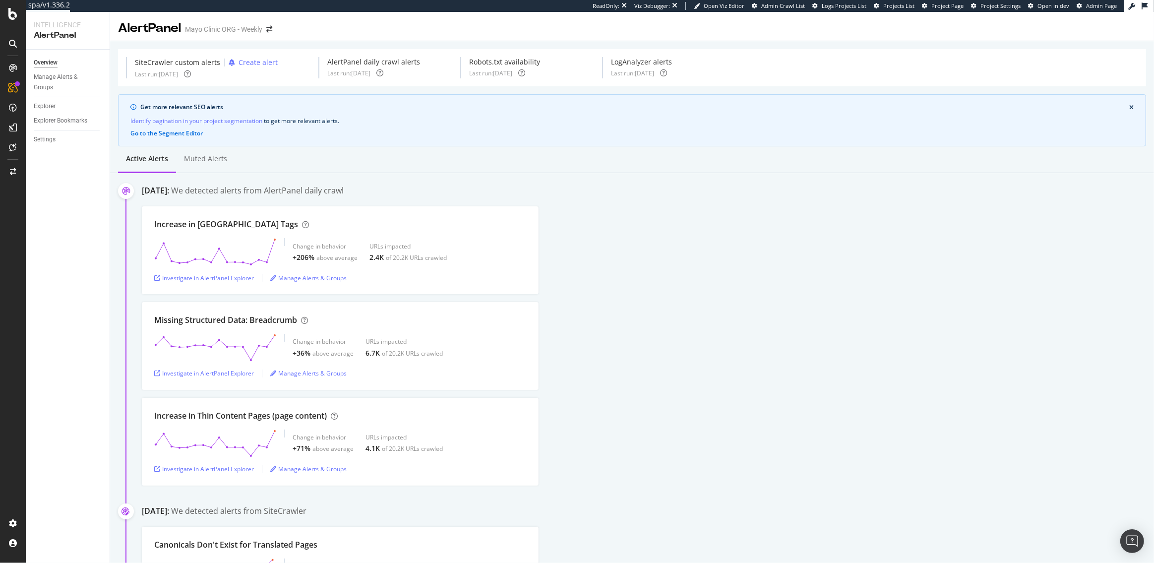
click at [597, 233] on div "Increase in [GEOGRAPHIC_DATA] Tags Change in behavior +206% above average URLs …" at bounding box center [648, 250] width 1012 height 88
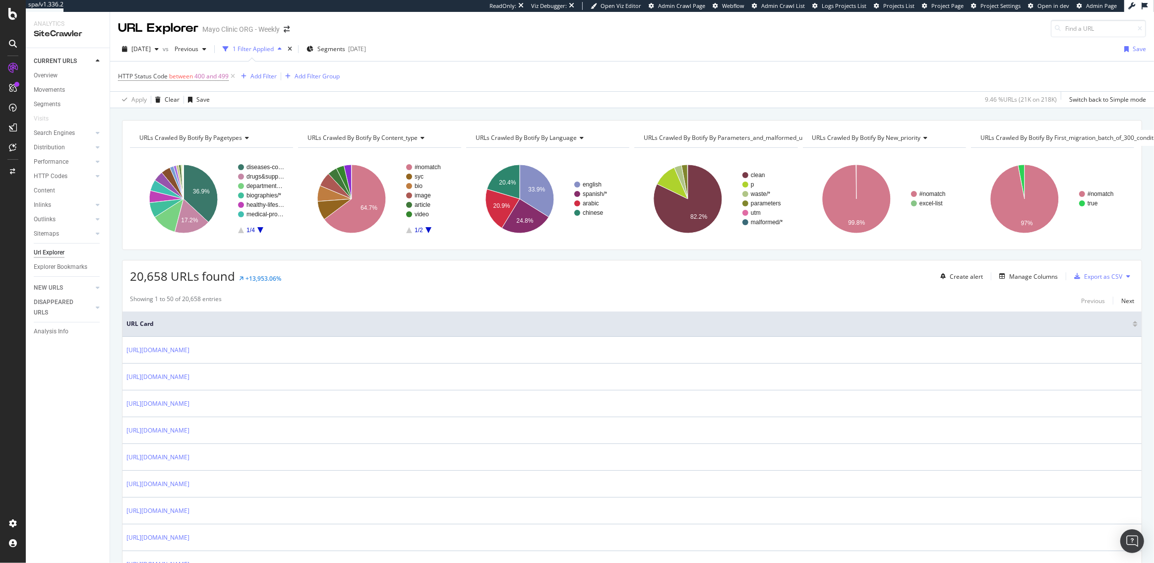
click at [355, 136] on span "URLs Crawled By Botify By content_type" at bounding box center [363, 137] width 110 height 8
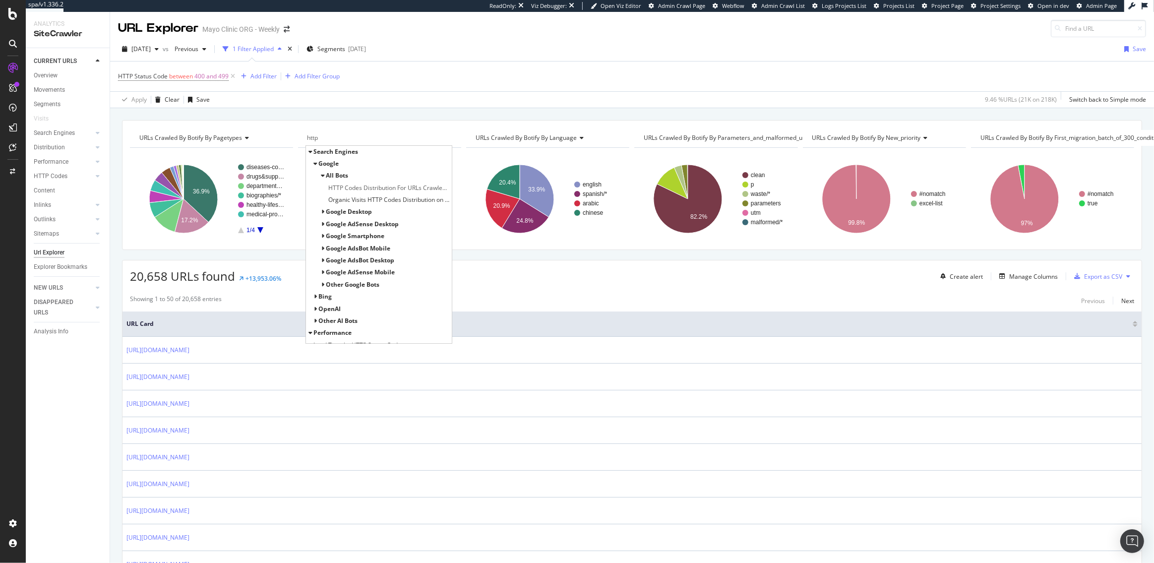
scroll to position [68, 0]
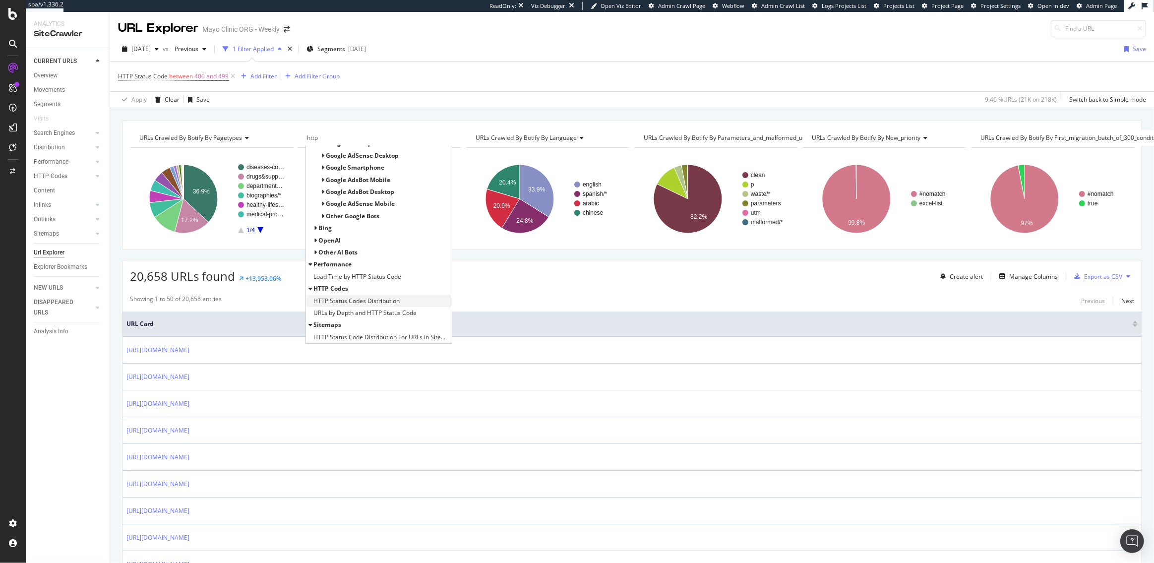
type input "http"
click at [362, 299] on span "HTTP Status Codes Distribution" at bounding box center [357, 301] width 86 height 10
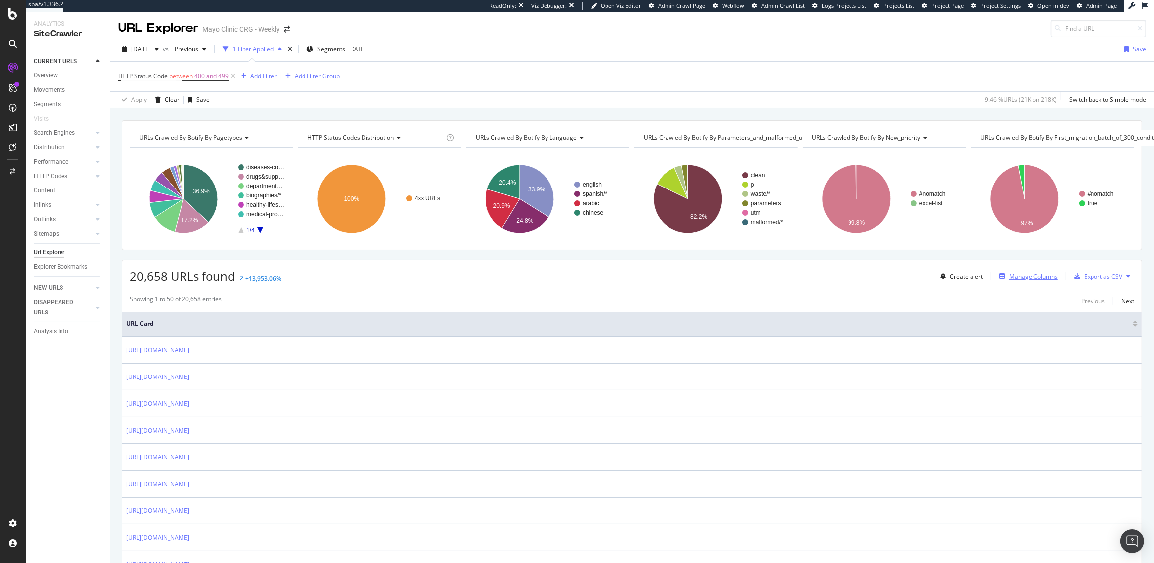
click at [1016, 277] on div "Manage Columns" at bounding box center [1034, 276] width 49 height 8
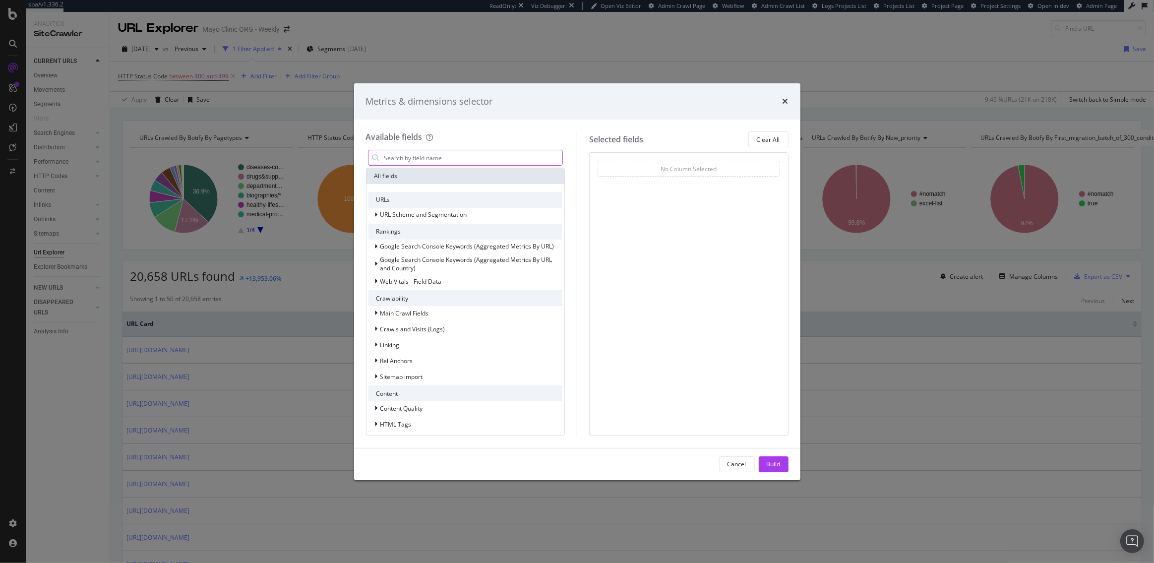
click at [444, 155] on input "modal" at bounding box center [473, 157] width 180 height 15
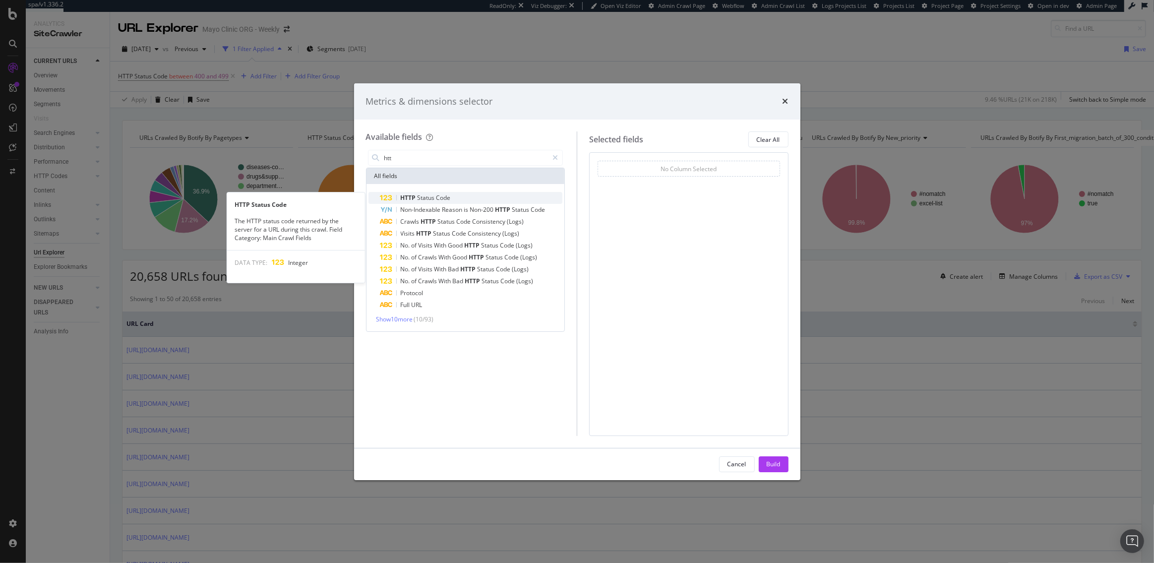
type input "htt"
click at [448, 197] on span "Code" at bounding box center [444, 197] width 14 height 8
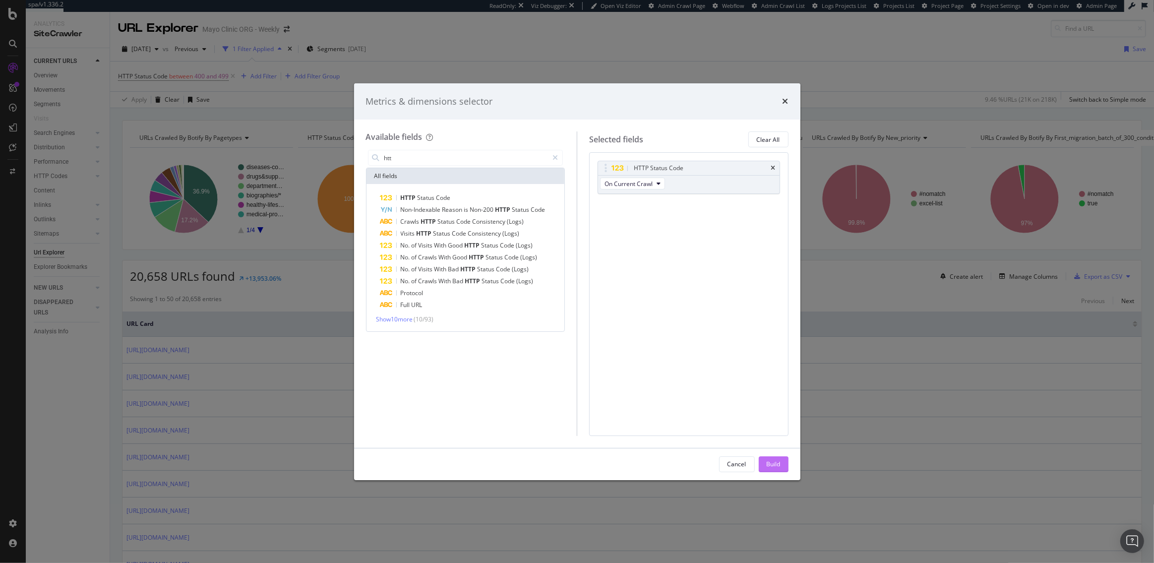
click at [764, 463] on button "Build" at bounding box center [774, 464] width 30 height 16
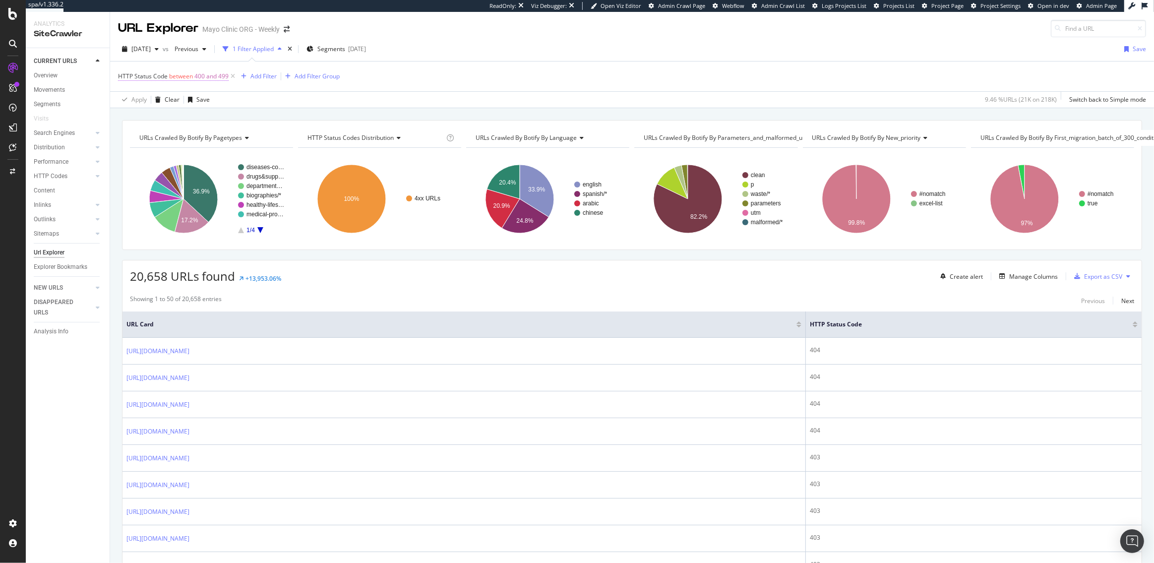
click at [179, 72] on span "between" at bounding box center [181, 76] width 24 height 8
click at [148, 115] on span "Between" at bounding box center [139, 115] width 24 height 8
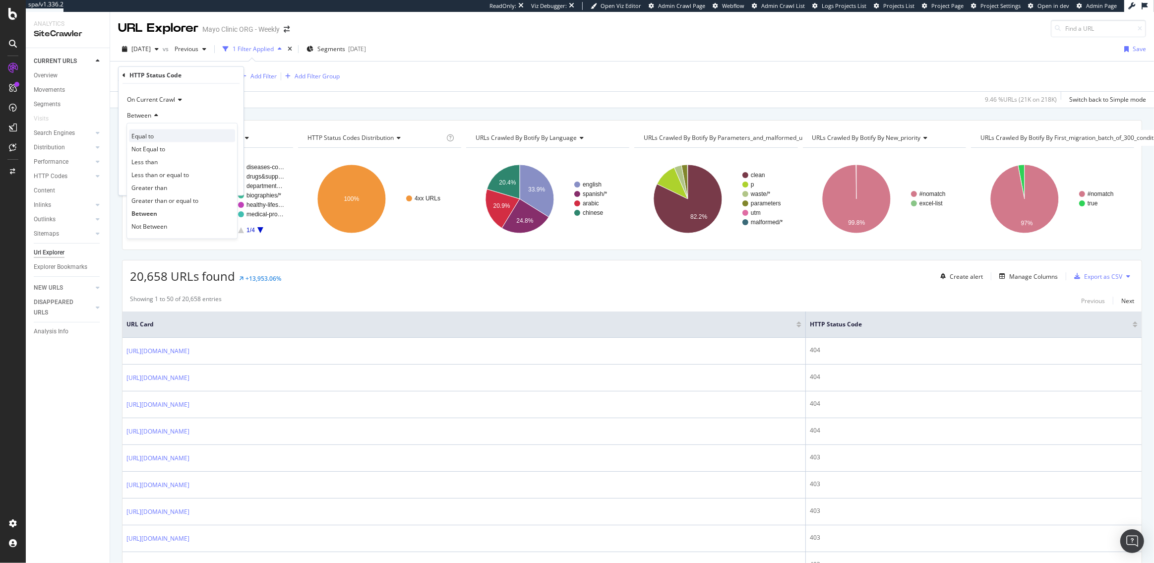
click at [146, 136] on span "Equal to" at bounding box center [142, 135] width 22 height 8
click at [143, 134] on input "number" at bounding box center [180, 134] width 109 height 16
click at [149, 167] on span "403" at bounding box center [163, 167] width 69 height 8
type input "403"
click at [228, 154] on div "Apply" at bounding box center [227, 154] width 15 height 8
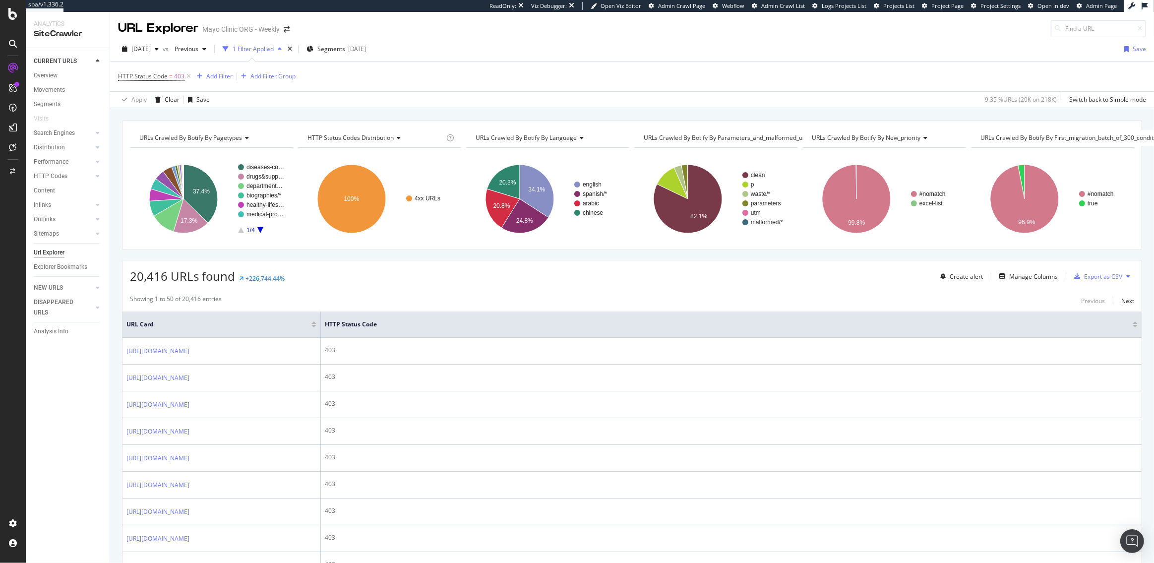
click at [349, 102] on div "Apply Clear Save 9.35 % URLs ( 20K on 218K ) Switch back to Simple mode" at bounding box center [632, 99] width 1044 height 16
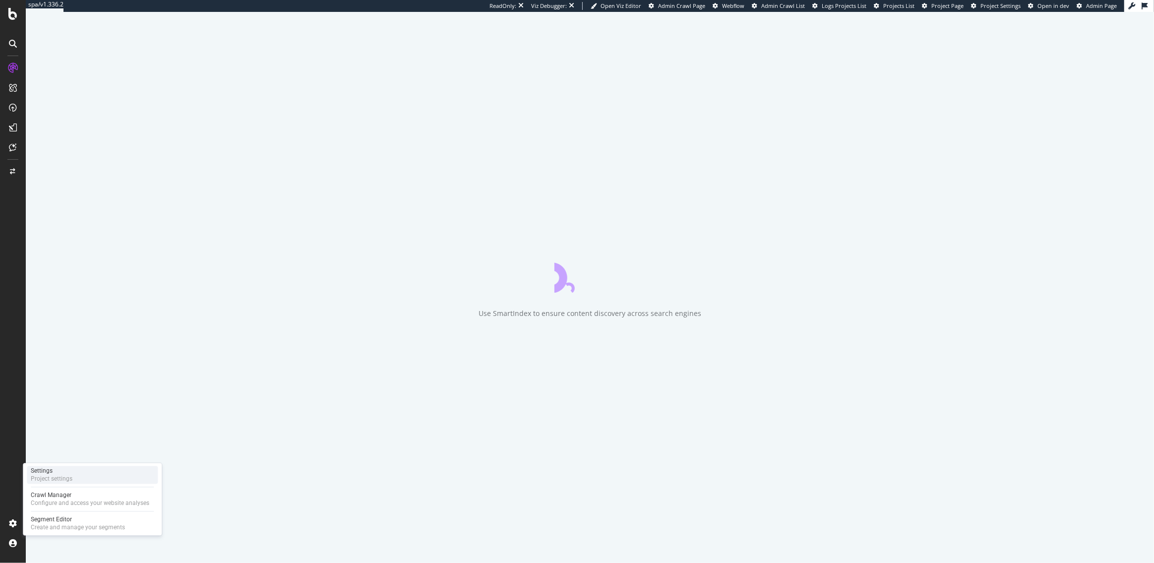
click at [43, 474] on div "Settings" at bounding box center [52, 471] width 42 height 8
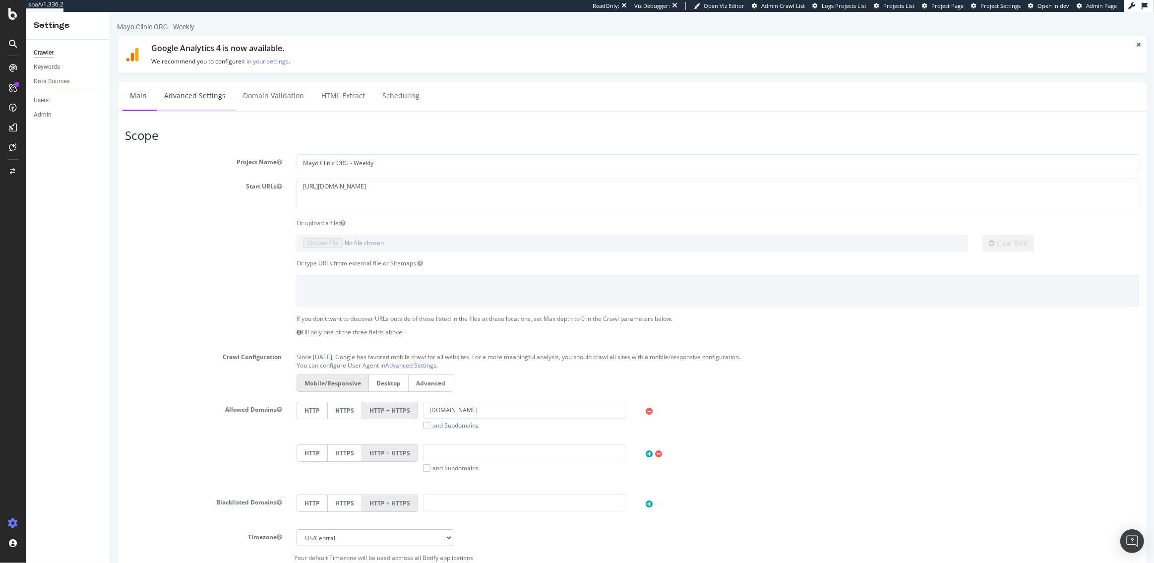
click at [195, 104] on link "Advanced Settings" at bounding box center [194, 95] width 76 height 27
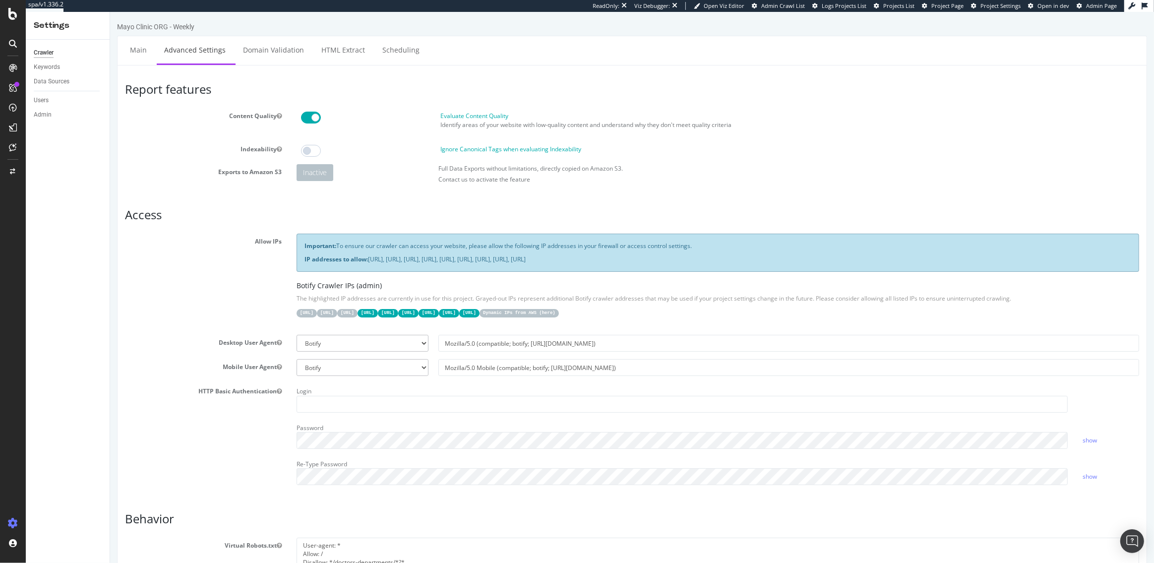
scroll to position [8, 0]
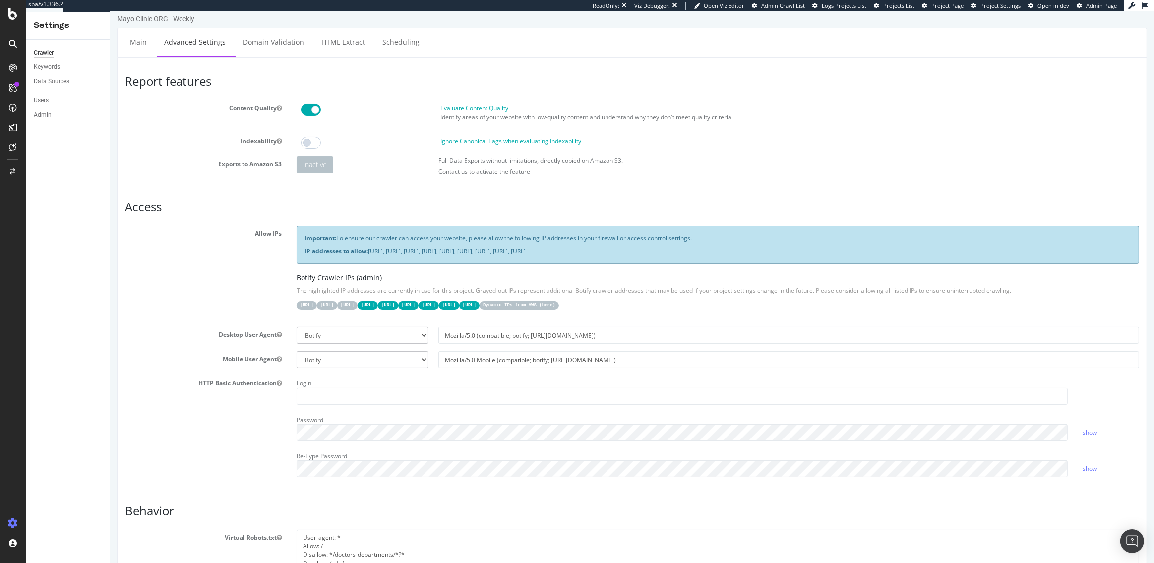
drag, startPoint x: 797, startPoint y: 253, endPoint x: 304, endPoint y: 254, distance: 492.6
click at [304, 254] on p "IP addresses to allow: [URL], [URL], [URL], [URL], [URL], [URL], [URL], [URL], …" at bounding box center [717, 251] width 827 height 8
copy p "IP addresses to allow: [URL], [URL], [URL], [URL], [URL], [URL], [URL], [URL], …"
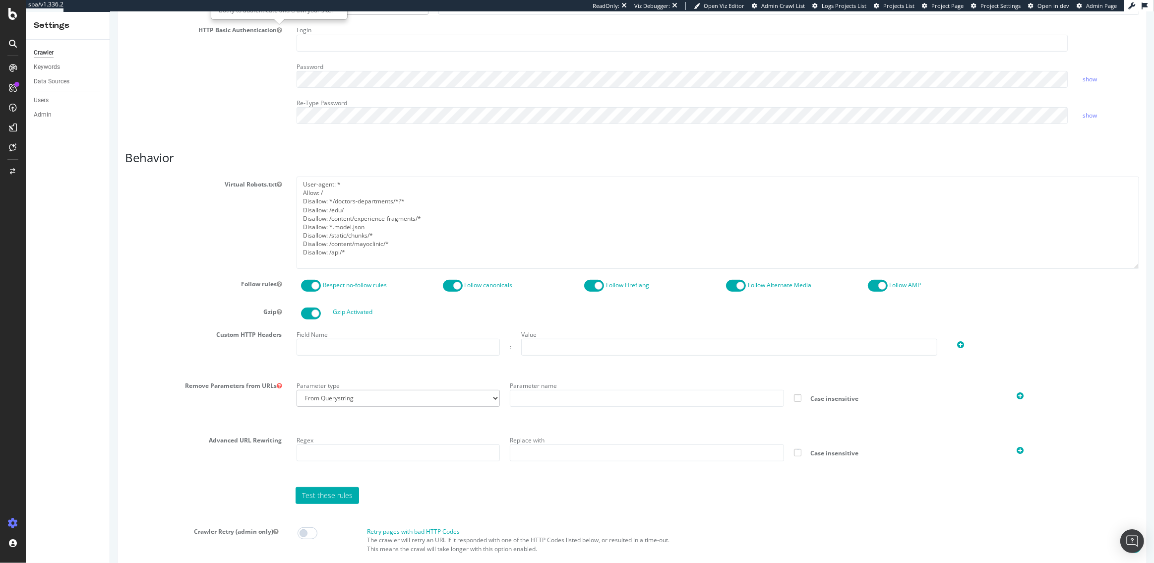
scroll to position [367, 0]
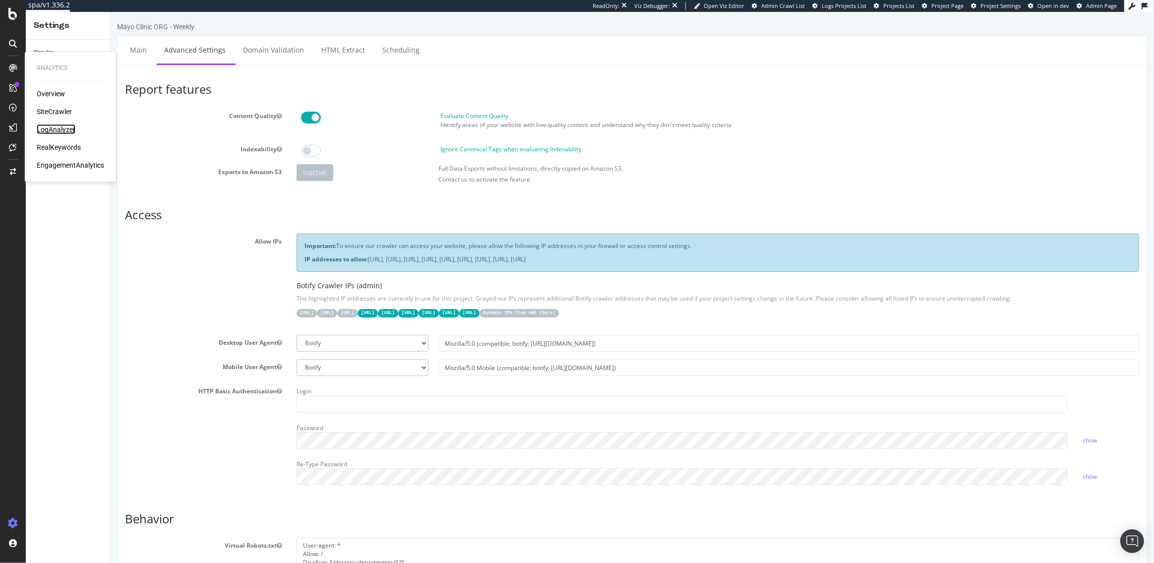
click at [51, 127] on div "LogAnalyzer" at bounding box center [56, 130] width 39 height 10
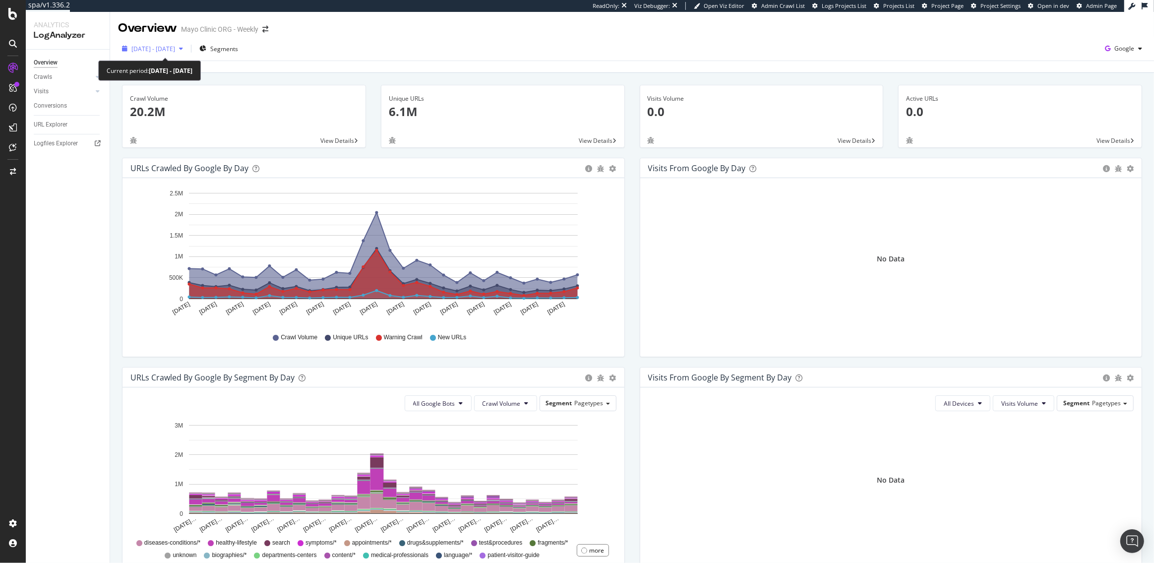
click at [138, 52] on span "[DATE] - [DATE]" at bounding box center [153, 49] width 44 height 8
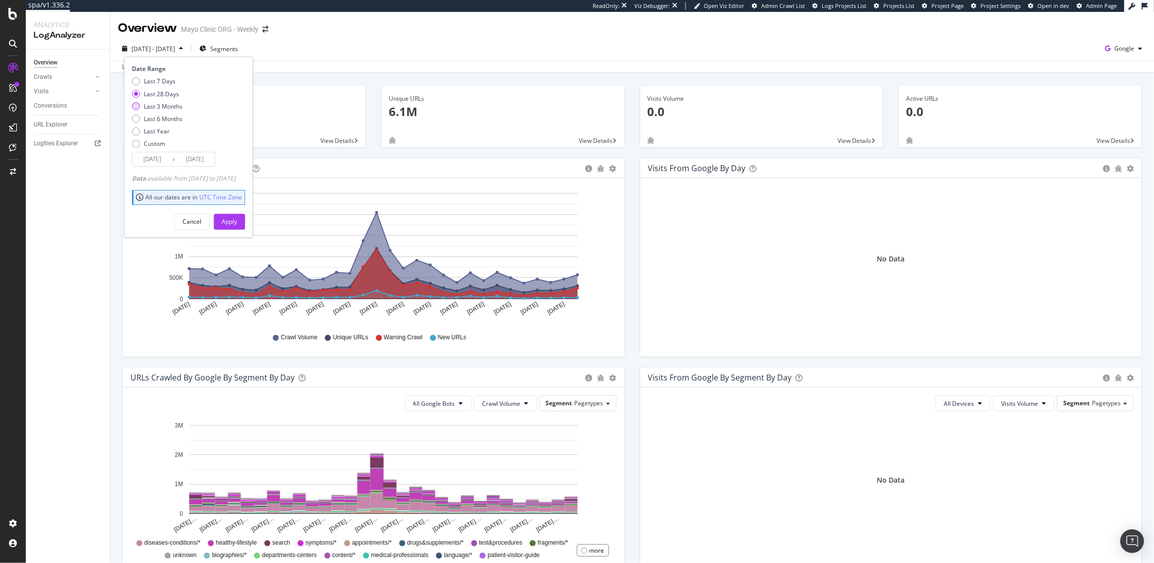
click at [159, 103] on div "Last 3 Months" at bounding box center [163, 106] width 39 height 8
type input "[DATE]"
click at [237, 221] on div "Apply" at bounding box center [229, 221] width 15 height 8
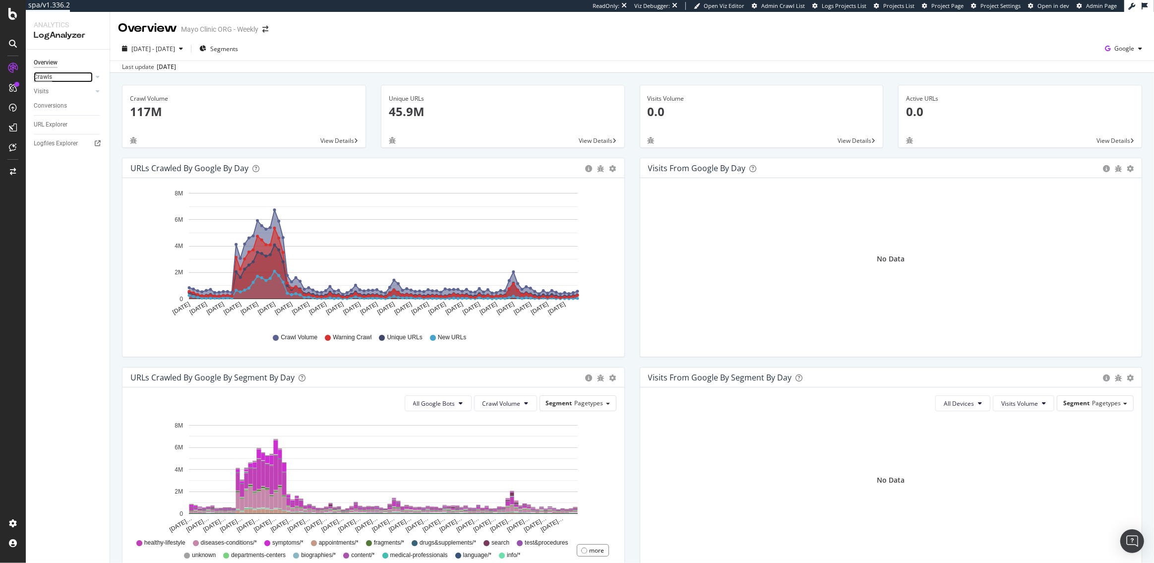
click at [39, 75] on div "Crawls" at bounding box center [43, 77] width 18 height 10
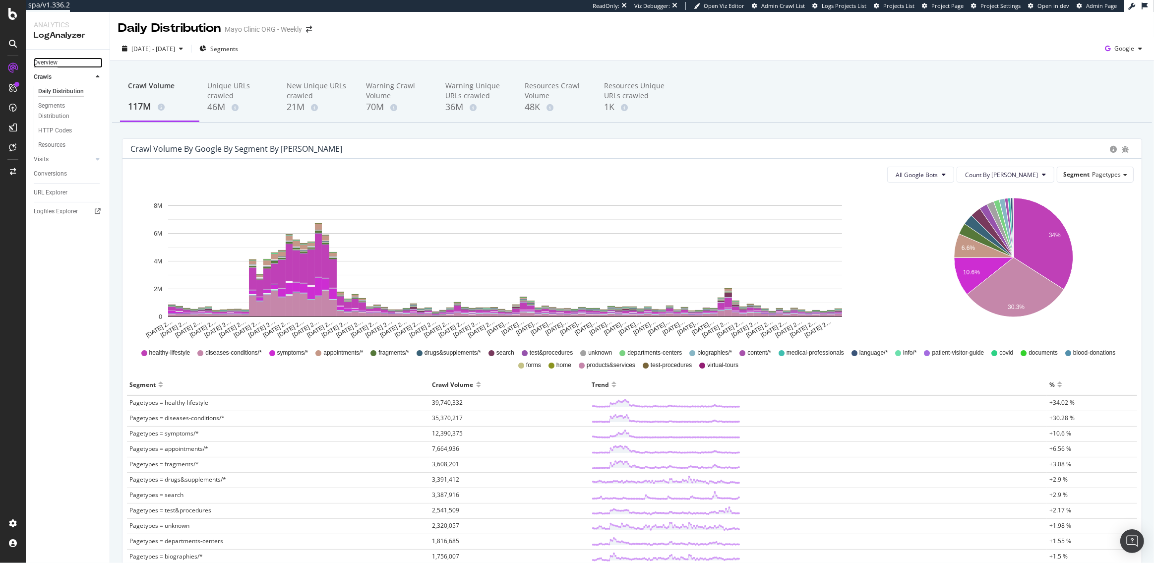
click at [46, 64] on div "Overview" at bounding box center [46, 63] width 24 height 10
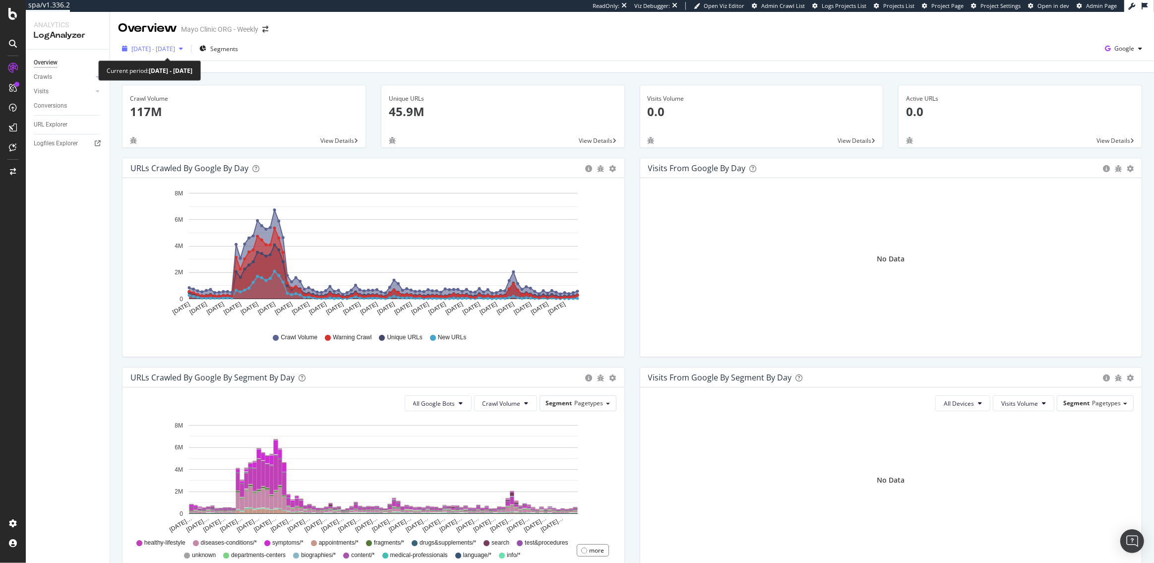
click at [187, 51] on div "button" at bounding box center [181, 49] width 12 height 6
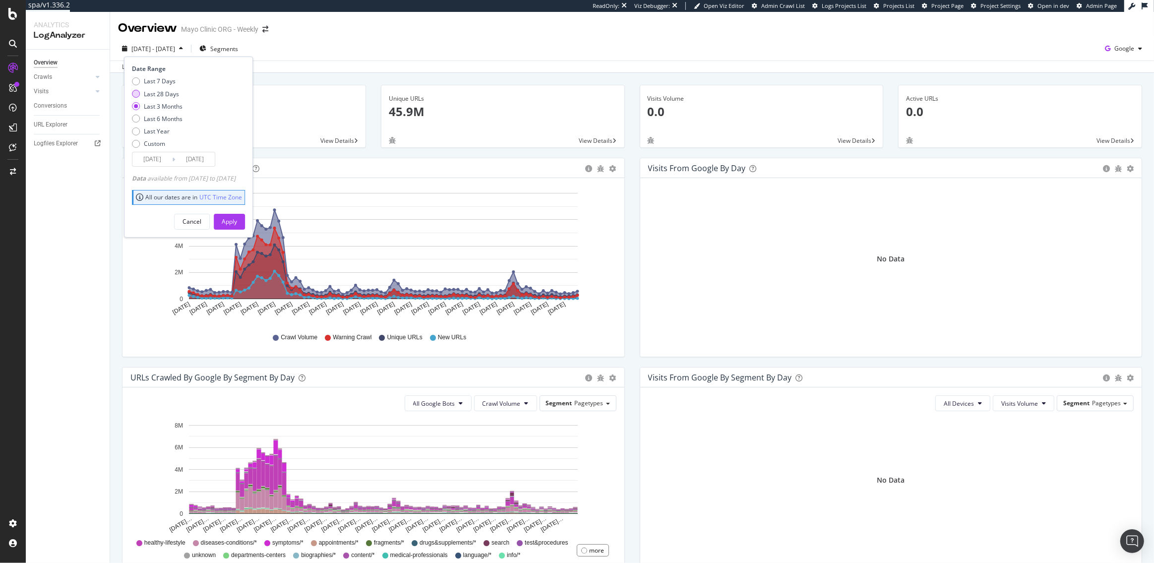
click at [165, 91] on div "Last 28 Days" at bounding box center [161, 94] width 35 height 8
type input "2025/07/20"
click at [237, 228] on div "Apply" at bounding box center [229, 221] width 15 height 15
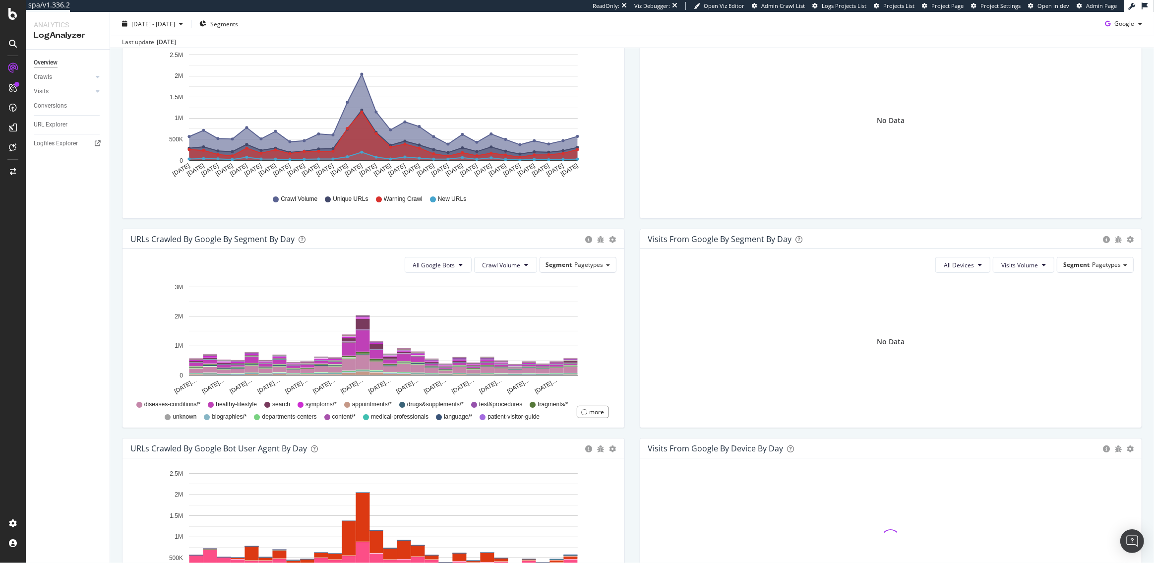
scroll to position [156, 0]
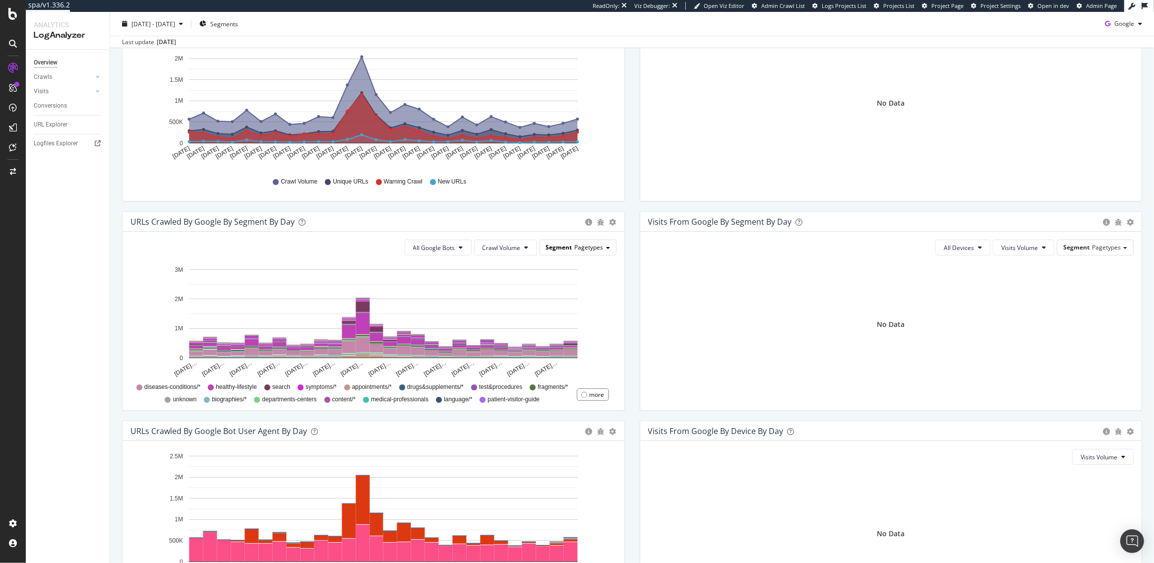
click at [592, 250] on span "Pagetypes" at bounding box center [589, 247] width 29 height 8
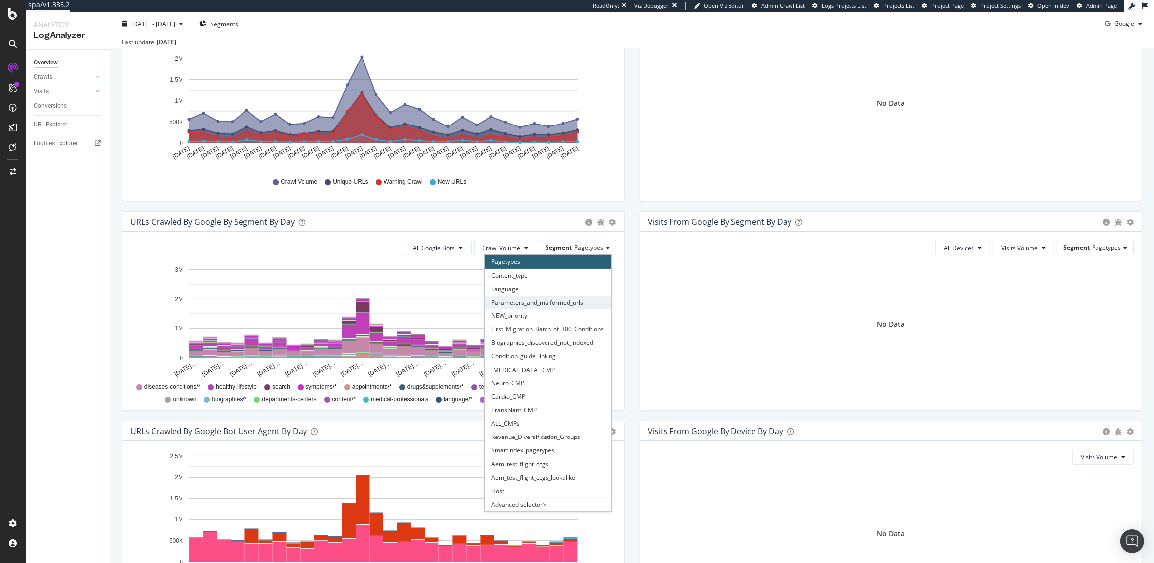
click at [580, 297] on div "Parameters_and_malformed_urls" at bounding box center [548, 302] width 127 height 13
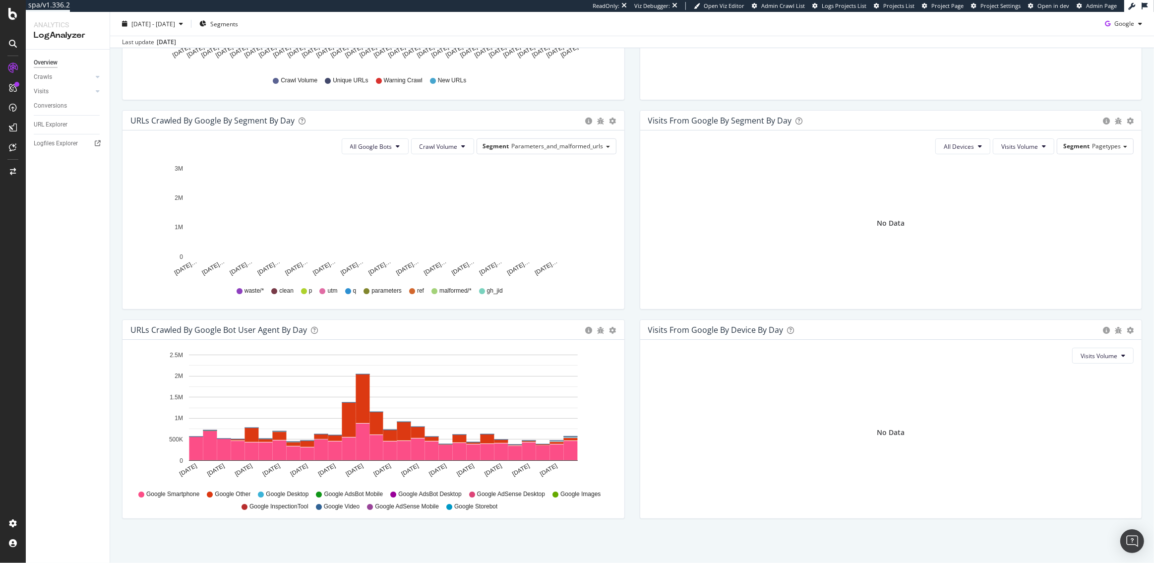
scroll to position [0, 0]
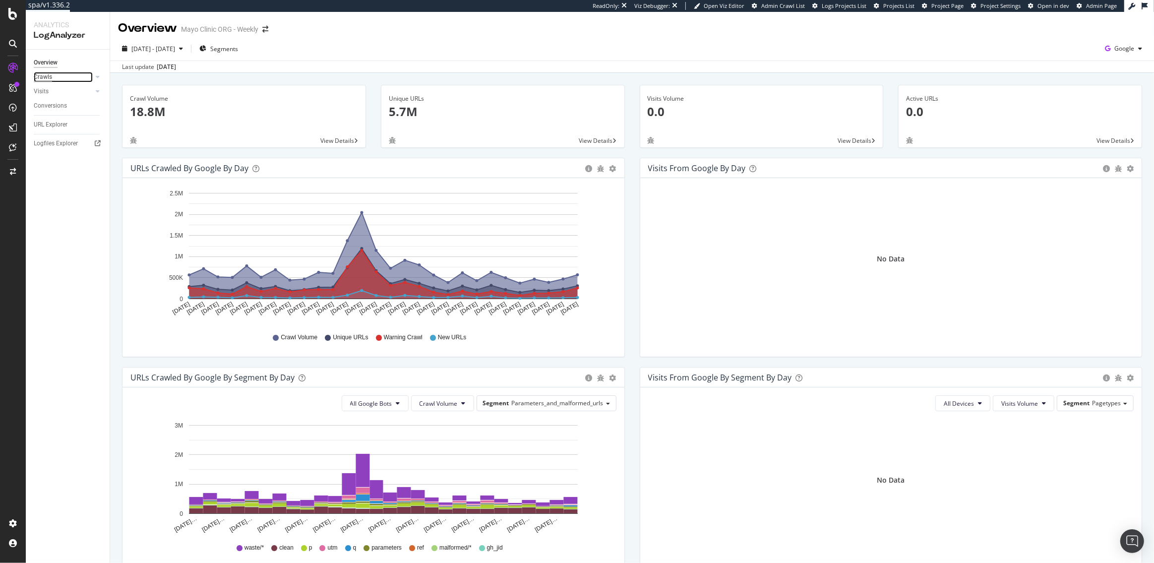
click at [43, 73] on div "Crawls" at bounding box center [43, 77] width 18 height 10
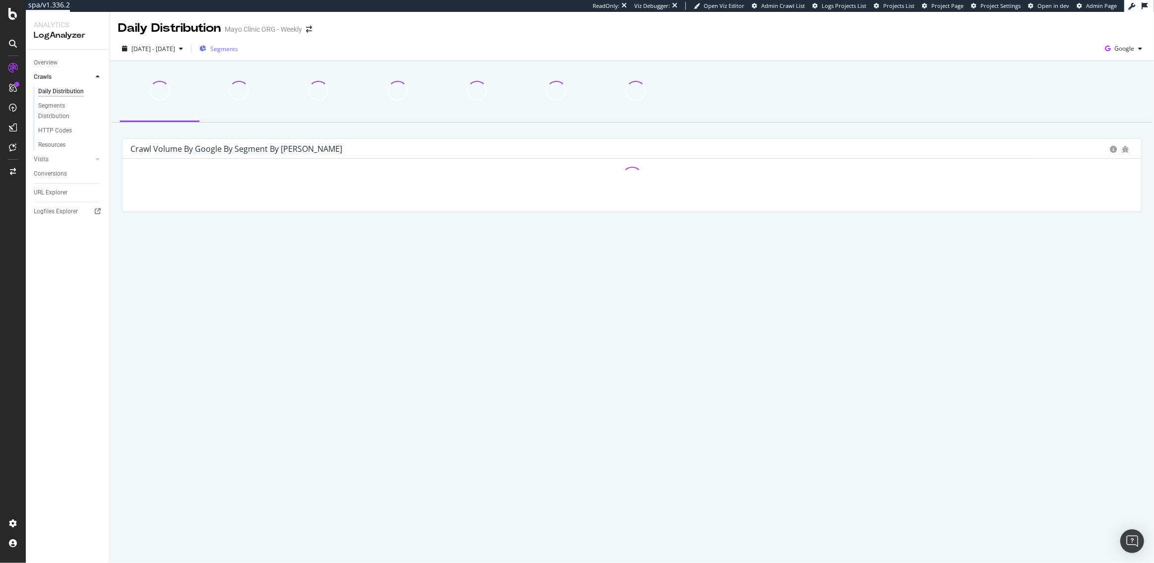
click at [238, 51] on span "Segments" at bounding box center [224, 49] width 28 height 8
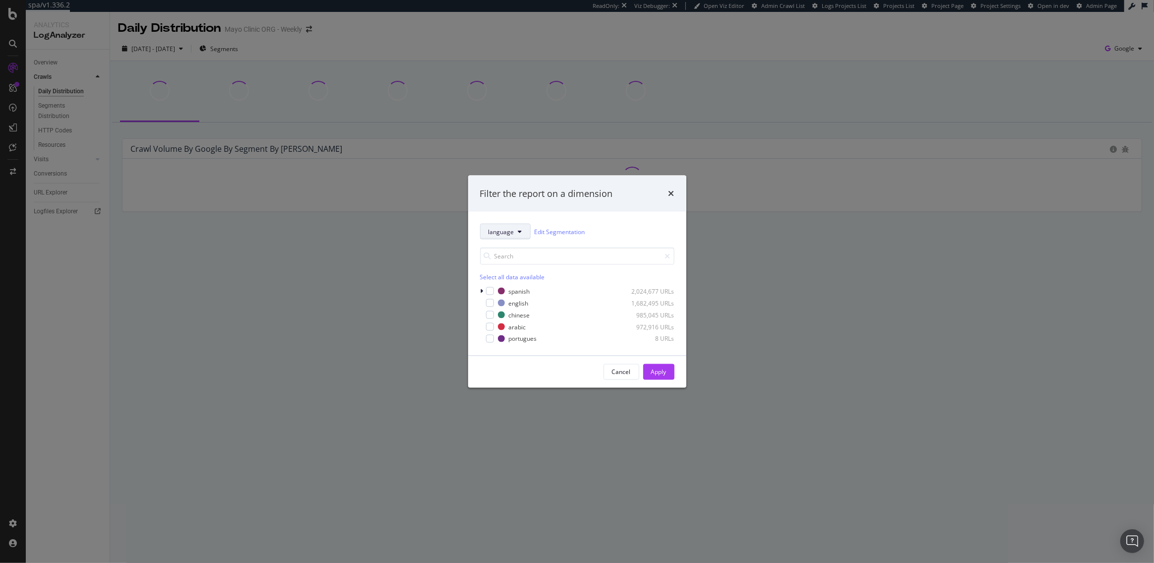
click at [515, 234] on button "language" at bounding box center [505, 232] width 51 height 16
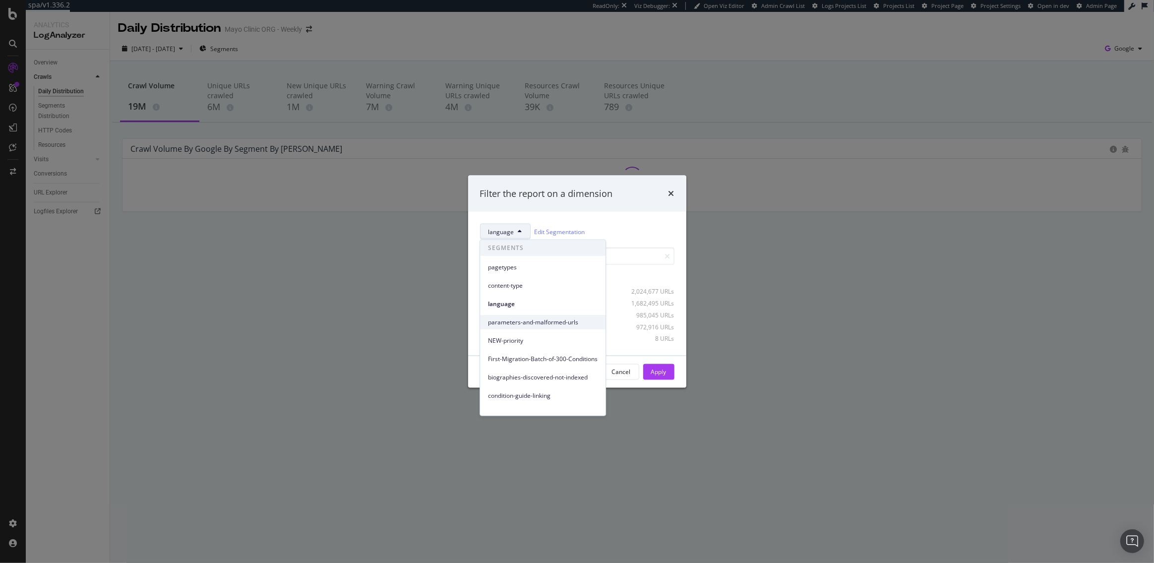
click at [520, 320] on span "parameters-and-malformed-urls" at bounding box center [543, 321] width 110 height 9
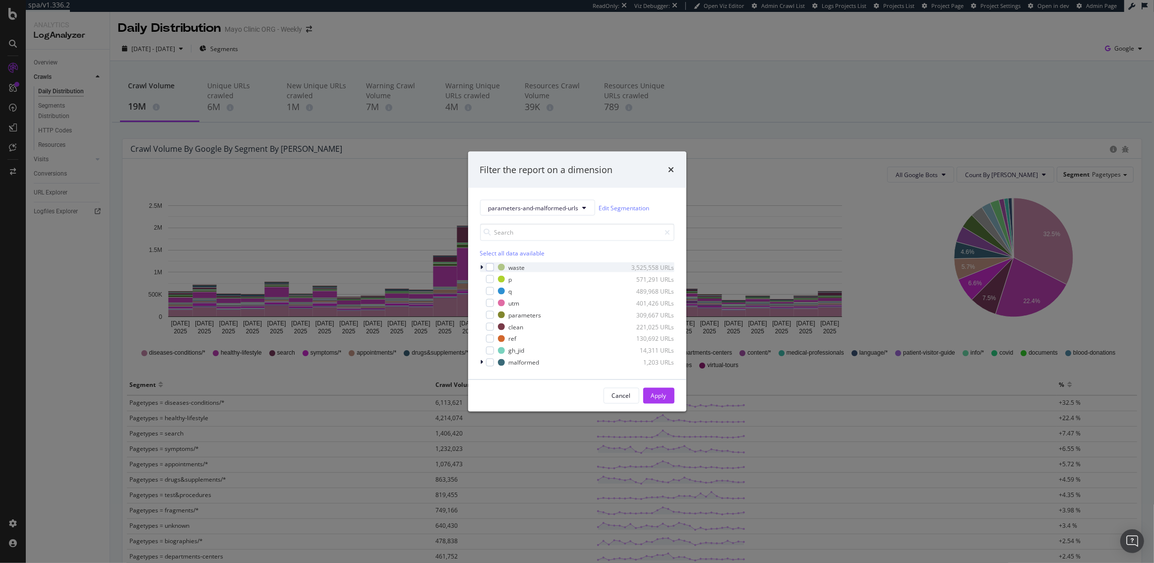
click at [482, 267] on icon "modal" at bounding box center [482, 267] width 3 height 6
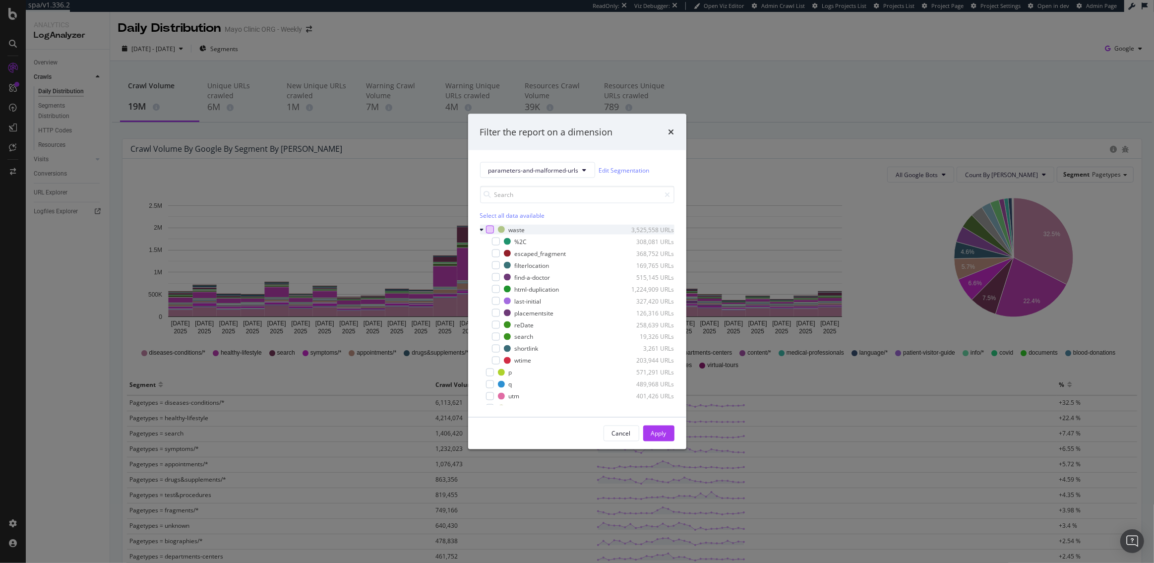
click at [490, 228] on div "modal" at bounding box center [490, 230] width 8 height 8
click at [660, 436] on div "Apply" at bounding box center [658, 433] width 15 height 8
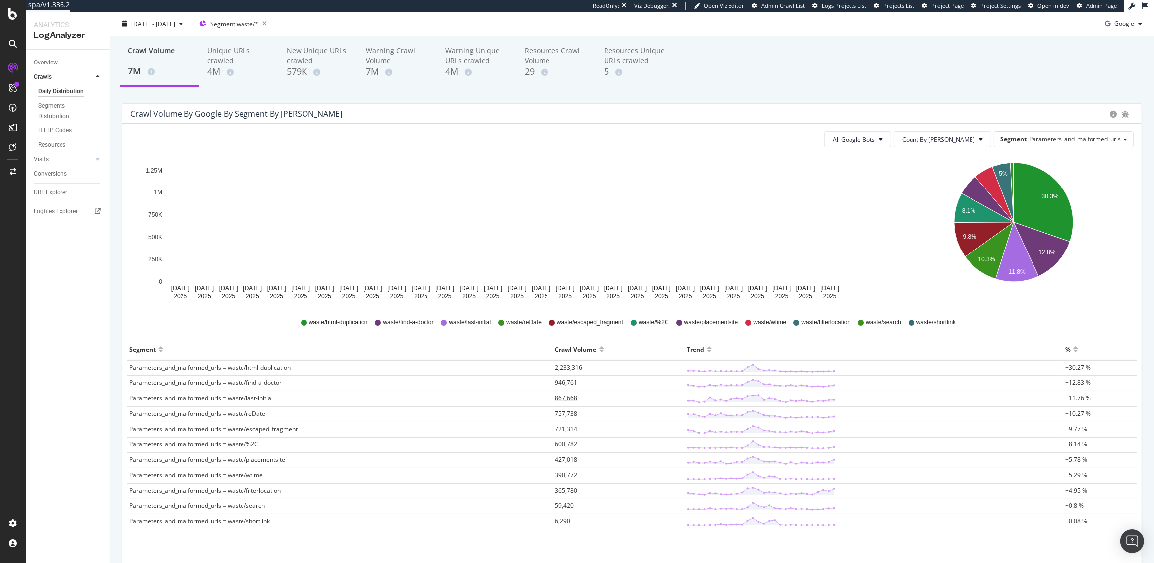
scroll to position [36, 0]
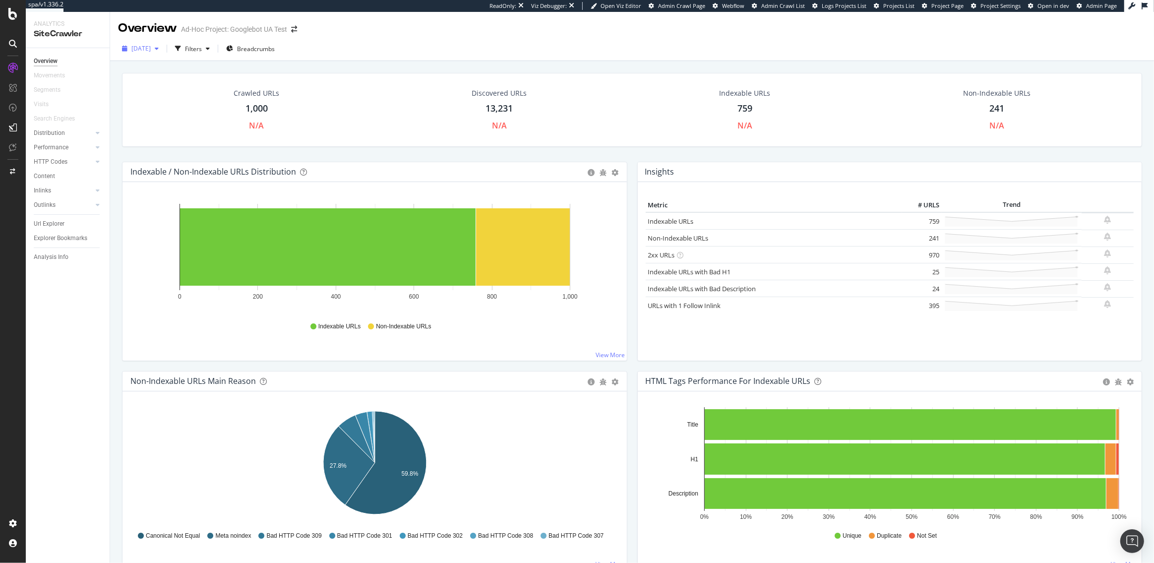
click at [151, 51] on span "[DATE]" at bounding box center [140, 48] width 19 height 8
click at [169, 66] on div "[DATE]" at bounding box center [150, 68] width 37 height 9
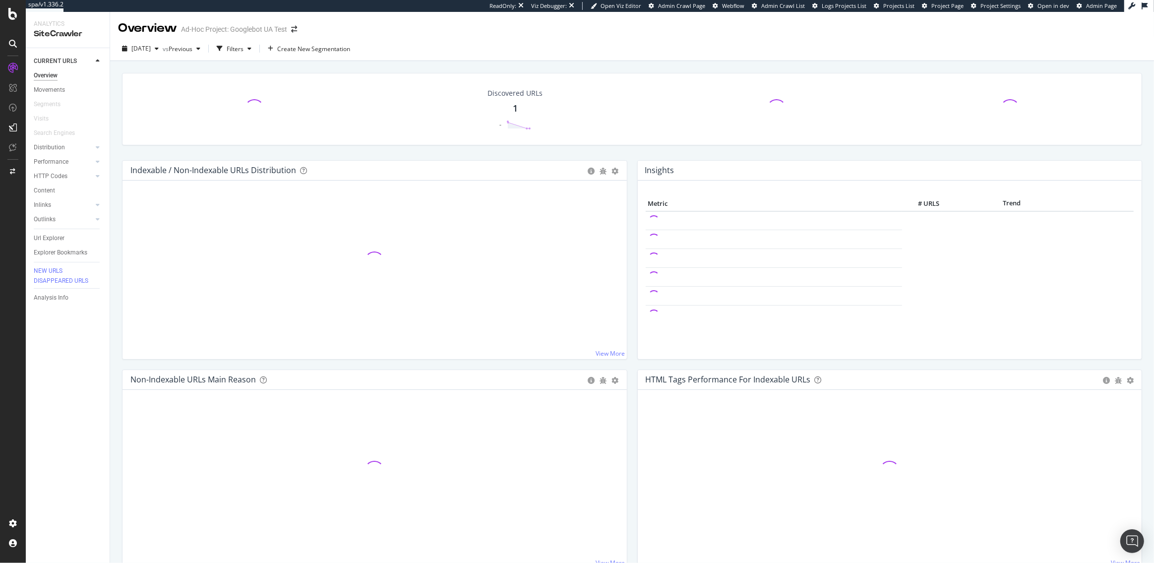
click at [942, 9] on span "Project Page" at bounding box center [948, 5] width 32 height 7
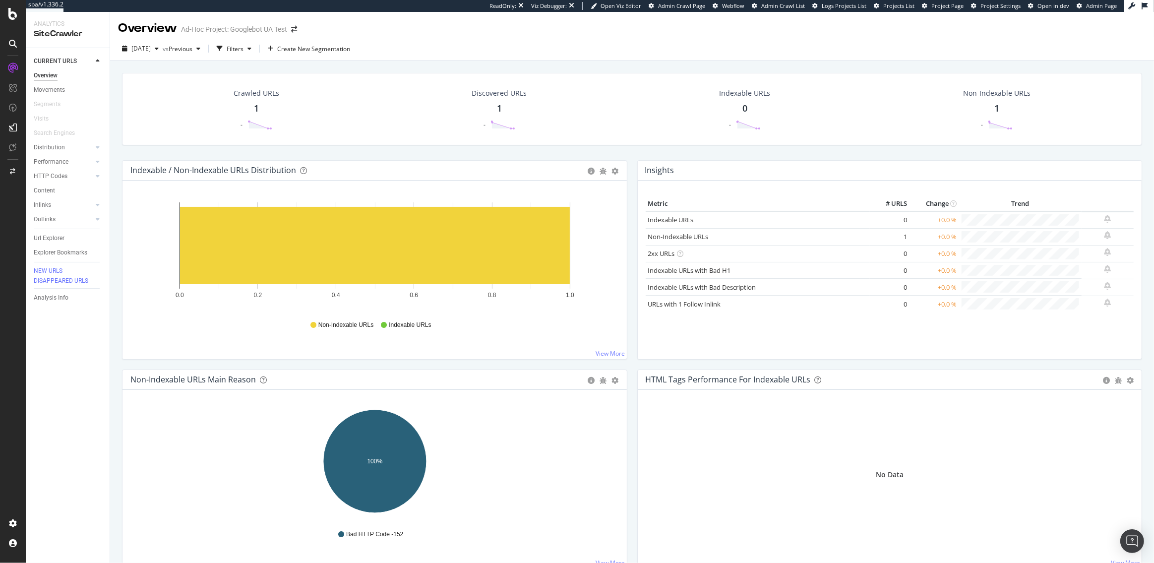
click at [13, 16] on icon at bounding box center [12, 14] width 9 height 12
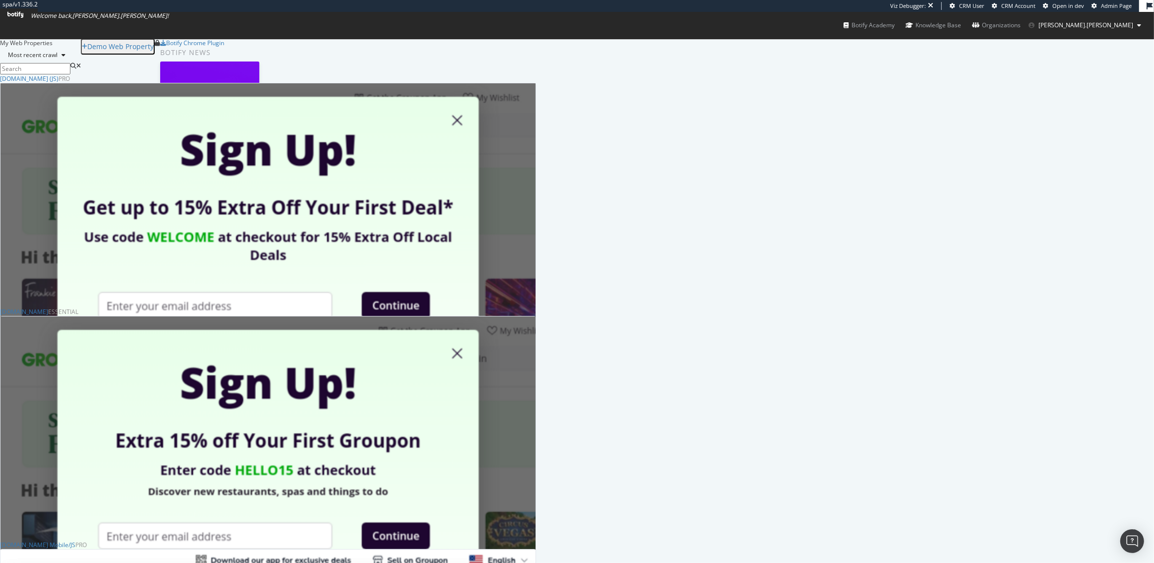
scroll to position [325, 0]
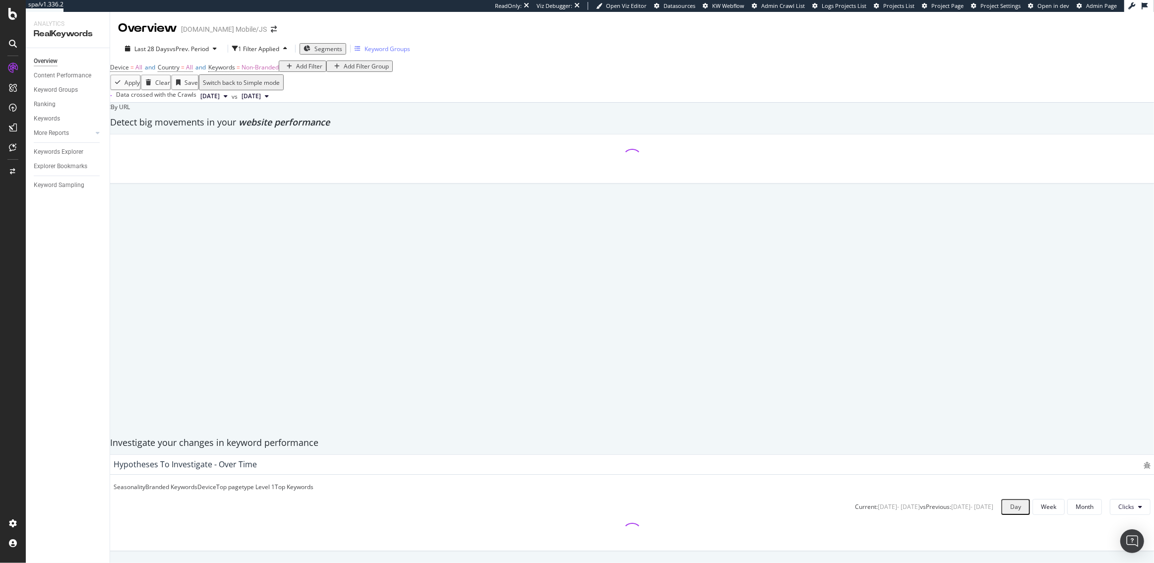
click at [394, 48] on div "Keyword Groups" at bounding box center [388, 49] width 46 height 8
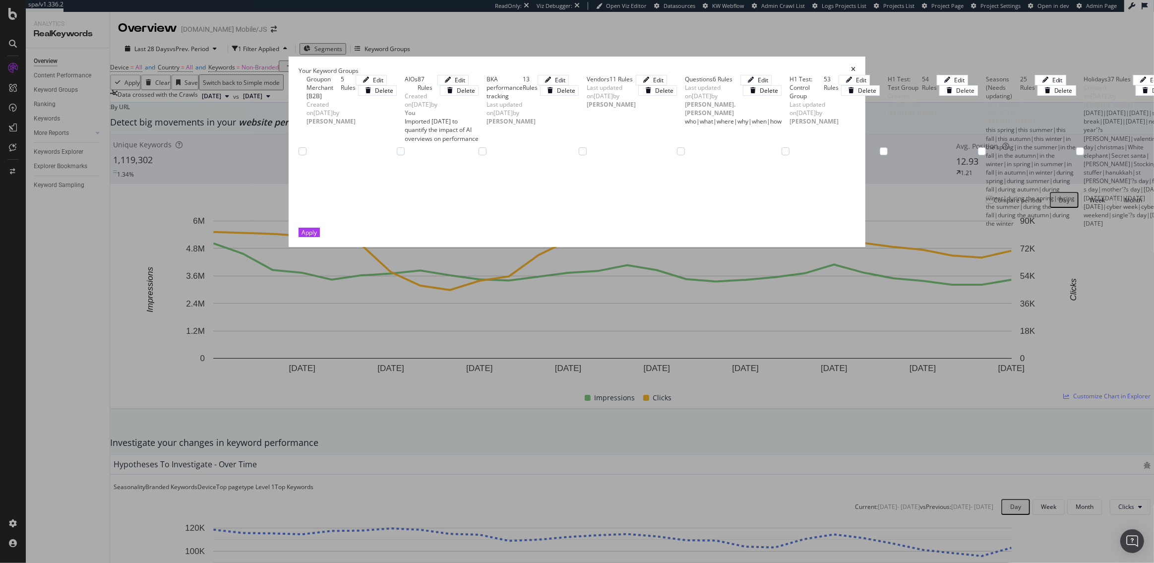
click at [856, 66] on icon "times" at bounding box center [853, 70] width 4 height 8
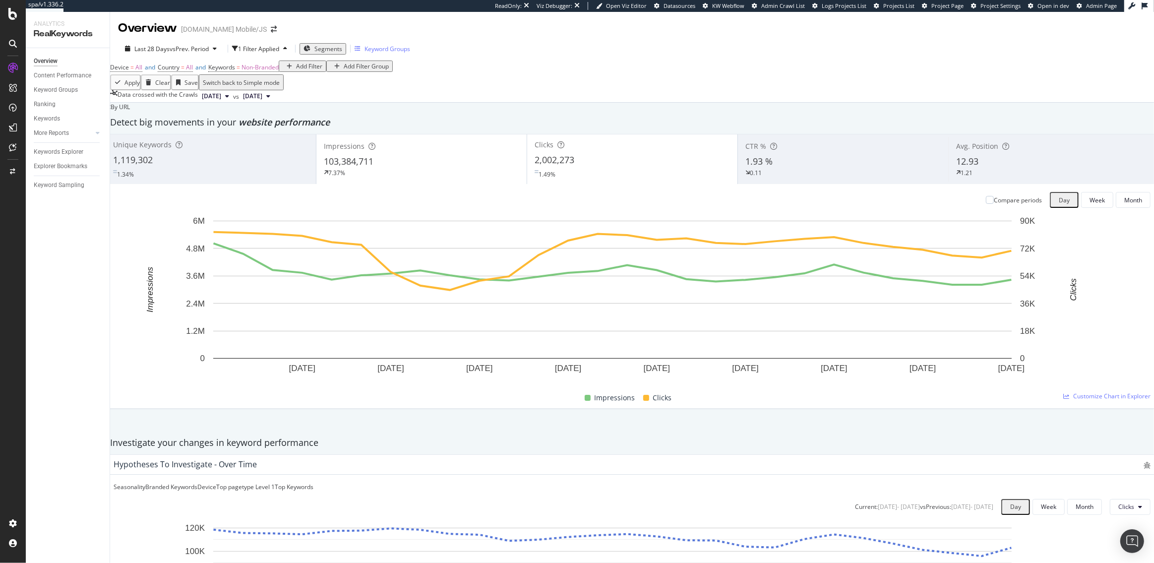
click at [404, 46] on div "Keyword Groups" at bounding box center [388, 49] width 46 height 8
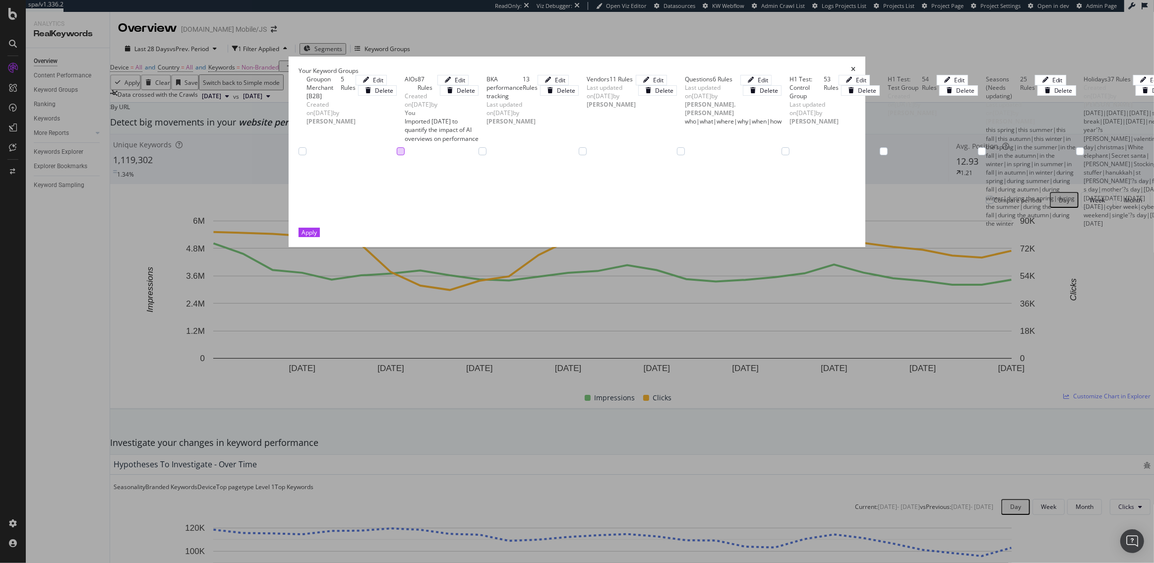
click at [397, 147] on div "modal" at bounding box center [401, 151] width 8 height 8
click at [317, 237] on div "Apply" at bounding box center [309, 232] width 15 height 8
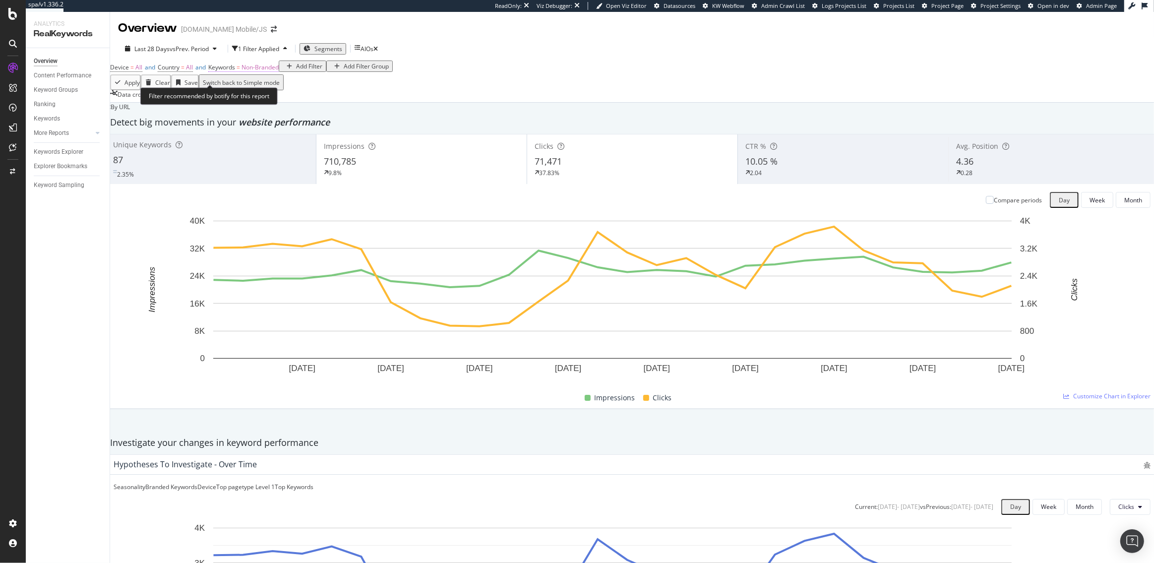
click at [277, 71] on span "Non-Branded" at bounding box center [260, 67] width 37 height 8
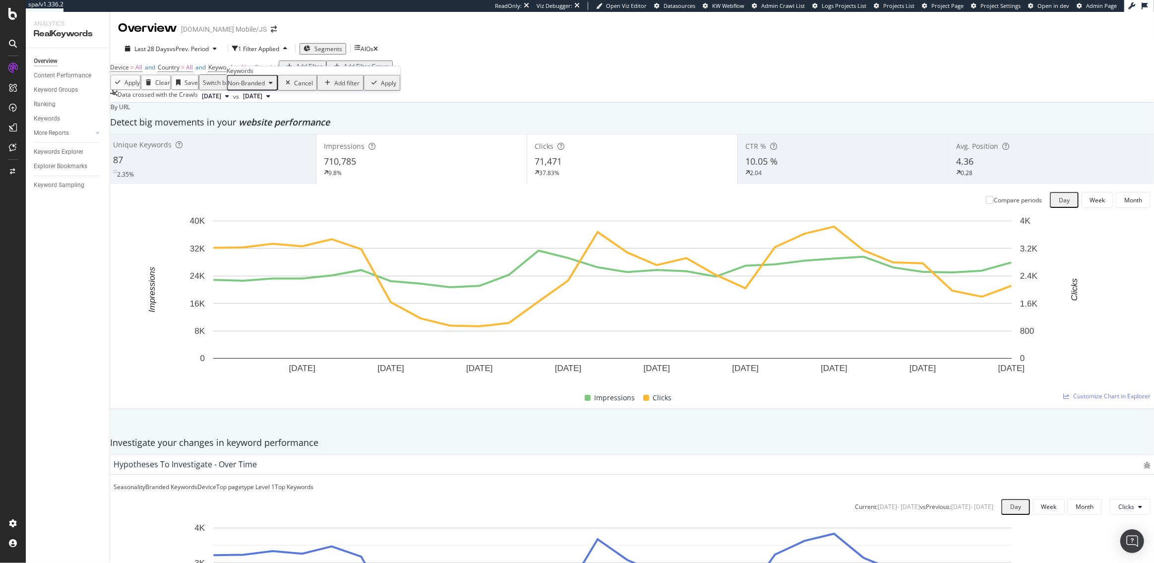
click at [273, 86] on icon "button" at bounding box center [271, 83] width 4 height 6
click at [266, 185] on div "All" at bounding box center [294, 192] width 117 height 14
click at [351, 87] on div "Apply" at bounding box center [358, 82] width 15 height 8
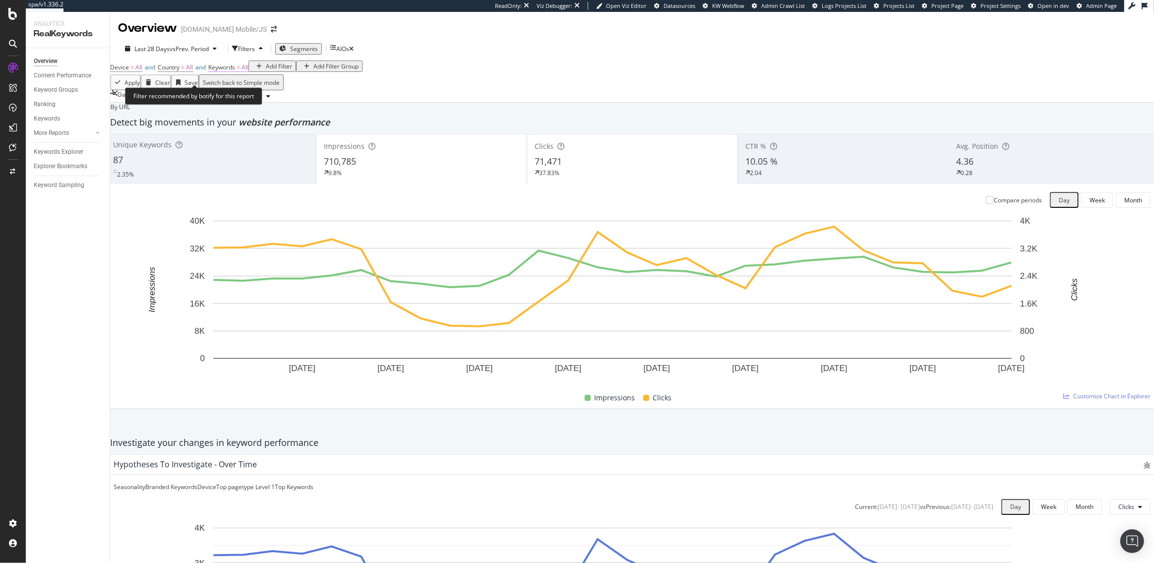
click at [235, 71] on span "Keywords" at bounding box center [221, 67] width 27 height 8
click at [247, 89] on div "All" at bounding box center [237, 82] width 19 height 13
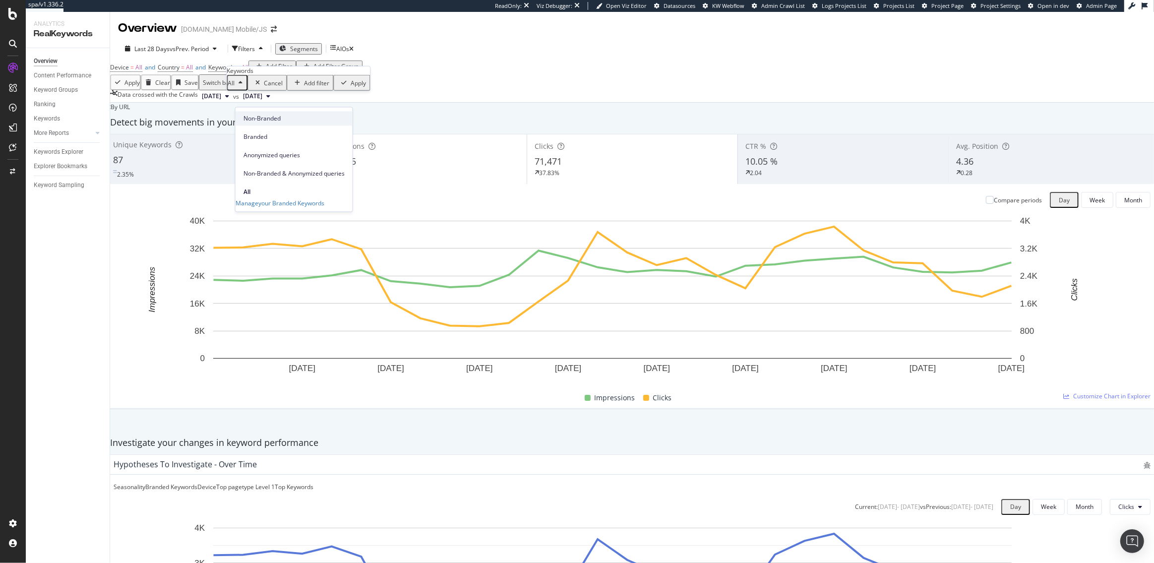
click at [264, 121] on span "Non-Branded" at bounding box center [294, 118] width 101 height 9
click at [381, 87] on div "Apply" at bounding box center [388, 82] width 15 height 8
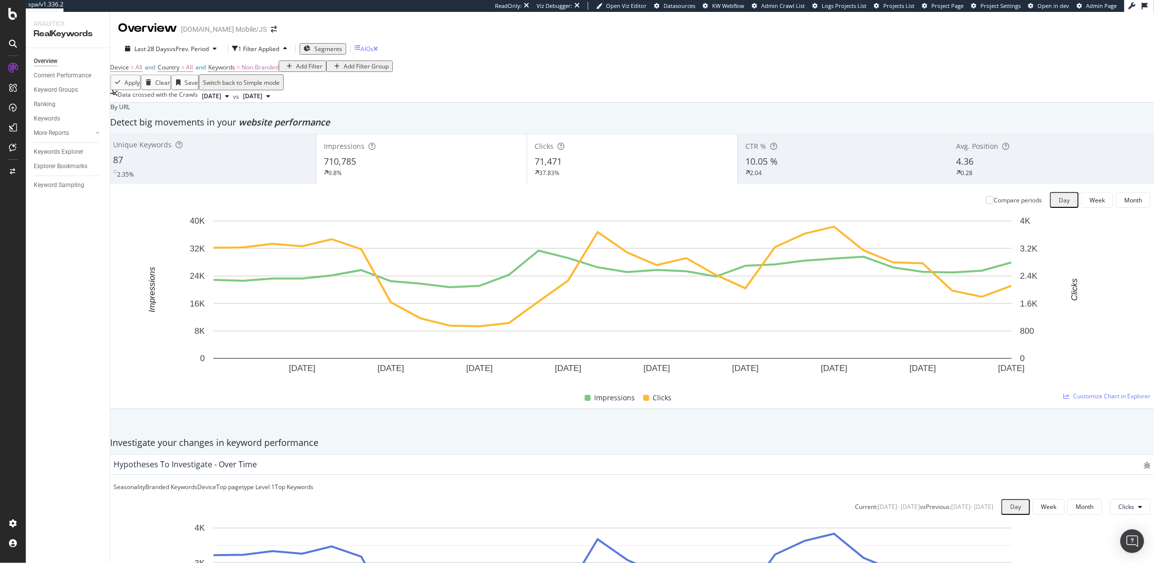
click at [369, 51] on div "AIOs" at bounding box center [364, 49] width 19 height 8
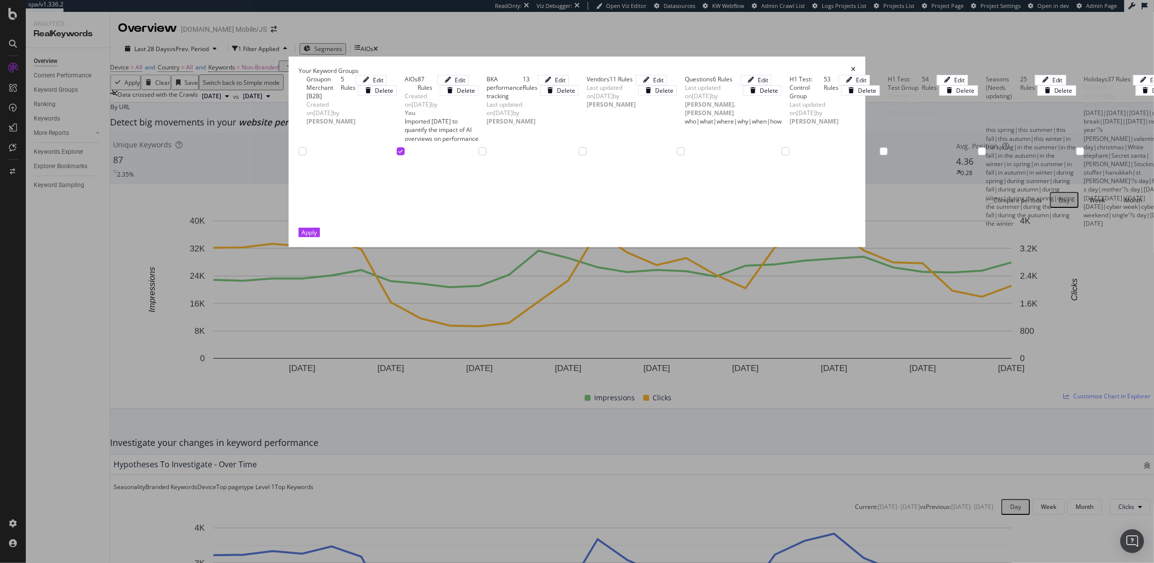
click at [856, 66] on icon "times" at bounding box center [853, 70] width 4 height 8
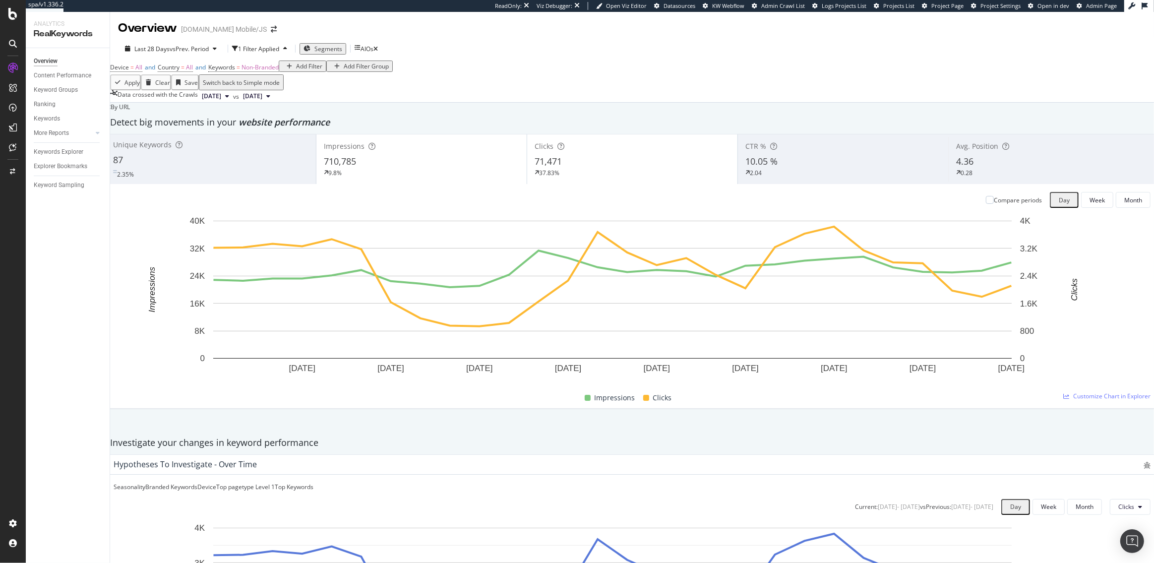
click at [296, 70] on div "Add Filter" at bounding box center [309, 66] width 26 height 8
type input "keyword group"
click at [274, 106] on div "All Keyword Groups" at bounding box center [267, 102] width 73 height 8
click at [170, 110] on div "Any equal to" at bounding box center [154, 102] width 70 height 16
click at [160, 130] on span "None equal to" at bounding box center [141, 126] width 39 height 8
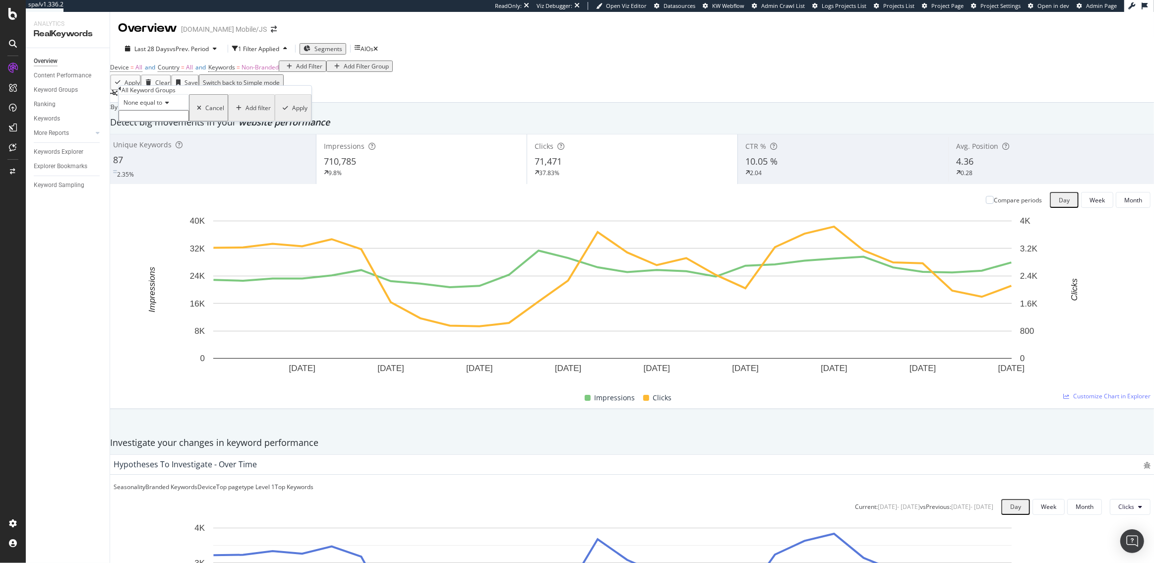
click at [155, 122] on input "text" at bounding box center [154, 115] width 70 height 11
click at [157, 141] on span "AIOs" at bounding box center [154, 137] width 64 height 8
type input "AIOs"
click at [292, 115] on div "Apply" at bounding box center [299, 111] width 15 height 8
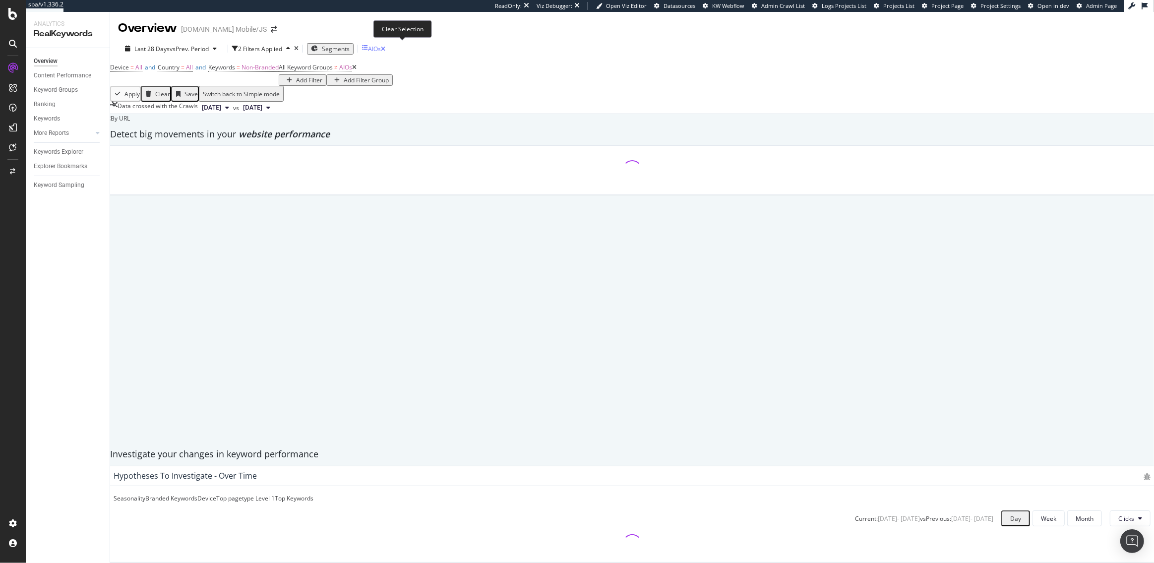
click at [385, 50] on icon "button" at bounding box center [383, 49] width 4 height 6
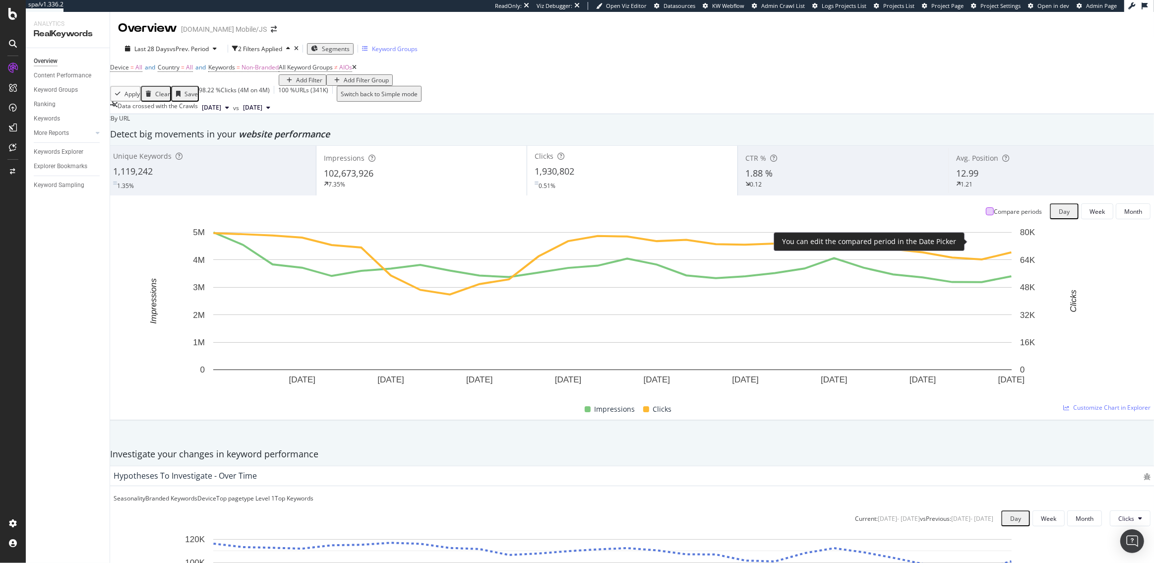
click at [986, 215] on div at bounding box center [990, 211] width 8 height 8
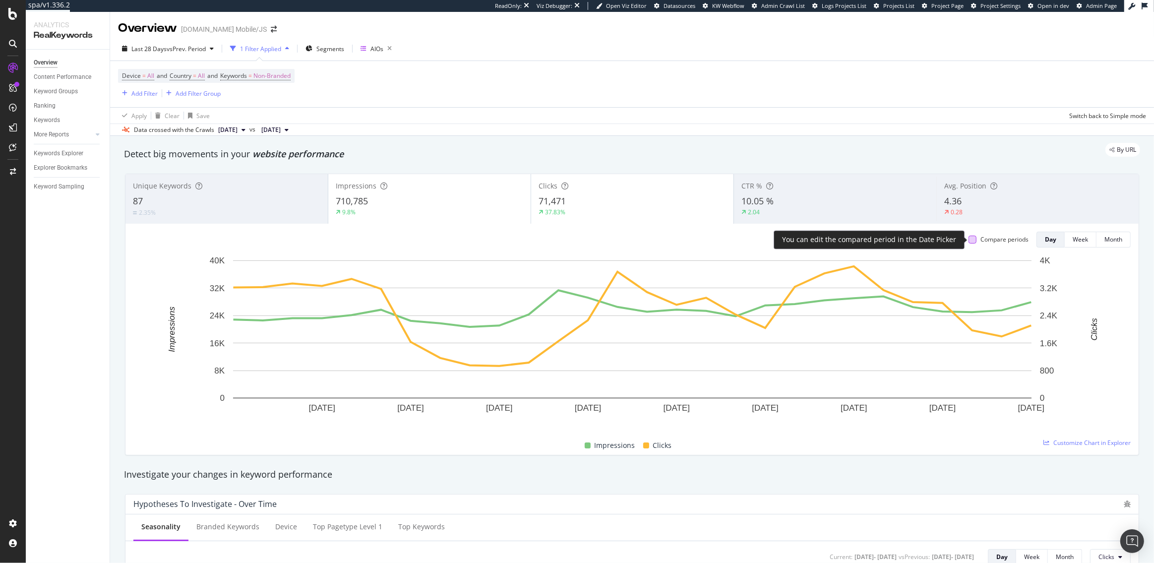
click at [973, 242] on div at bounding box center [973, 240] width 8 height 8
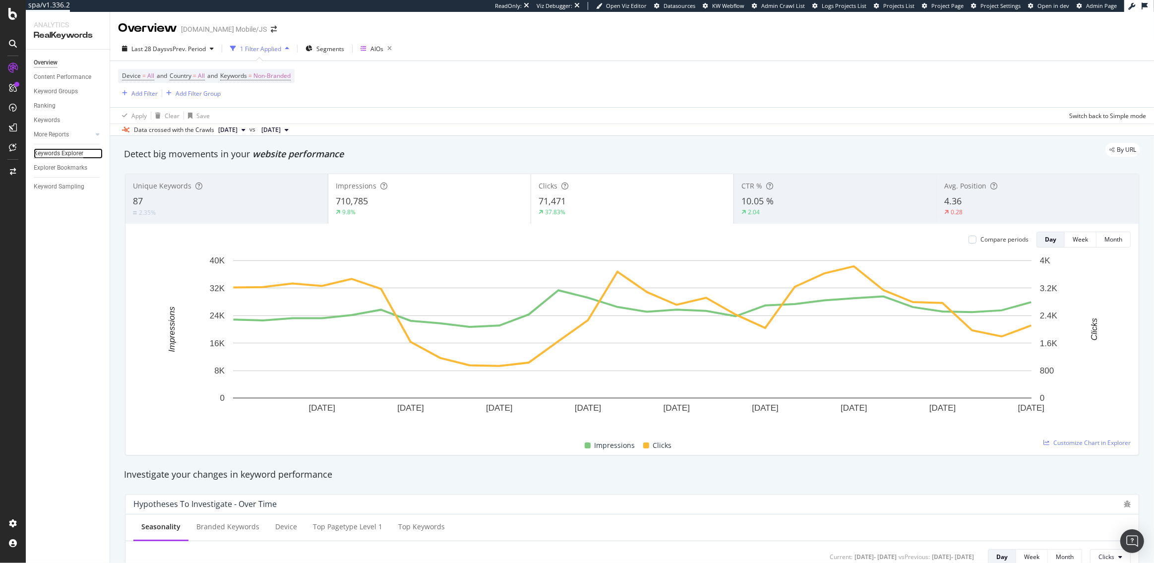
click at [59, 149] on div "Keywords Explorer" at bounding box center [59, 153] width 50 height 10
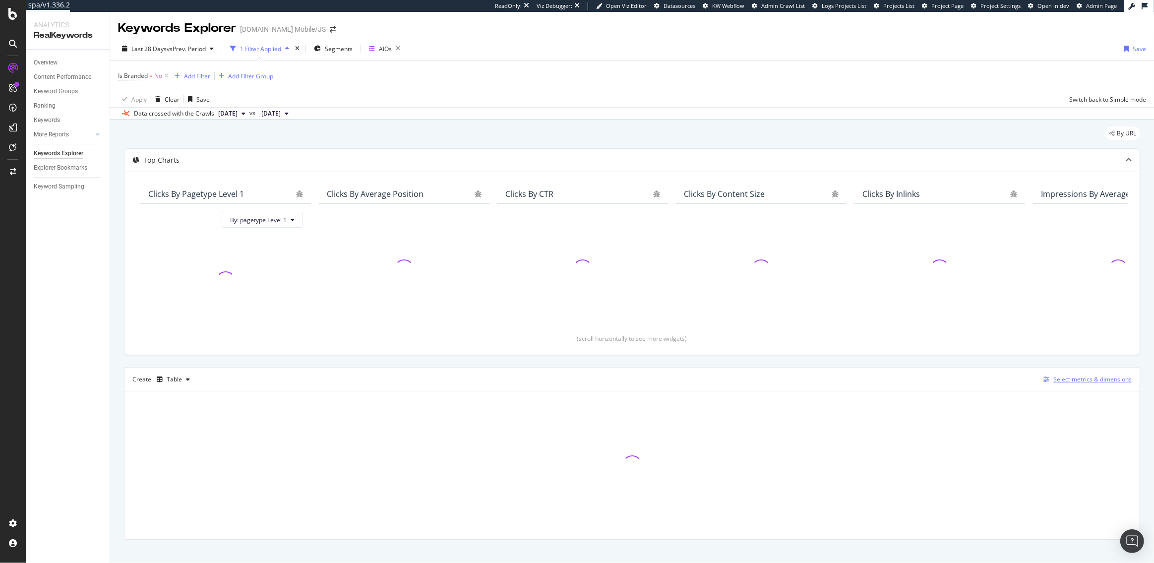
click at [1078, 376] on div "Select metrics & dimensions" at bounding box center [1093, 379] width 78 height 8
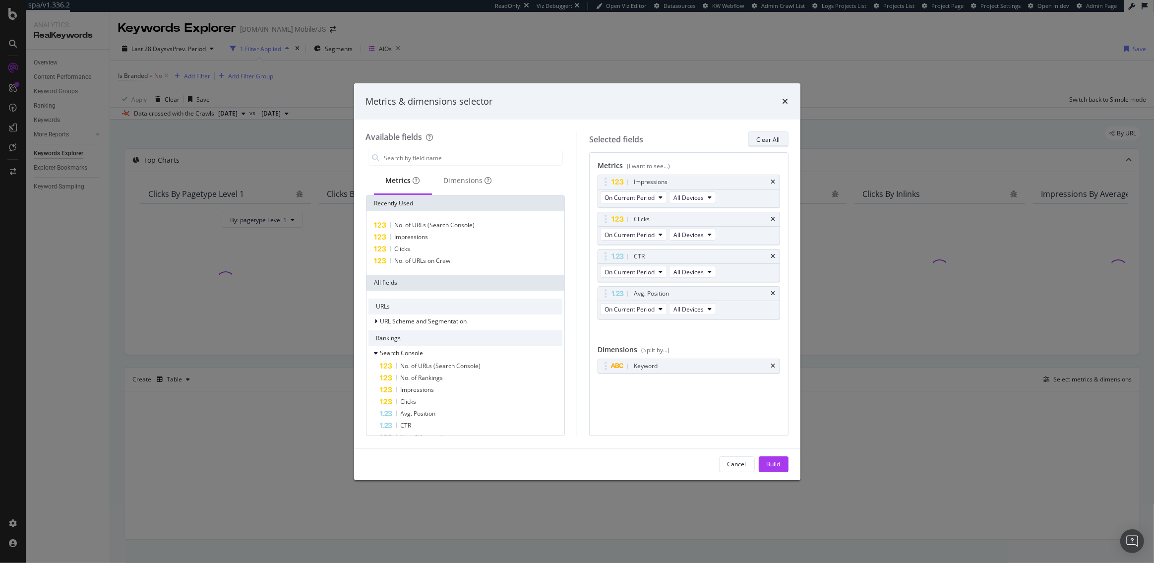
click at [767, 135] on div "Clear All" at bounding box center [768, 139] width 23 height 8
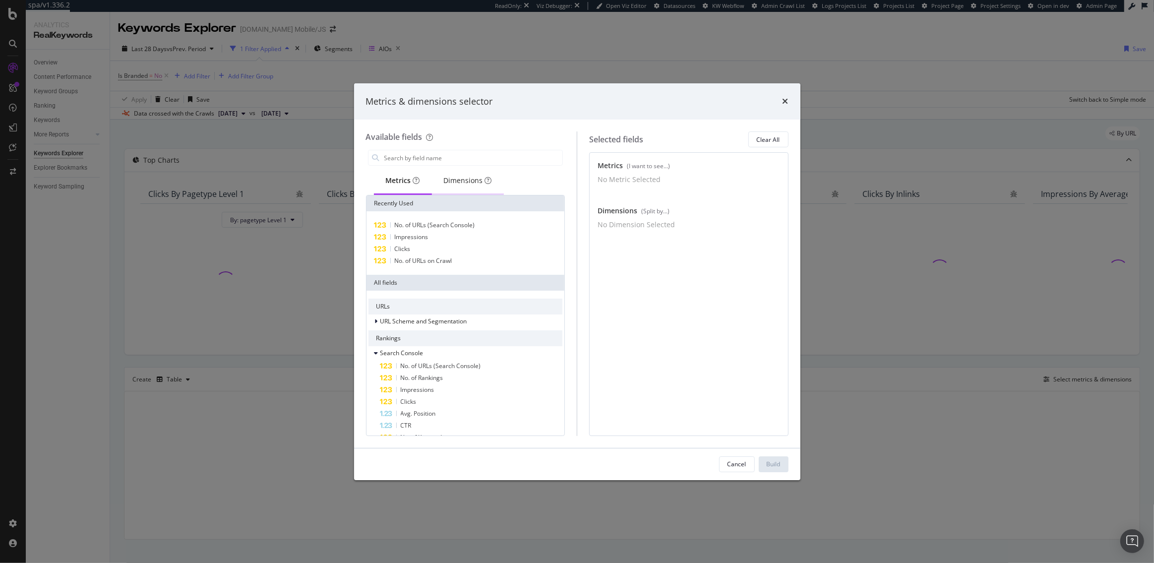
click at [454, 176] on div "Dimensions" at bounding box center [468, 181] width 48 height 10
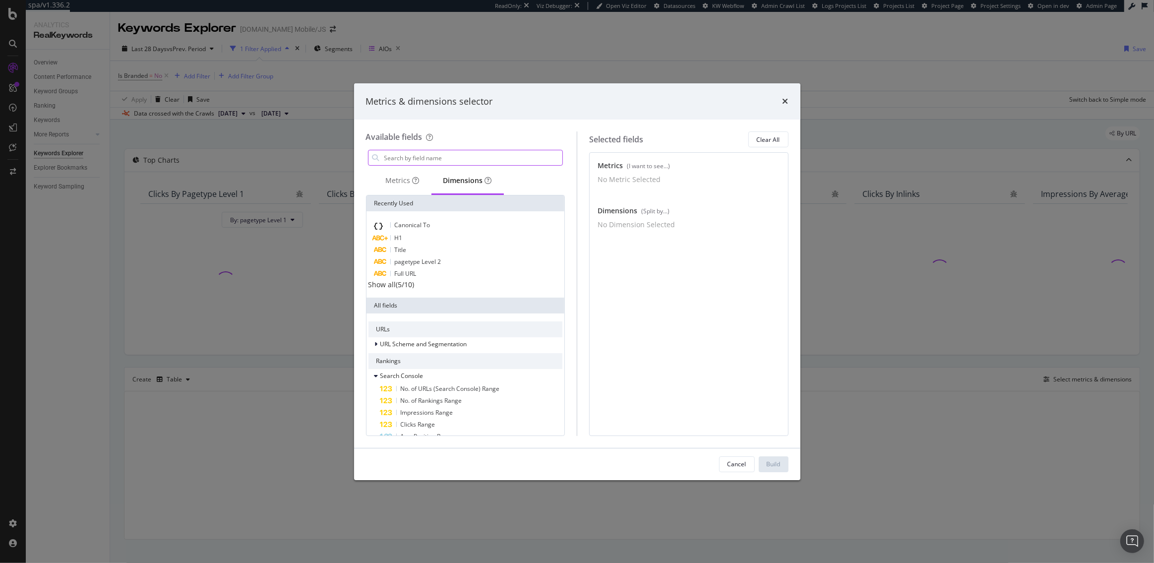
click at [418, 158] on input "modal" at bounding box center [473, 157] width 180 height 15
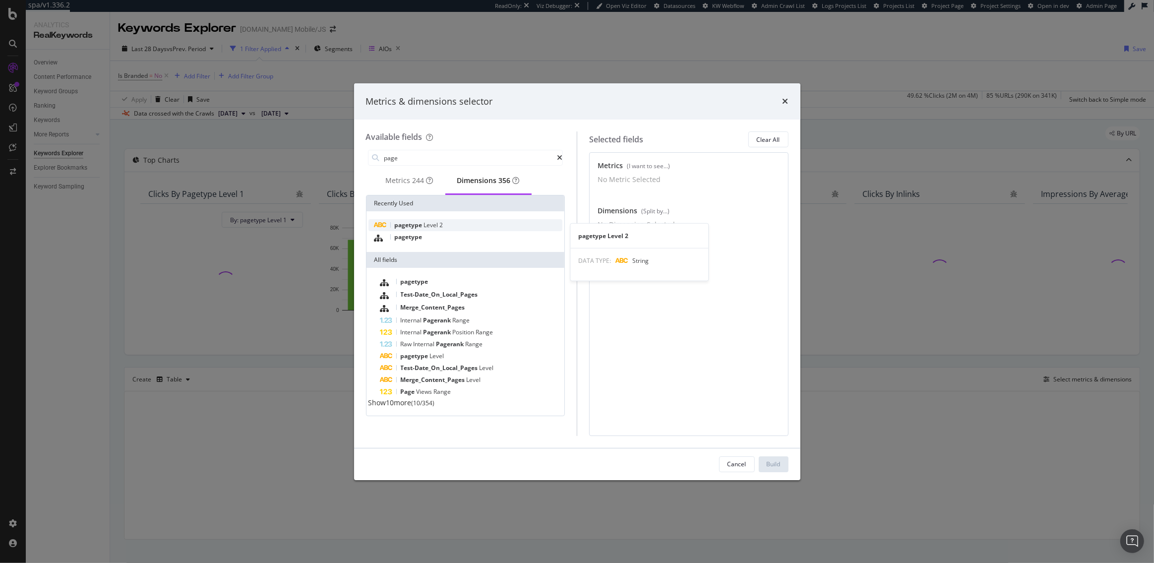
click at [413, 229] on span "pagetype" at bounding box center [409, 225] width 29 height 8
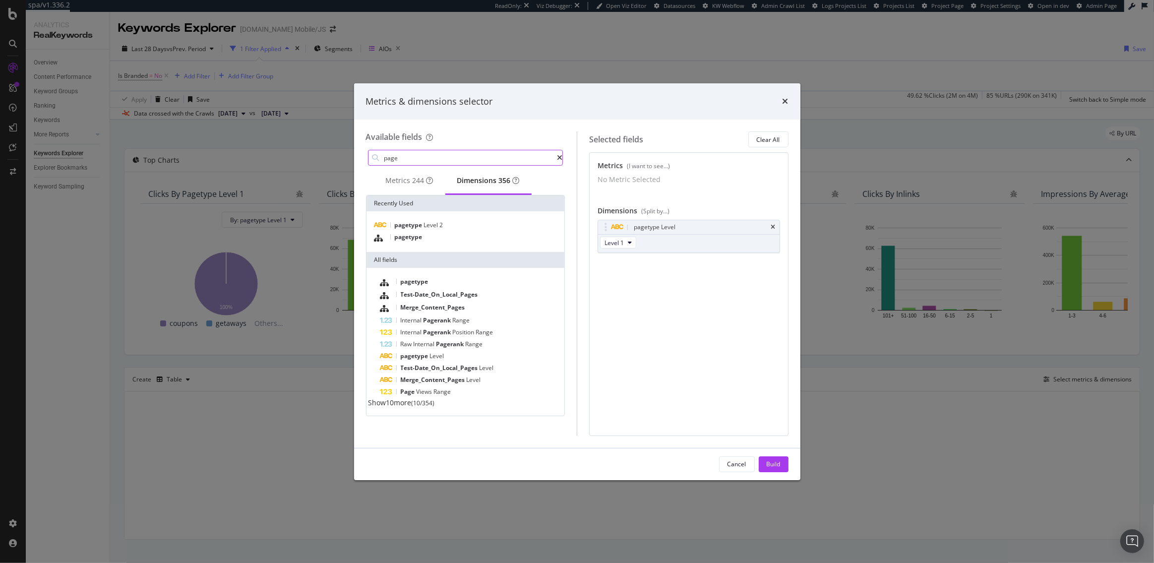
click at [424, 155] on input "page" at bounding box center [470, 157] width 174 height 15
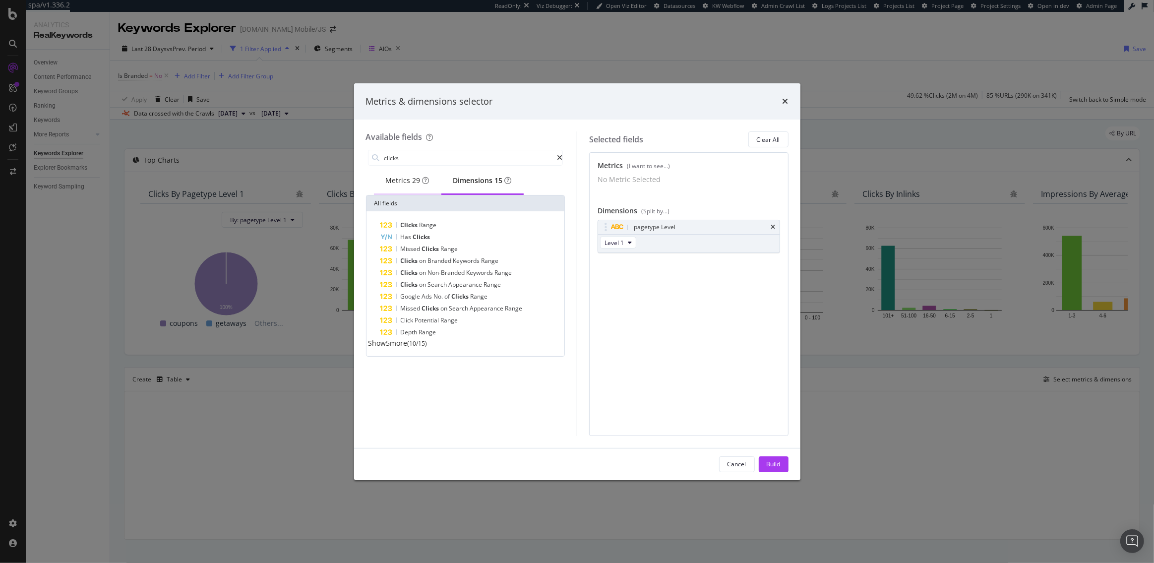
click at [396, 181] on div "Metrics 29" at bounding box center [408, 181] width 44 height 10
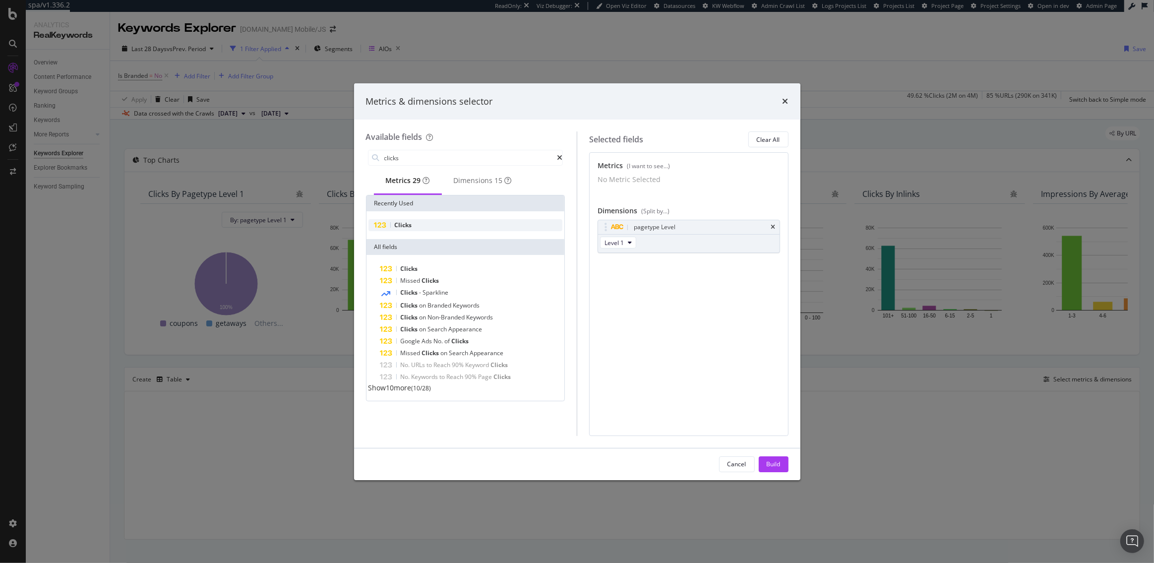
click at [416, 231] on div "Clicks" at bounding box center [466, 225] width 194 height 12
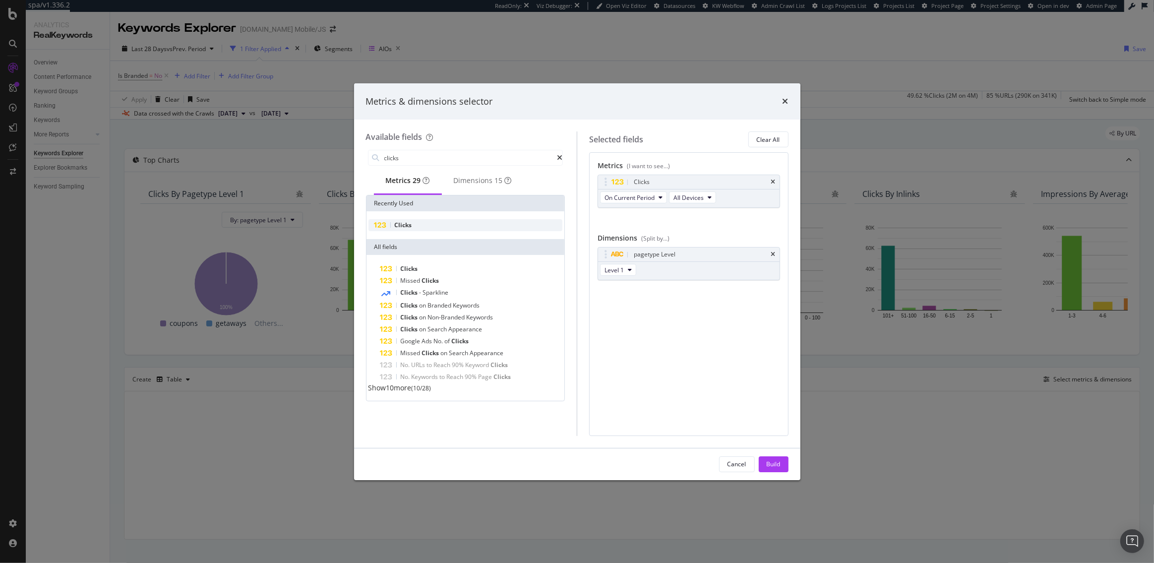
click at [416, 231] on div "Clicks" at bounding box center [466, 225] width 194 height 12
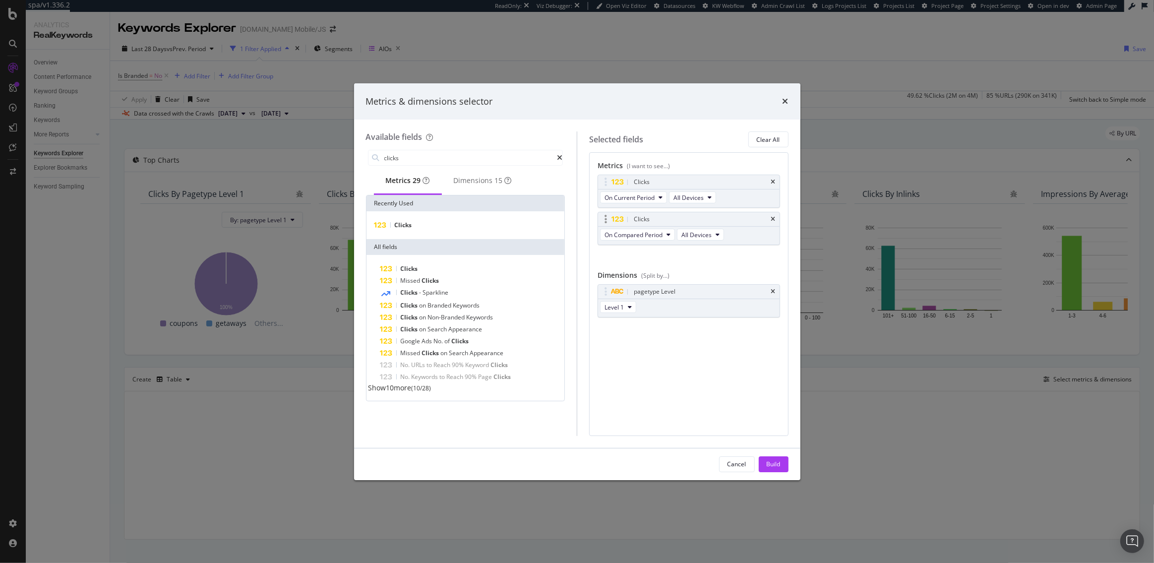
click at [620, 228] on div "On Compared Period All Devices" at bounding box center [663, 236] width 130 height 18
click at [619, 236] on span "On Compared Period" at bounding box center [634, 235] width 58 height 8
click at [623, 303] on span "Diff. between Periods - Value" at bounding box center [657, 307] width 96 height 9
click at [632, 233] on span "Diff. between Periods - Value" at bounding box center [644, 235] width 79 height 8
click at [634, 293] on span "Diff. between Periods - Percentage" at bounding box center [657, 288] width 96 height 9
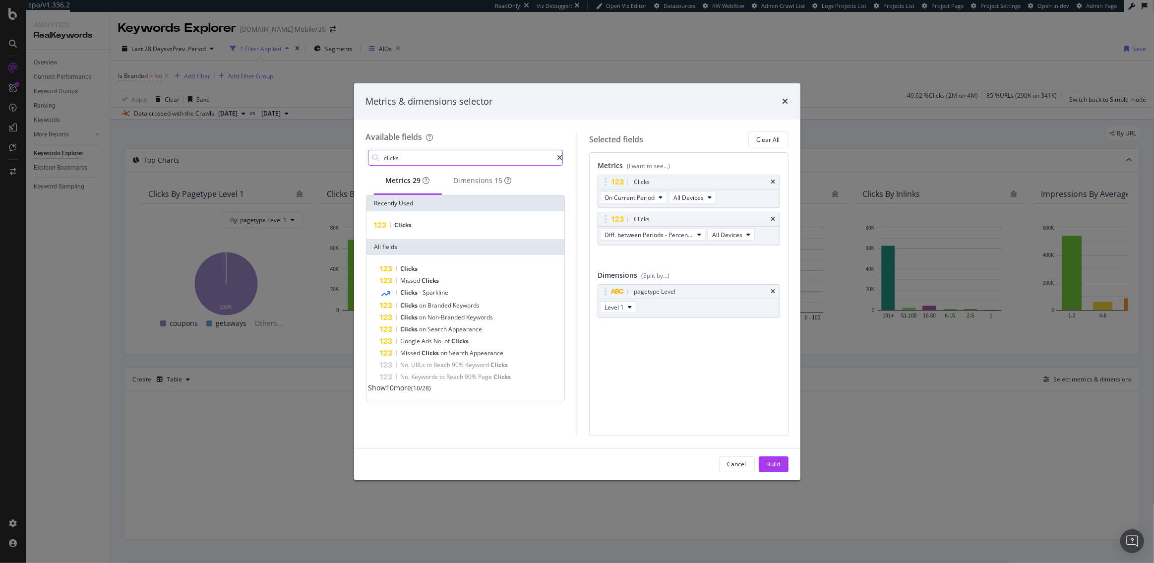
click at [432, 156] on input "clicks" at bounding box center [470, 157] width 174 height 15
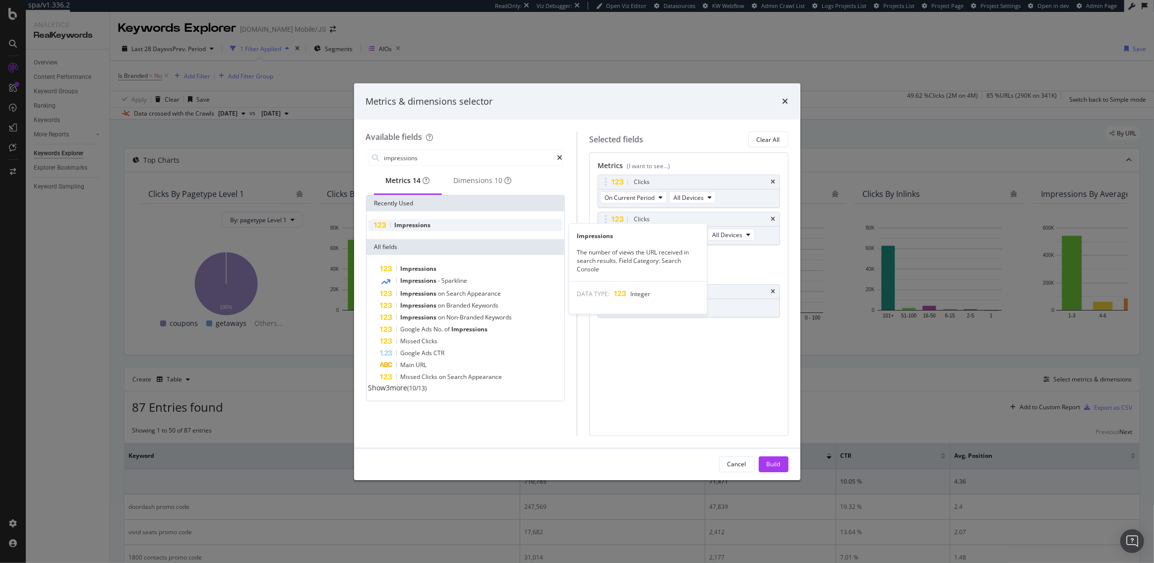
click at [434, 228] on div "Impressions" at bounding box center [466, 225] width 194 height 12
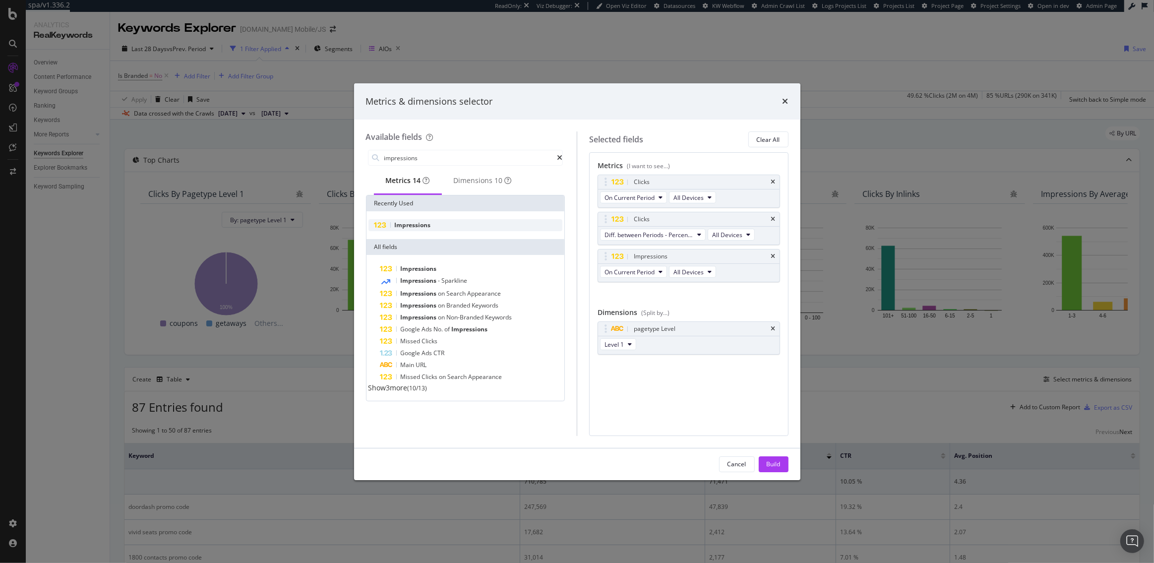
click at [434, 228] on div "Impressions" at bounding box center [466, 225] width 194 height 12
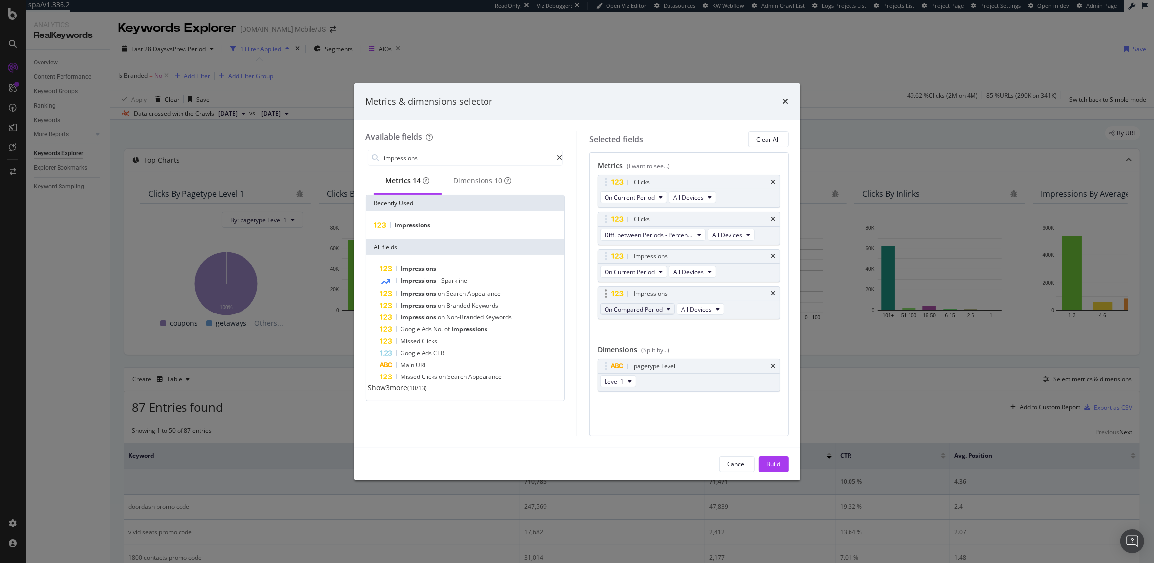
click at [631, 310] on span "On Compared Period" at bounding box center [634, 309] width 58 height 8
click at [635, 364] on span "Diff. between Periods - Percentage" at bounding box center [657, 363] width 96 height 9
click at [441, 162] on input "impressions" at bounding box center [470, 157] width 174 height 15
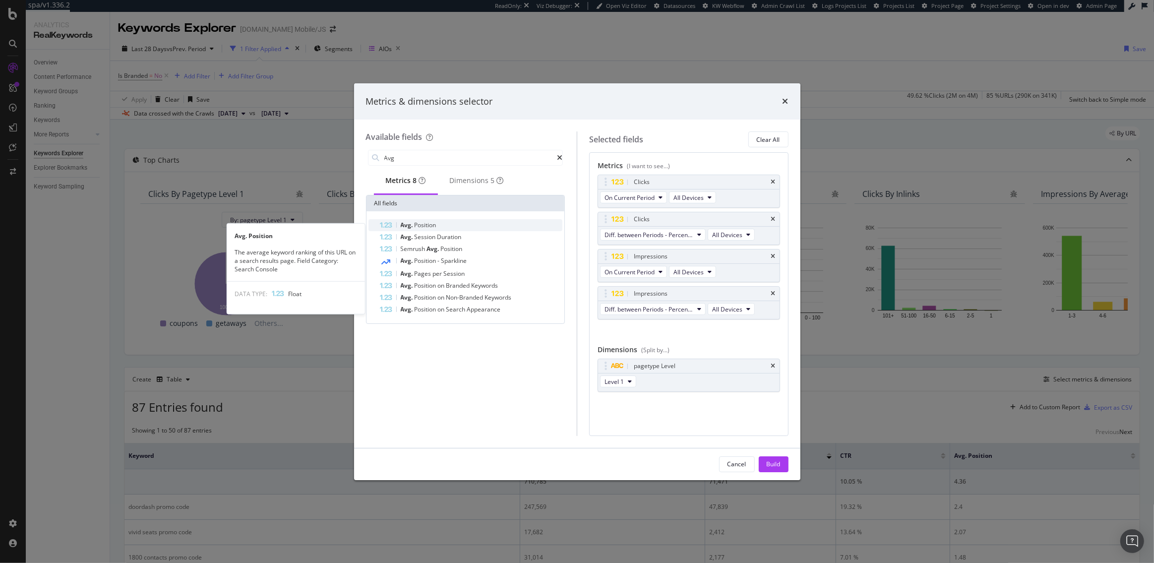
click at [437, 223] on div "Avg. Position" at bounding box center [471, 225] width 183 height 12
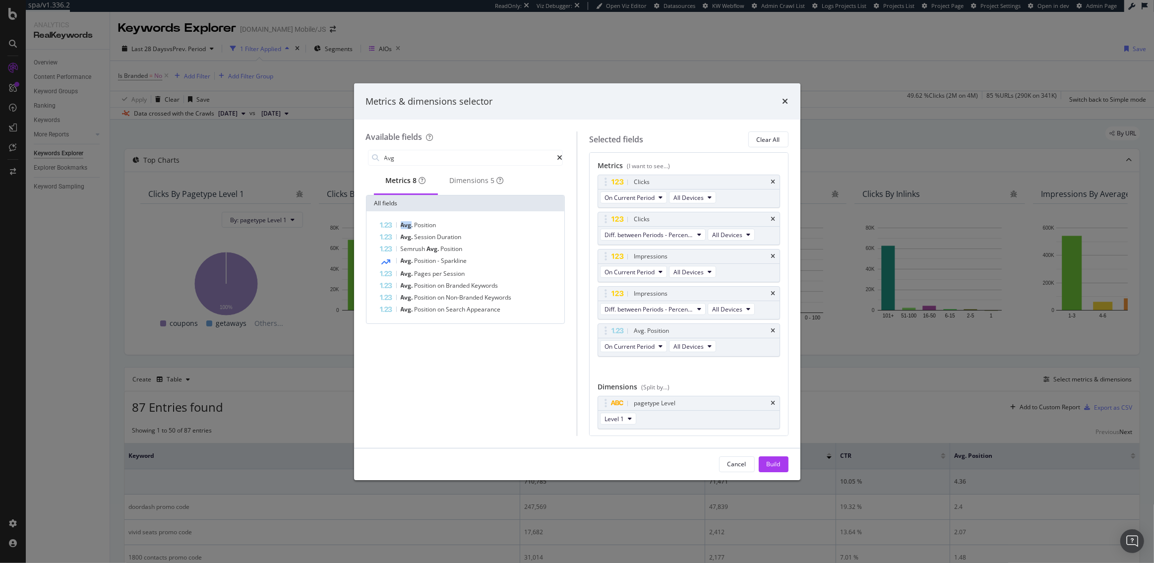
click at [437, 223] on div "Avg. Position" at bounding box center [471, 225] width 183 height 12
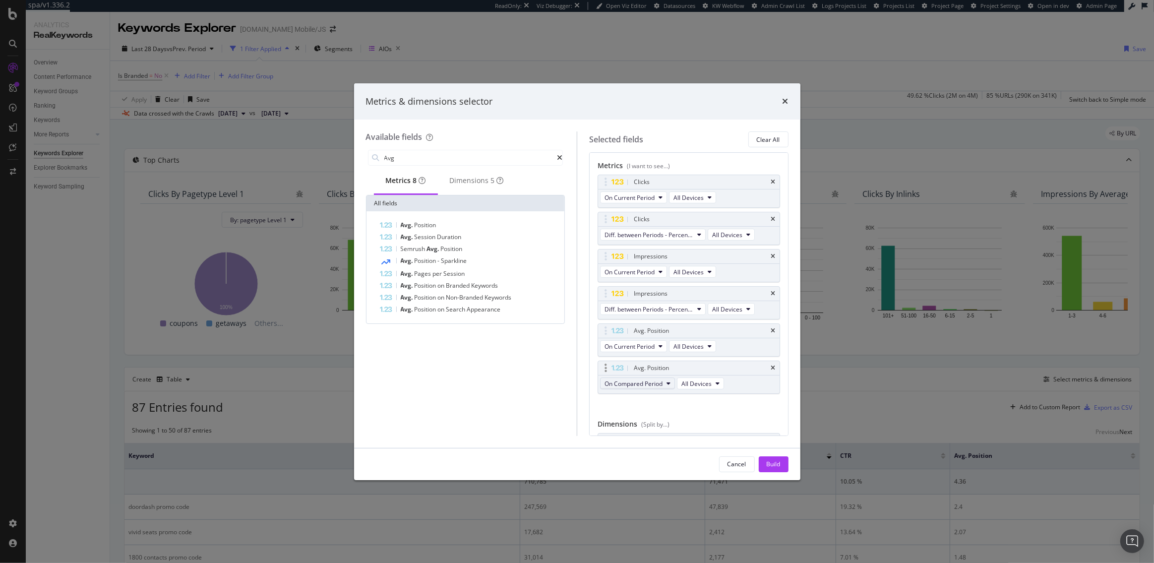
click at [659, 380] on span "On Compared Period" at bounding box center [634, 383] width 58 height 8
click at [650, 436] on span "Diff. between Periods - Percentage" at bounding box center [657, 437] width 96 height 9
click at [398, 155] on input "Avg" at bounding box center [470, 157] width 174 height 15
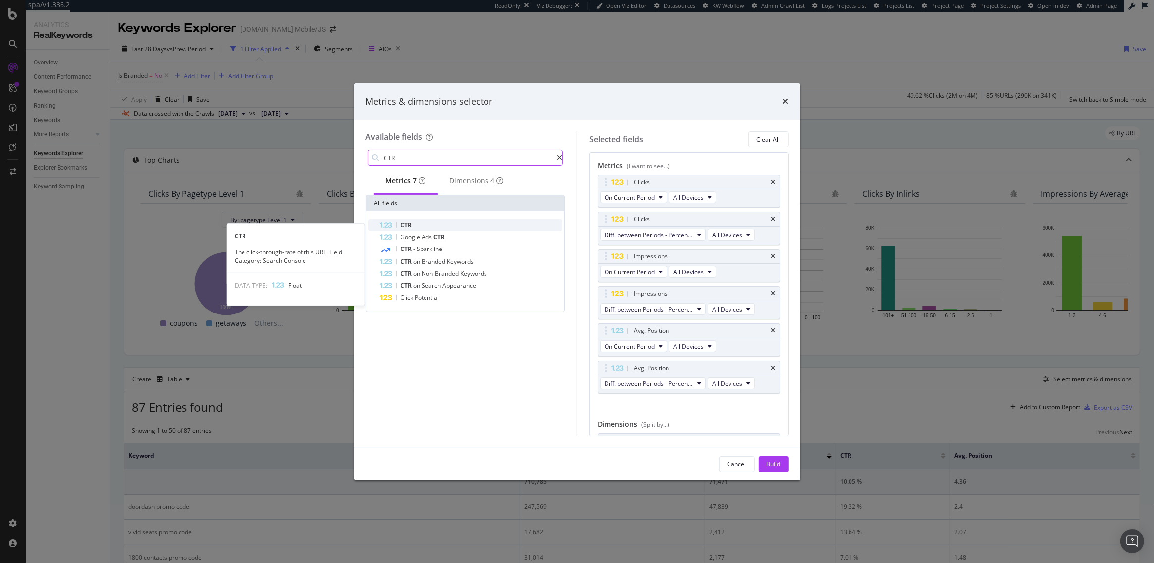
type input "CTR"
click at [410, 228] on span "CTR" at bounding box center [406, 225] width 11 height 8
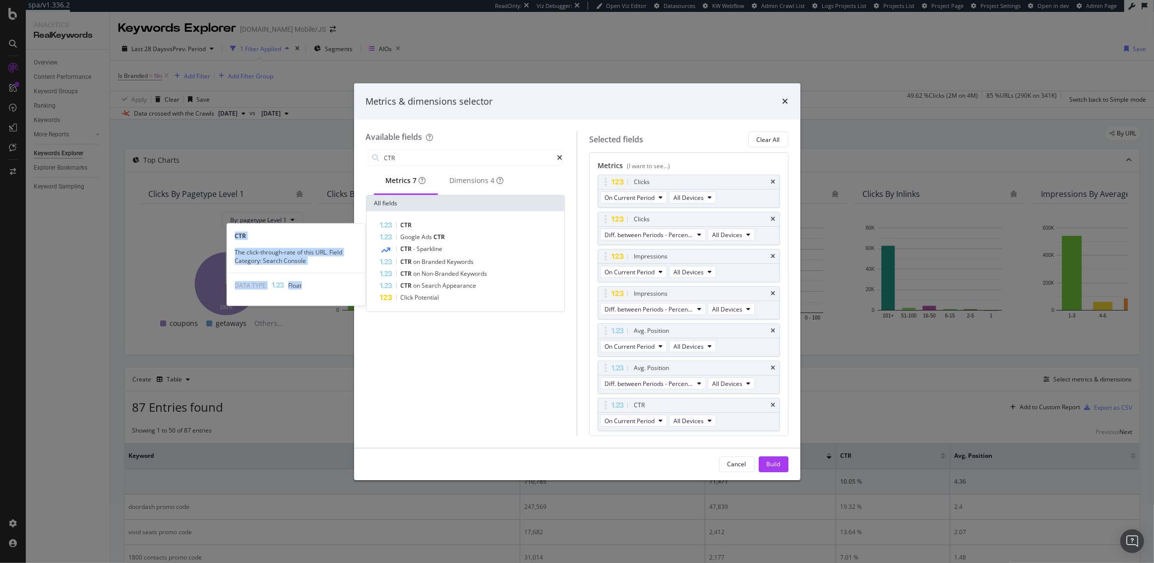
click at [410, 228] on span "CTR" at bounding box center [406, 225] width 11 height 8
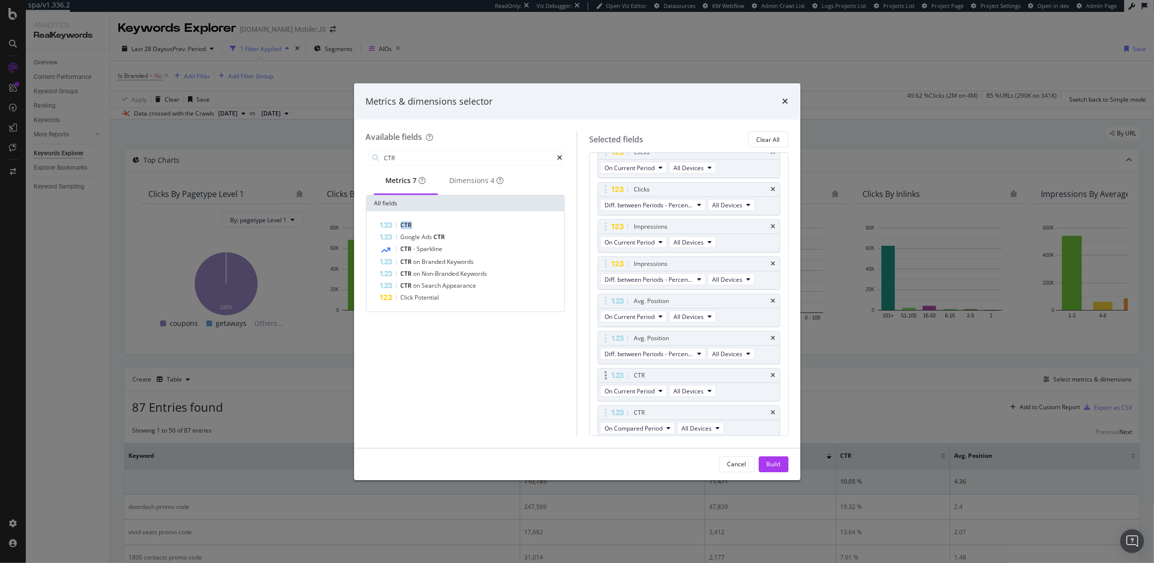
scroll to position [32, 0]
click at [655, 415] on div "CTR" at bounding box center [689, 411] width 182 height 14
click at [654, 430] on button "On Compared Period" at bounding box center [637, 426] width 75 height 12
click at [656, 477] on span "Diff. between Periods - Percentage" at bounding box center [657, 479] width 96 height 9
click at [784, 466] on button "Build" at bounding box center [774, 464] width 30 height 16
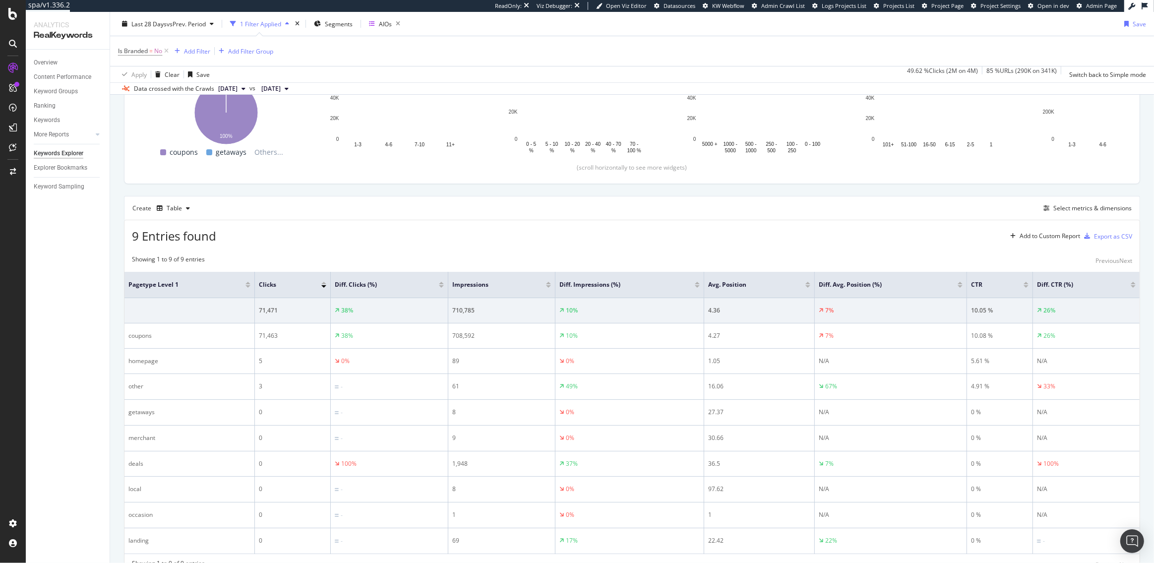
scroll to position [218, 0]
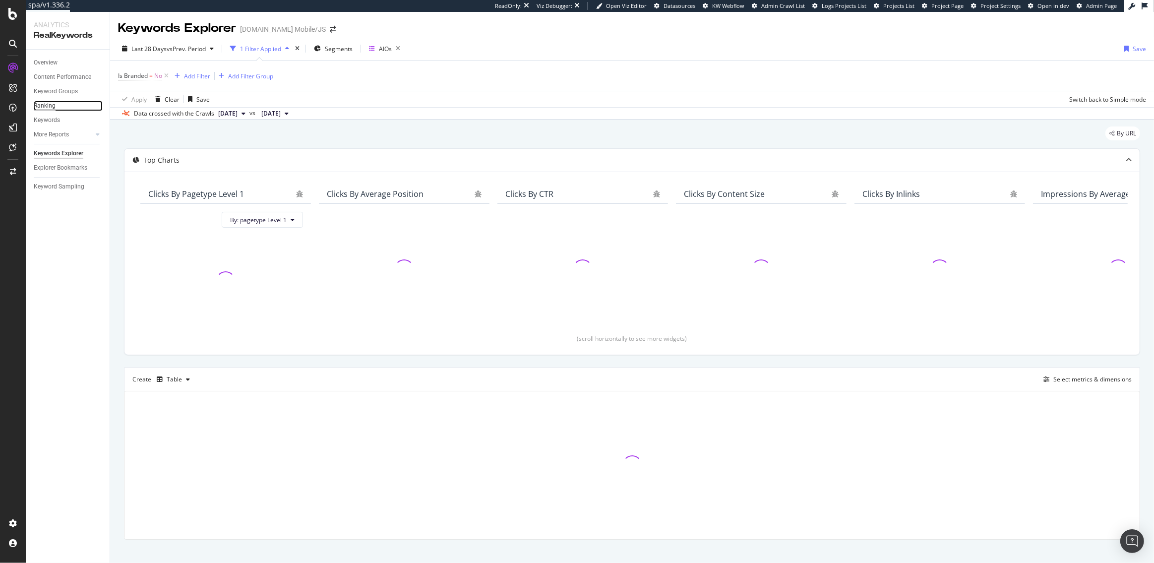
click at [47, 102] on div "Ranking" at bounding box center [45, 106] width 22 height 10
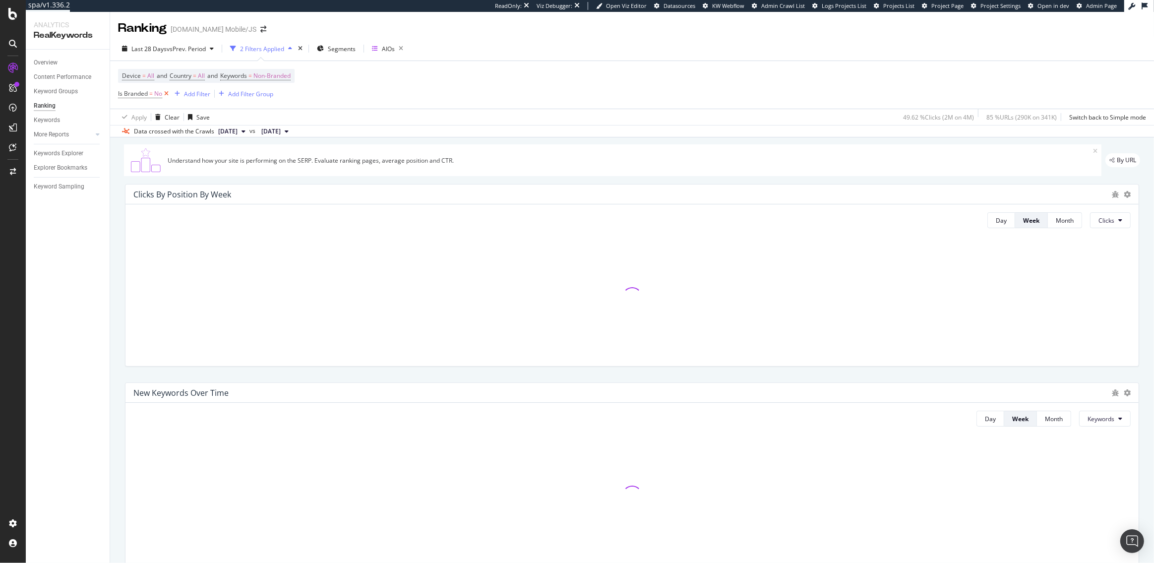
click at [164, 93] on icon at bounding box center [166, 94] width 8 height 10
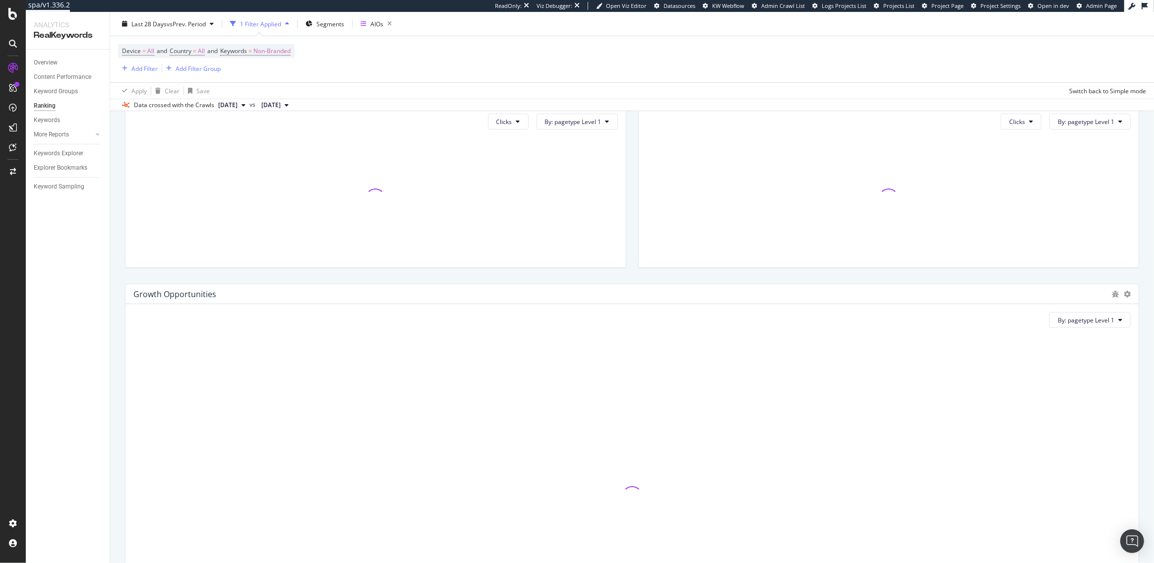
scroll to position [837, 0]
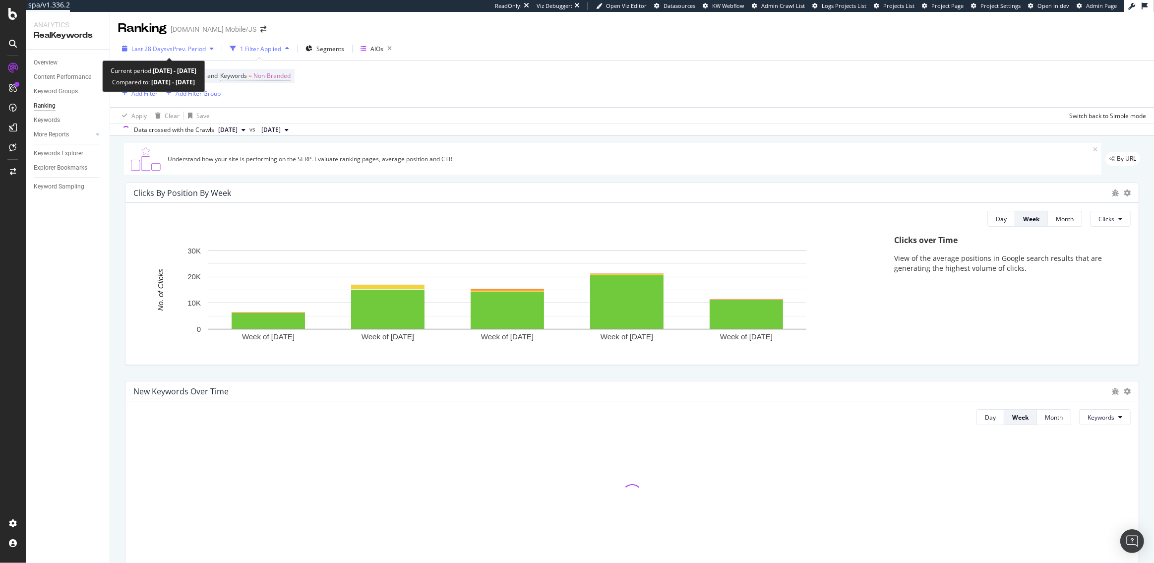
click at [164, 43] on div "Last 28 Days vs Prev. Period" at bounding box center [168, 48] width 100 height 15
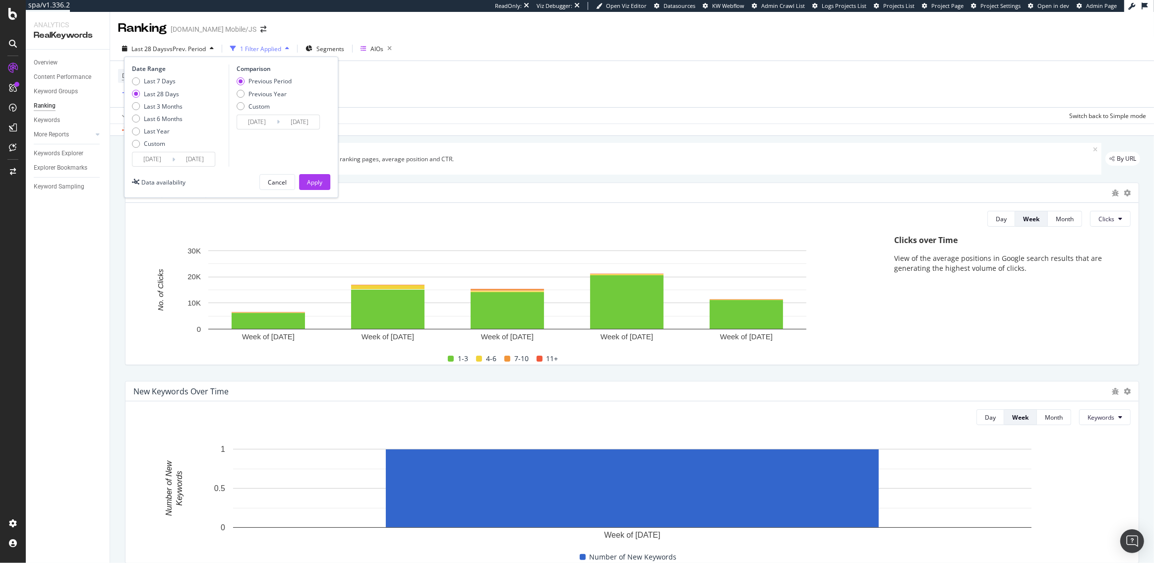
click at [152, 162] on input "[DATE]" at bounding box center [152, 159] width 40 height 14
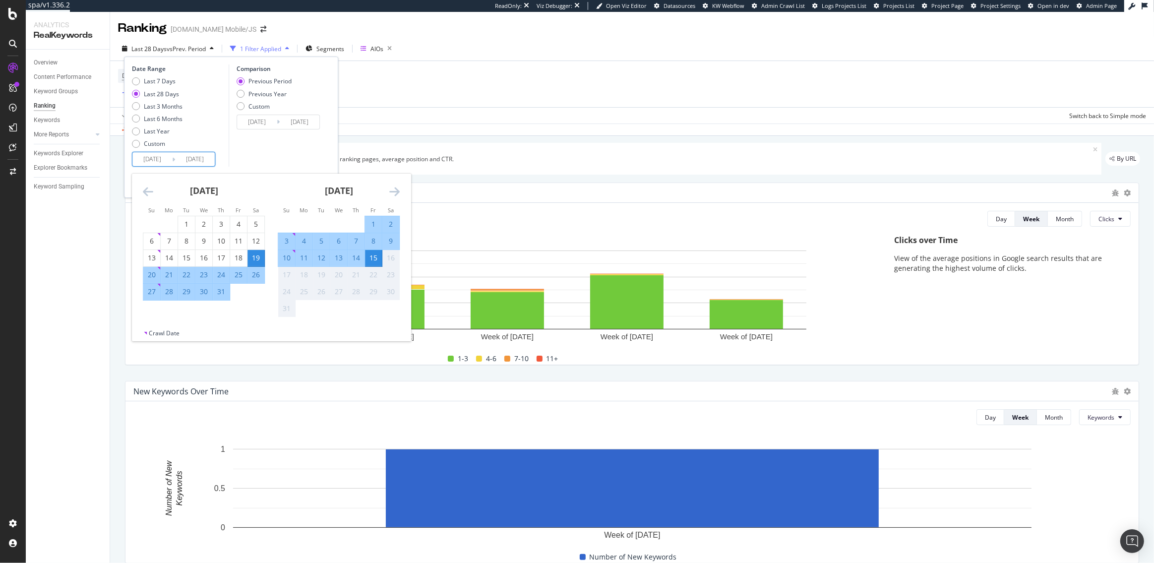
click at [151, 159] on input "[DATE]" at bounding box center [152, 159] width 40 height 14
type input "[DATE]"
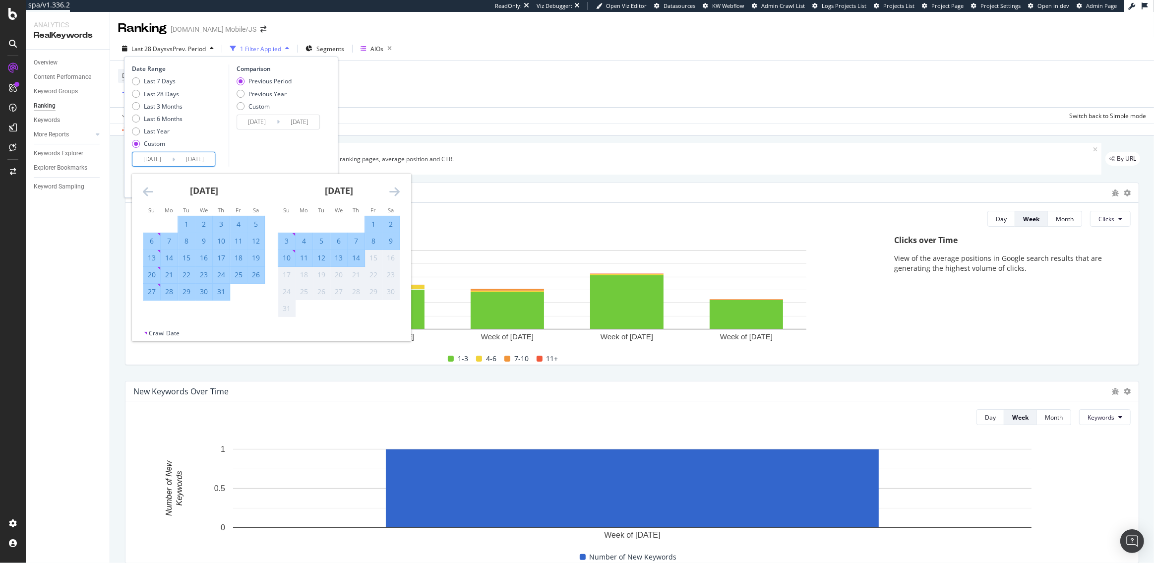
click at [193, 160] on input "[DATE]" at bounding box center [195, 159] width 40 height 14
type input "[DATE]"
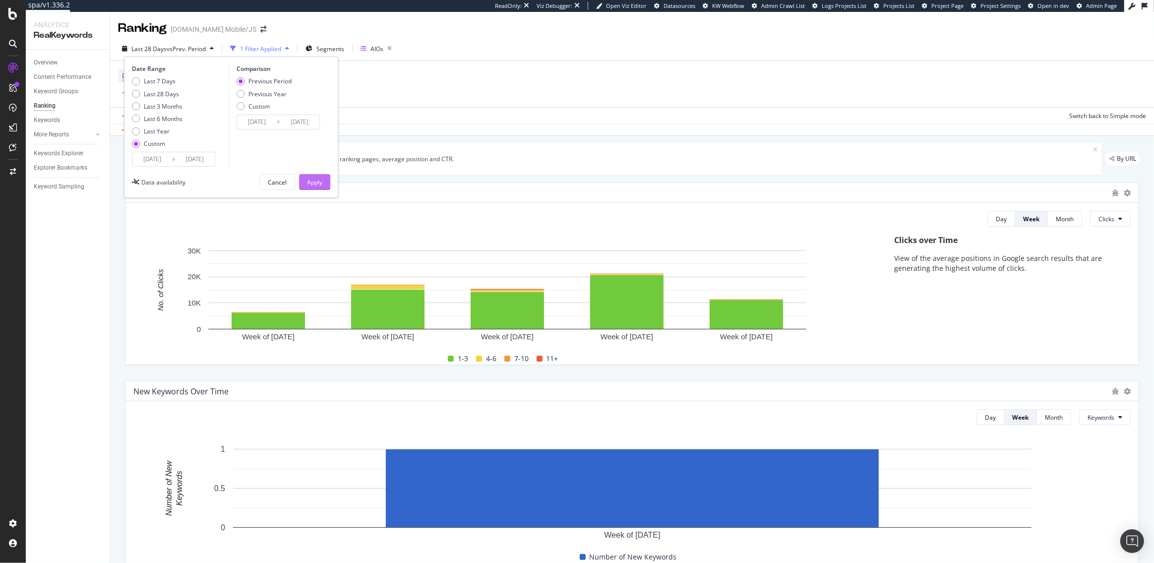
type input "[DATE]"
click at [321, 183] on div "Apply" at bounding box center [314, 182] width 15 height 8
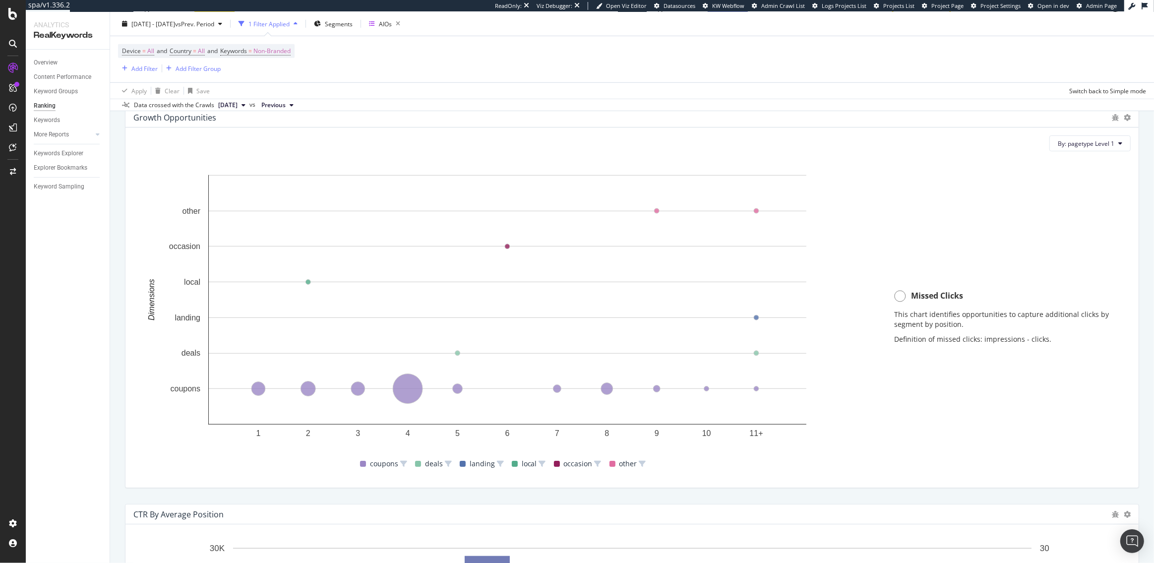
scroll to position [837, 0]
